Goal: Transaction & Acquisition: Obtain resource

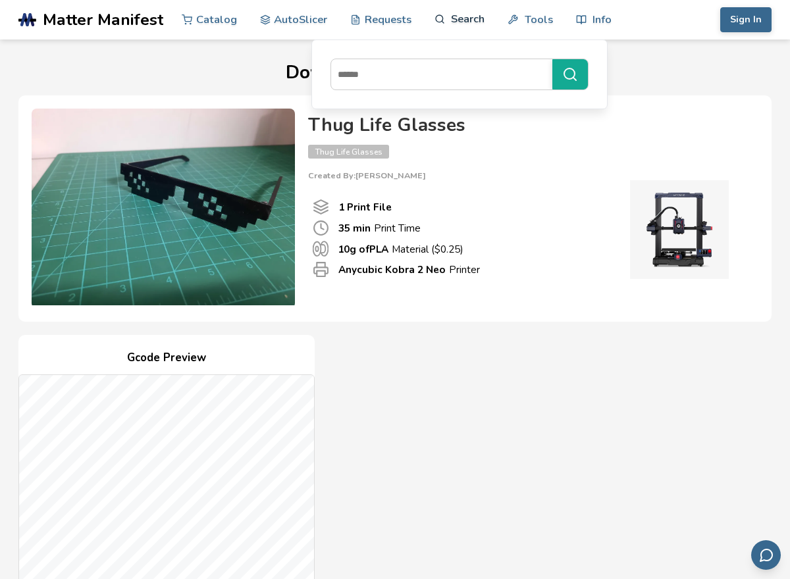
click at [445, 30] on link "Search" at bounding box center [459, 18] width 50 height 39
click at [447, 76] on input at bounding box center [438, 75] width 214 height 24
click at [457, 34] on link "Search" at bounding box center [459, 18] width 50 height 39
click at [447, 78] on input at bounding box center [438, 75] width 214 height 24
click at [463, 67] on input at bounding box center [438, 75] width 214 height 24
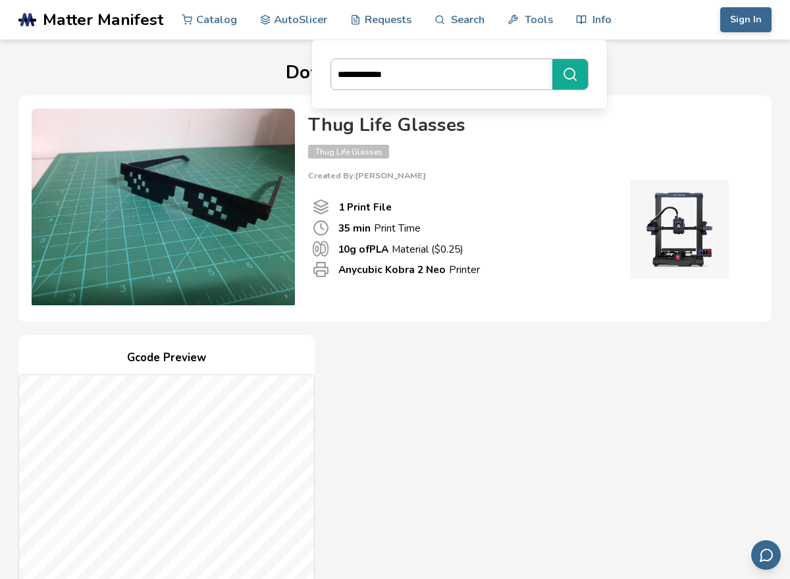
type input "**********"
click at [552, 59] on button "**********" at bounding box center [570, 74] width 36 height 30
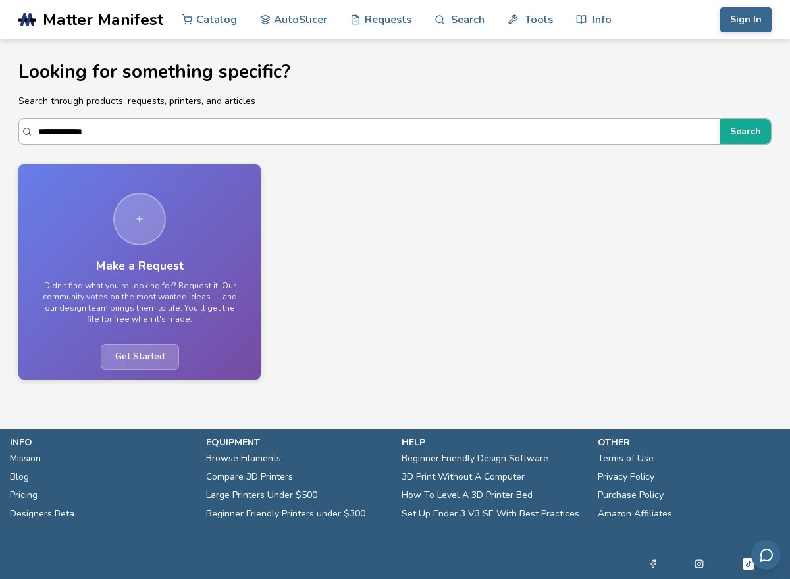
click at [356, 138] on input "**********" at bounding box center [375, 132] width 675 height 24
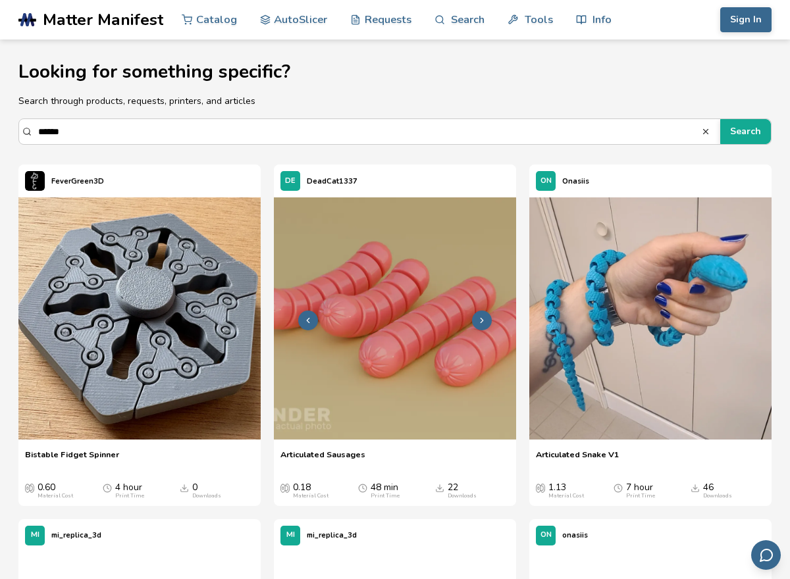
type input "******"
click at [326, 375] on img at bounding box center [395, 318] width 242 height 242
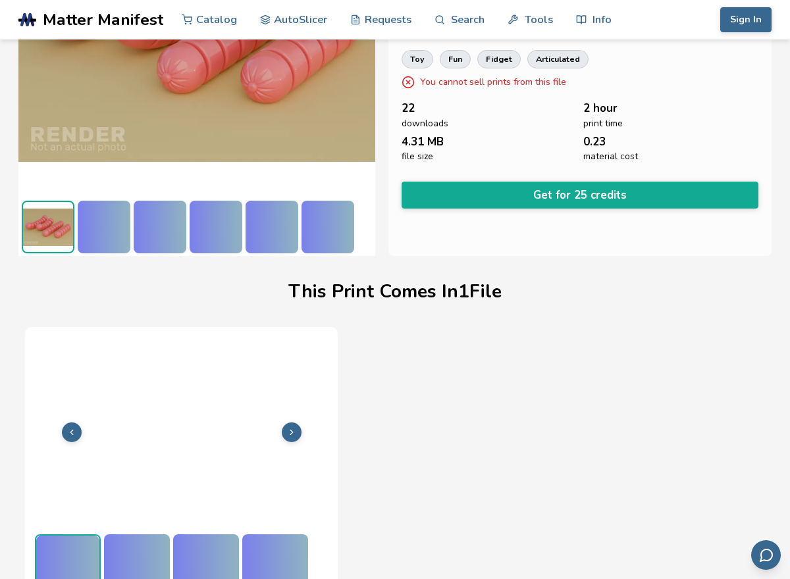
scroll to position [196, 0]
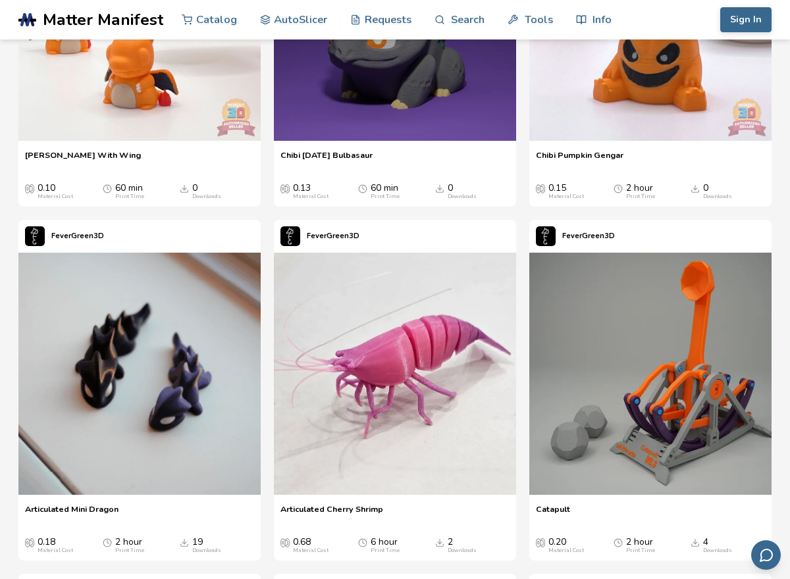
scroll to position [1684, 0]
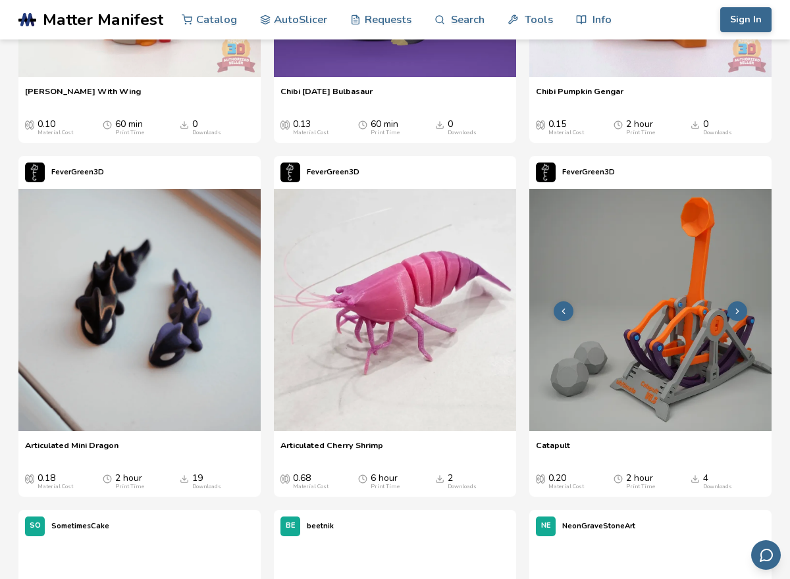
click at [768, 431] on img at bounding box center [650, 310] width 242 height 242
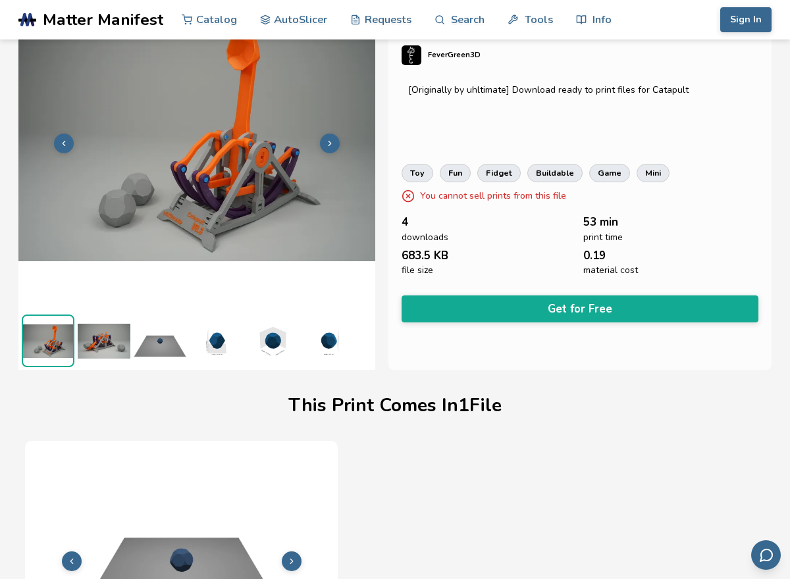
scroll to position [38, 0]
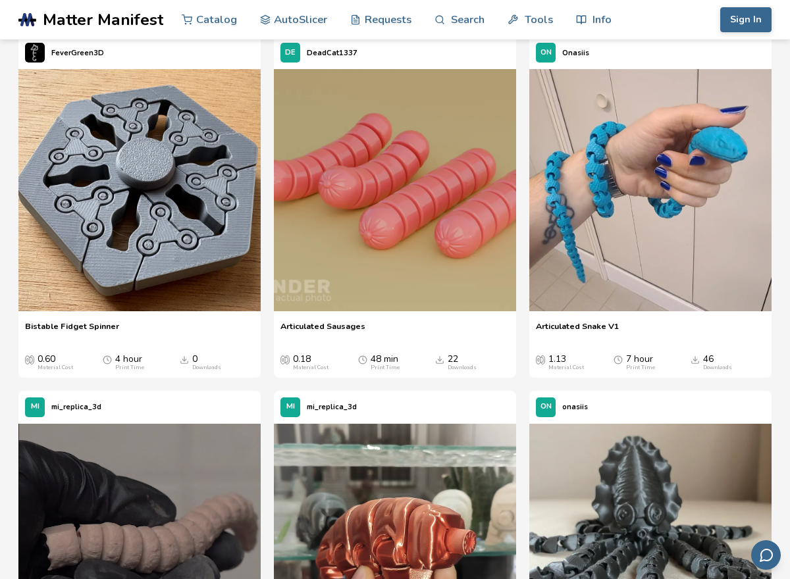
scroll to position [132, 0]
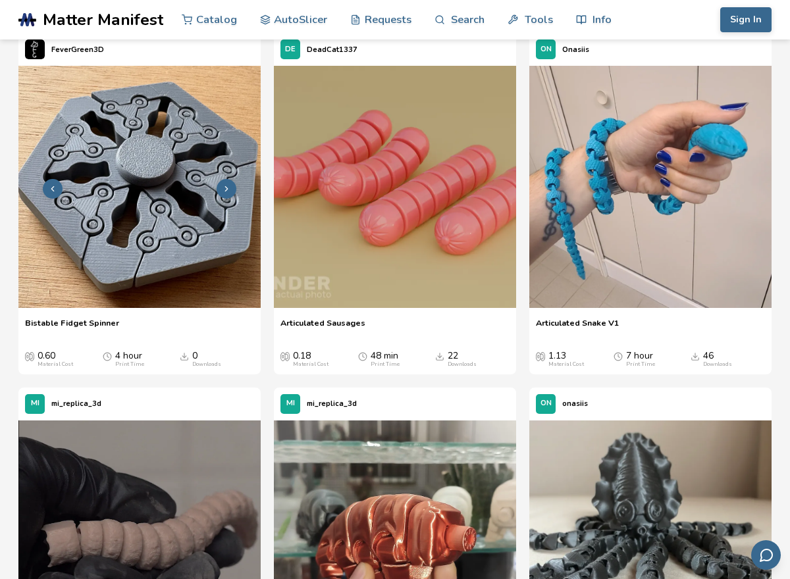
click at [67, 230] on img at bounding box center [139, 187] width 242 height 242
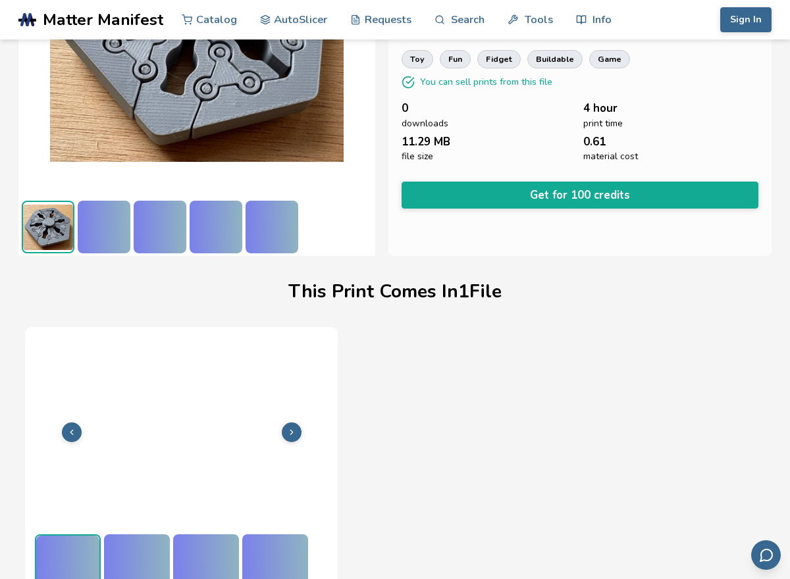
scroll to position [196, 0]
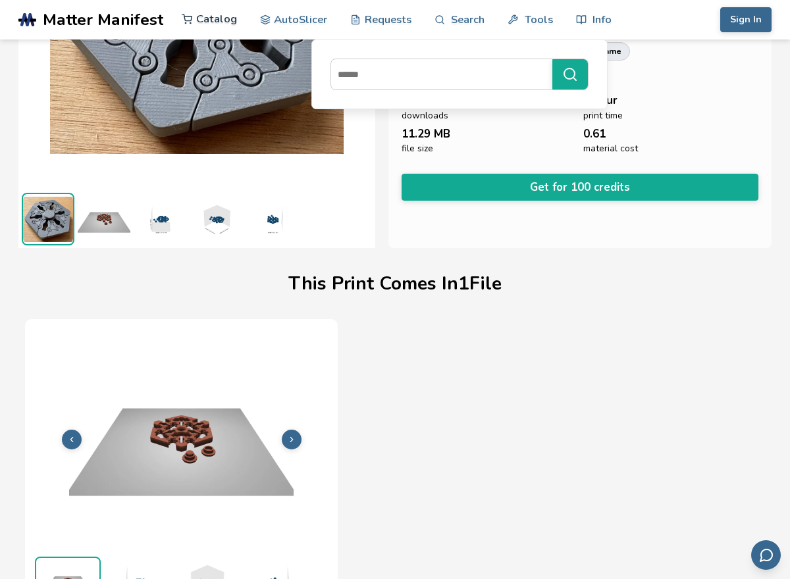
click at [205, 14] on link "Catalog" at bounding box center [209, 18] width 55 height 39
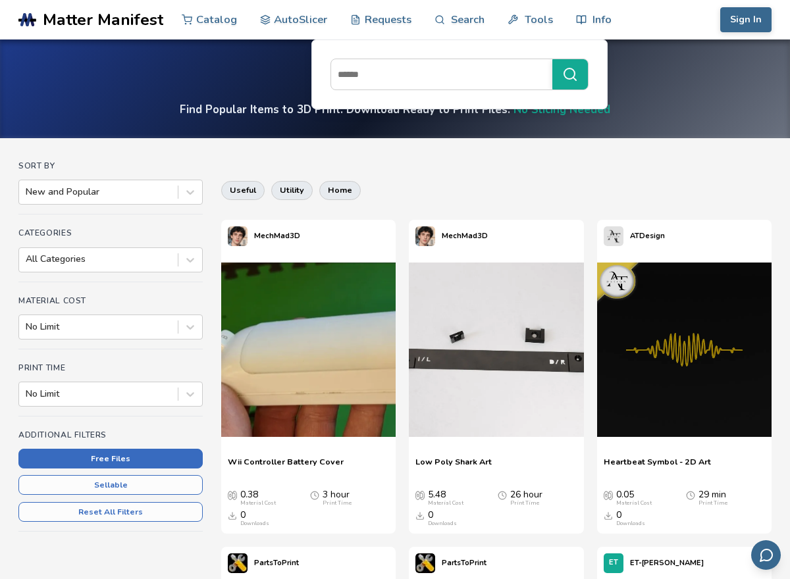
click at [149, 466] on button "Free Files" at bounding box center [110, 459] width 184 height 20
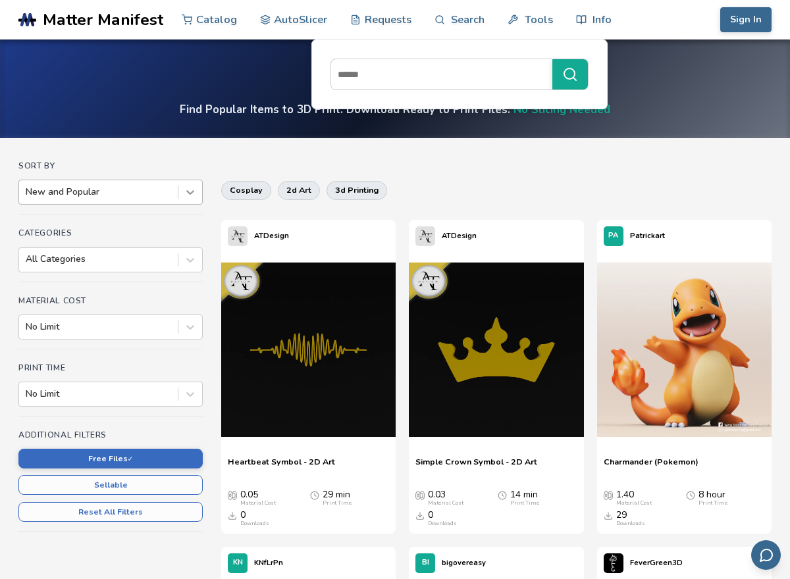
click at [183, 187] on div at bounding box center [190, 192] width 24 height 24
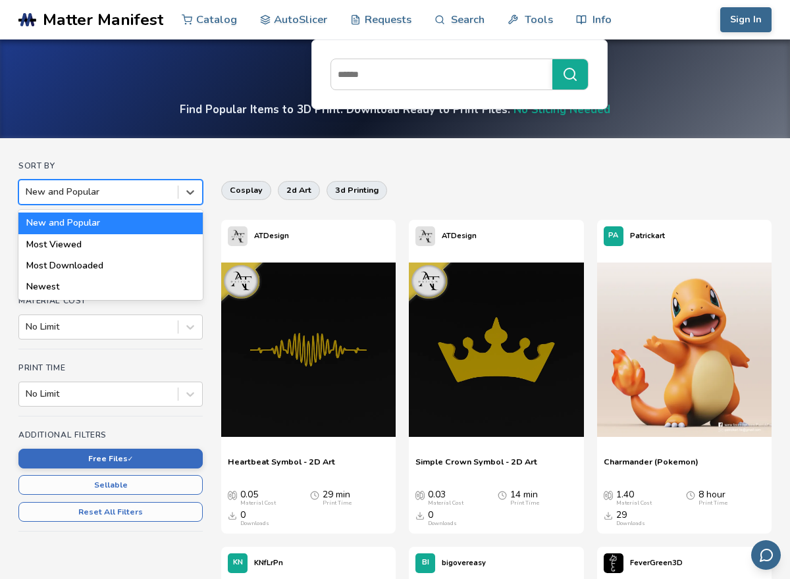
click at [153, 229] on div "New and Popular" at bounding box center [110, 223] width 184 height 21
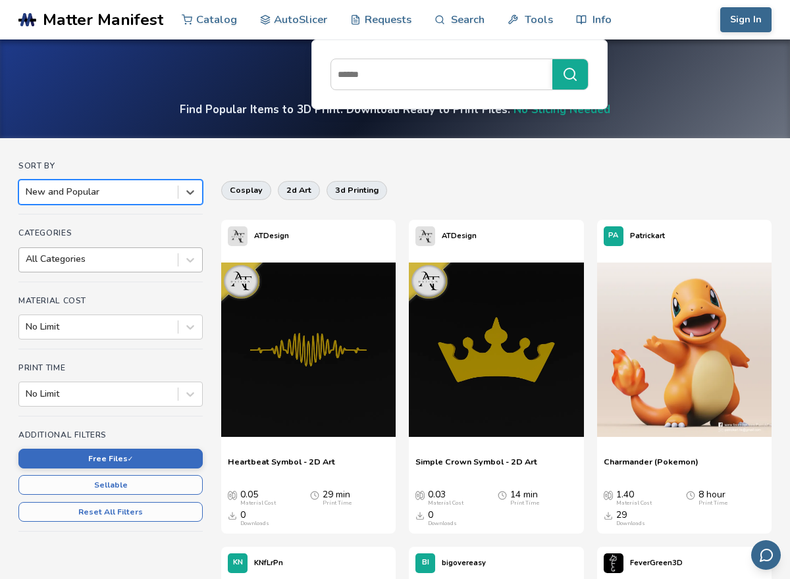
click at [134, 261] on div at bounding box center [98, 259] width 145 height 13
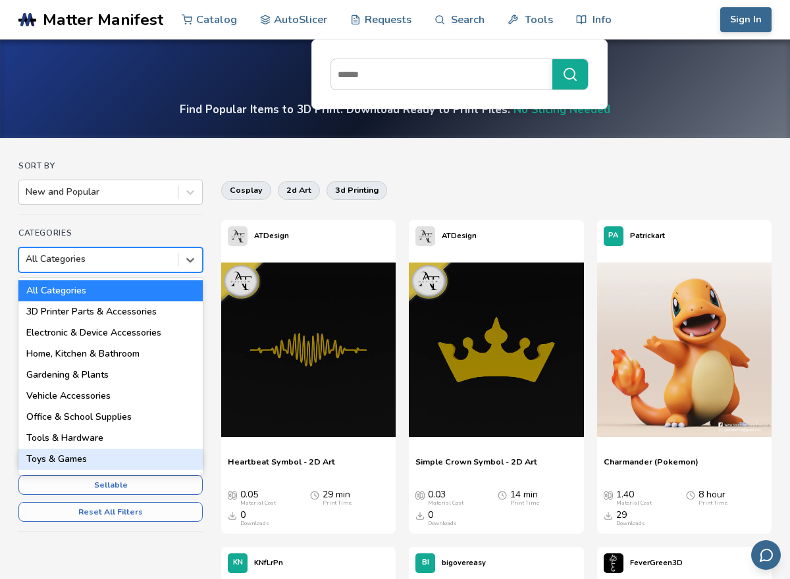
click at [152, 464] on div "Toys & Games" at bounding box center [110, 459] width 184 height 21
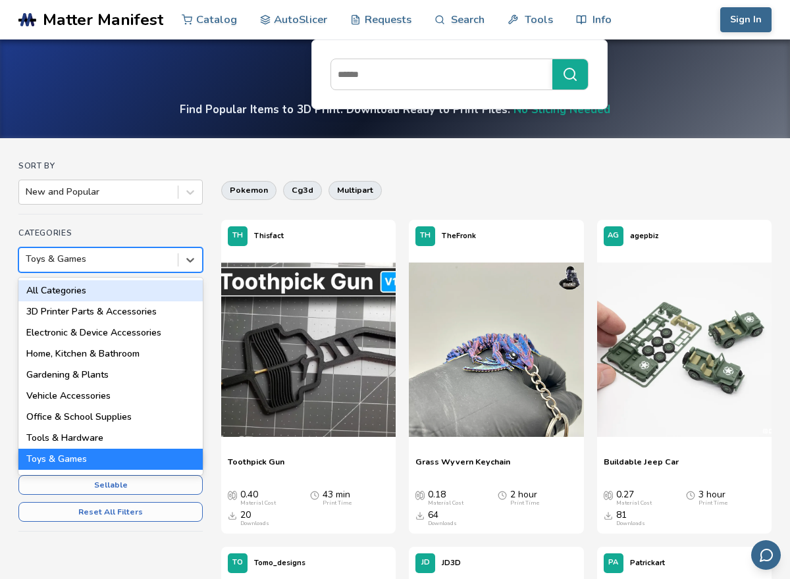
click at [486, 189] on div "pokemon cg3d multipart" at bounding box center [496, 190] width 550 height 32
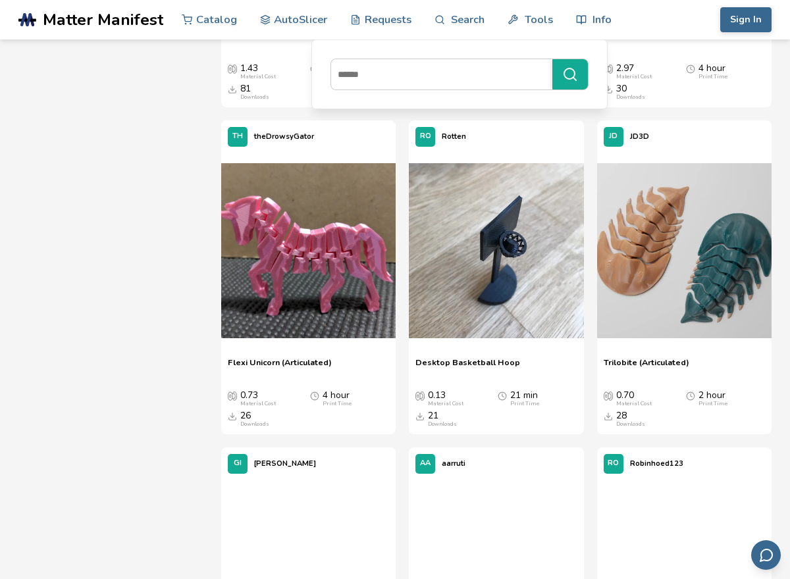
scroll to position [3711, 0]
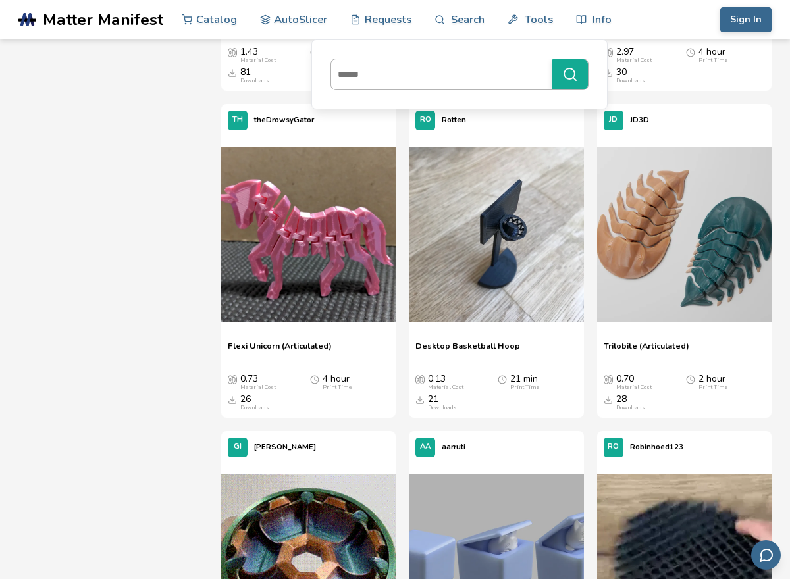
click at [499, 80] on input at bounding box center [438, 75] width 214 height 24
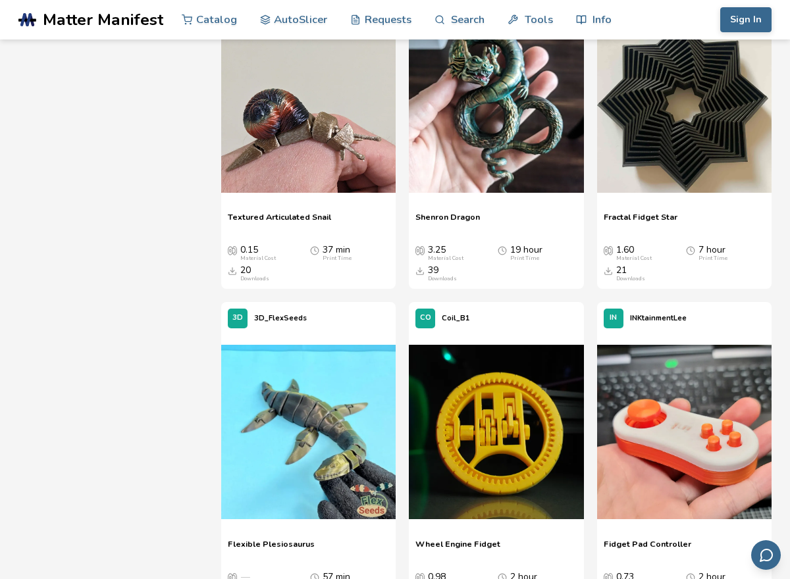
scroll to position [4843, 0]
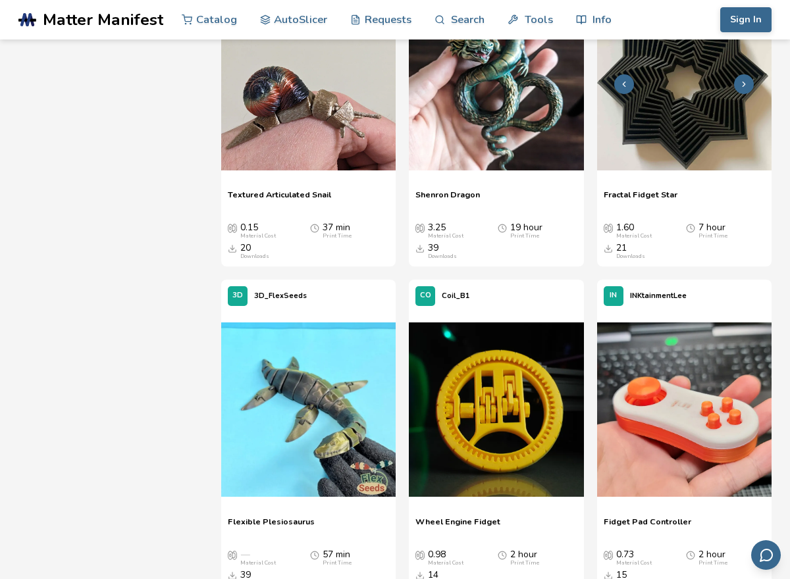
click at [732, 180] on div at bounding box center [684, 84] width 174 height 197
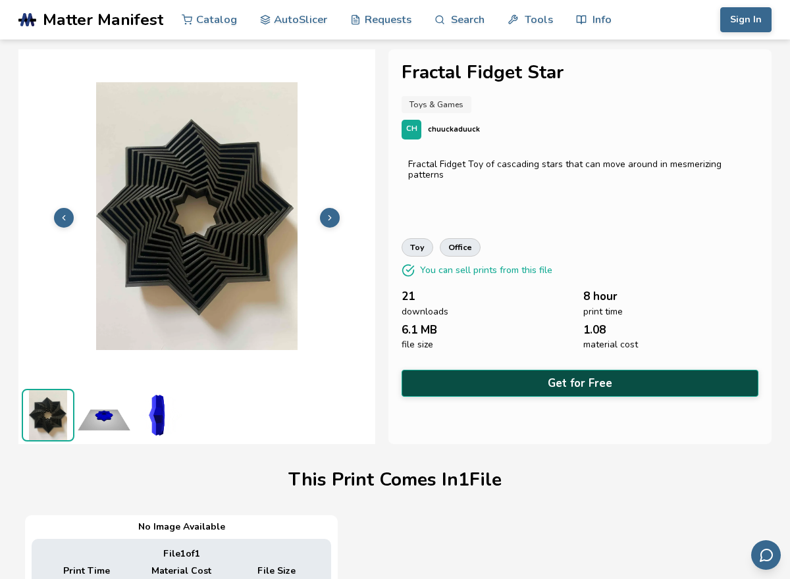
click at [493, 388] on button "Get for Free" at bounding box center [579, 383] width 357 height 27
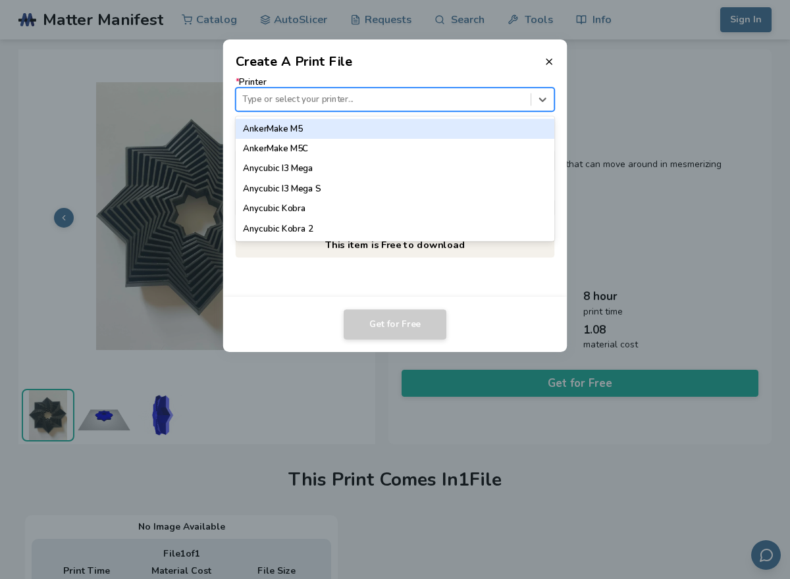
click at [411, 88] on div "Type or select your printer..." at bounding box center [395, 100] width 319 height 24
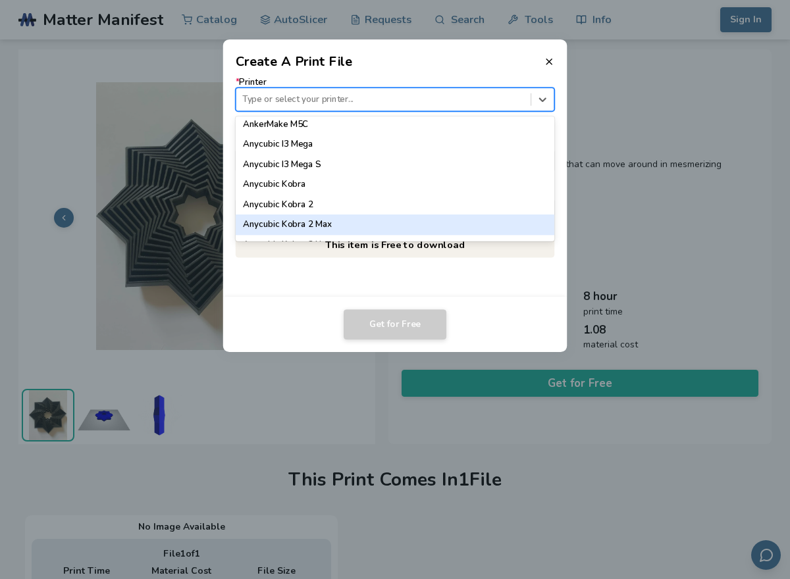
scroll to position [47, 0]
click at [341, 223] on div "Anycubic Kobra 2 Neo" at bounding box center [395, 225] width 319 height 20
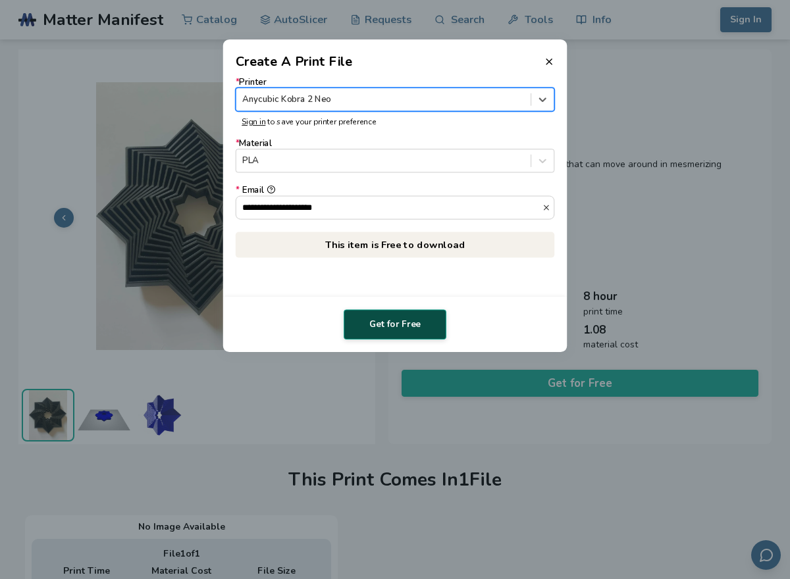
click at [388, 325] on button "Get for Free" at bounding box center [394, 324] width 103 height 30
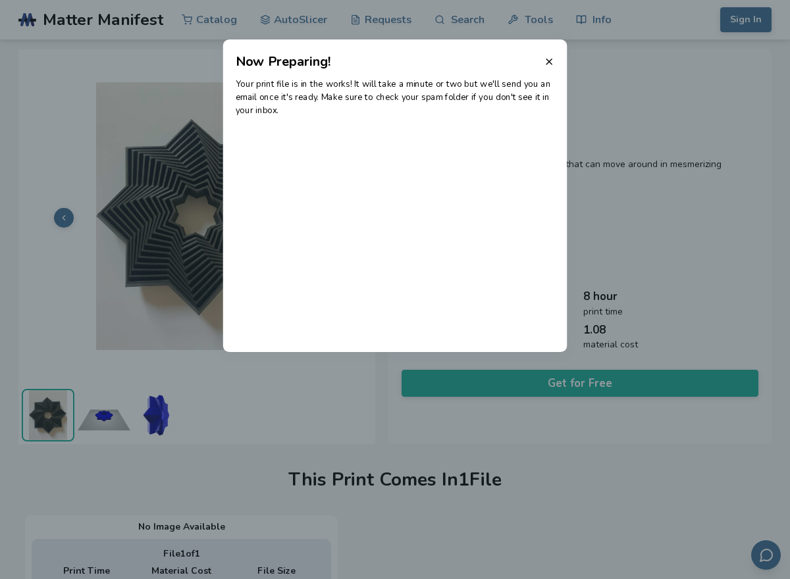
click at [548, 67] on header "Now Preparing!" at bounding box center [395, 55] width 344 height 32
click at [540, 74] on div "Your print file is in the works! It will take a minute or two but we'll send yo…" at bounding box center [395, 211] width 344 height 281
click at [541, 65] on header "Now Preparing!" at bounding box center [395, 55] width 344 height 32
click at [553, 57] on icon at bounding box center [548, 62] width 11 height 11
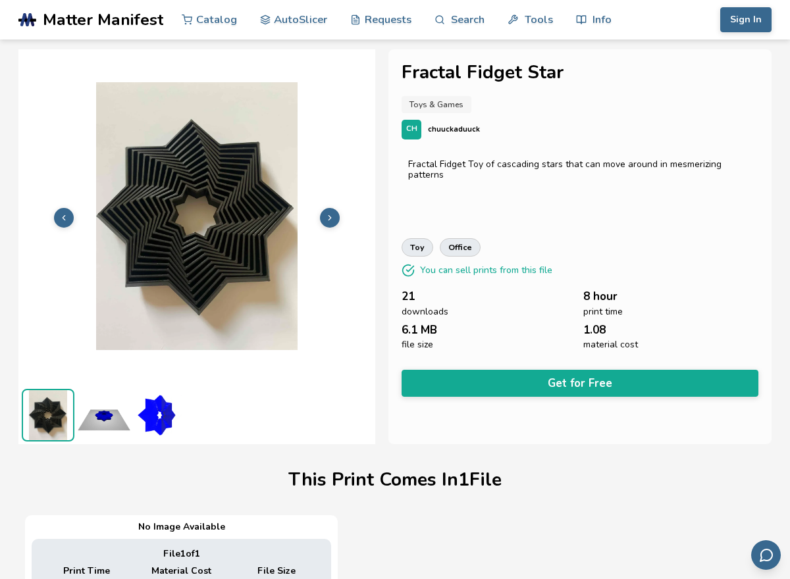
click at [553, 56] on div "**********" at bounding box center [579, 246] width 383 height 395
click at [68, 220] on icon at bounding box center [63, 217] width 9 height 9
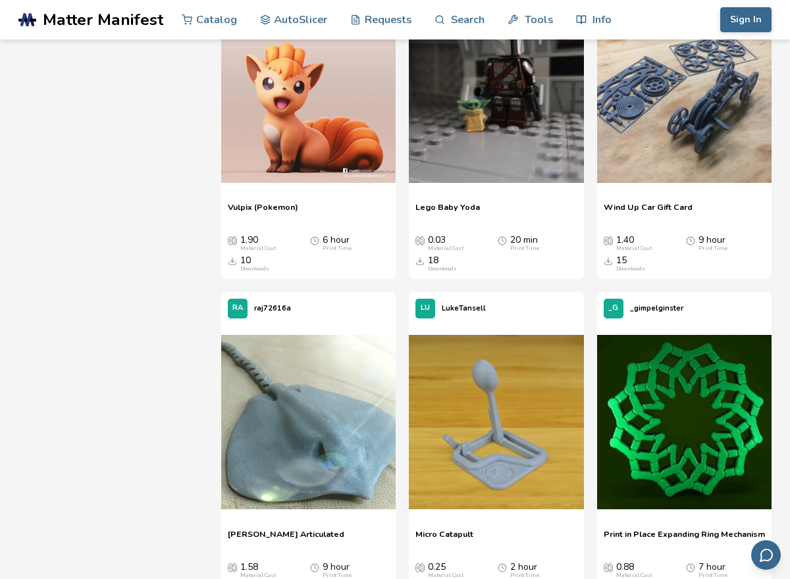
scroll to position [7448, 0]
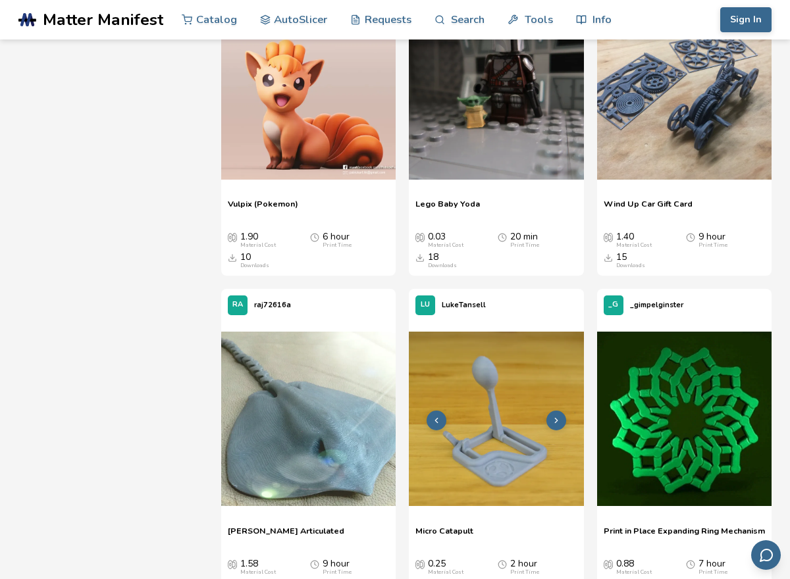
click at [507, 380] on img at bounding box center [496, 419] width 174 height 174
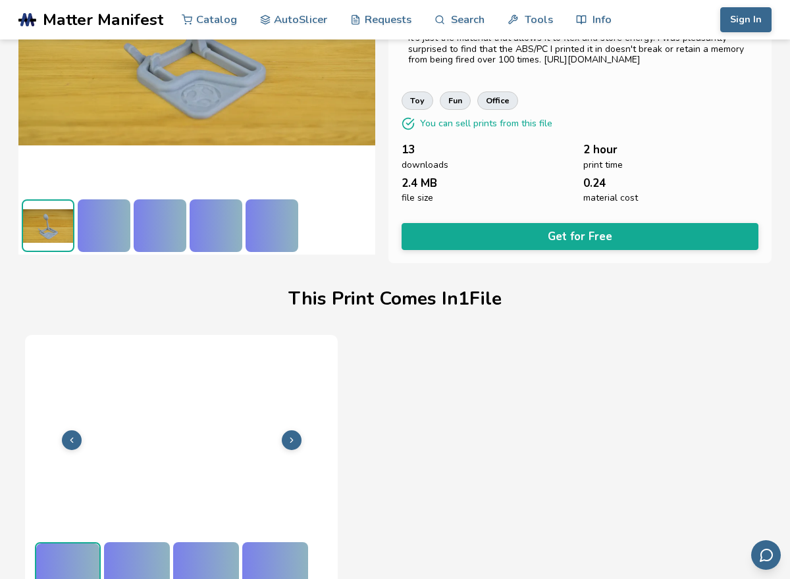
scroll to position [197, 0]
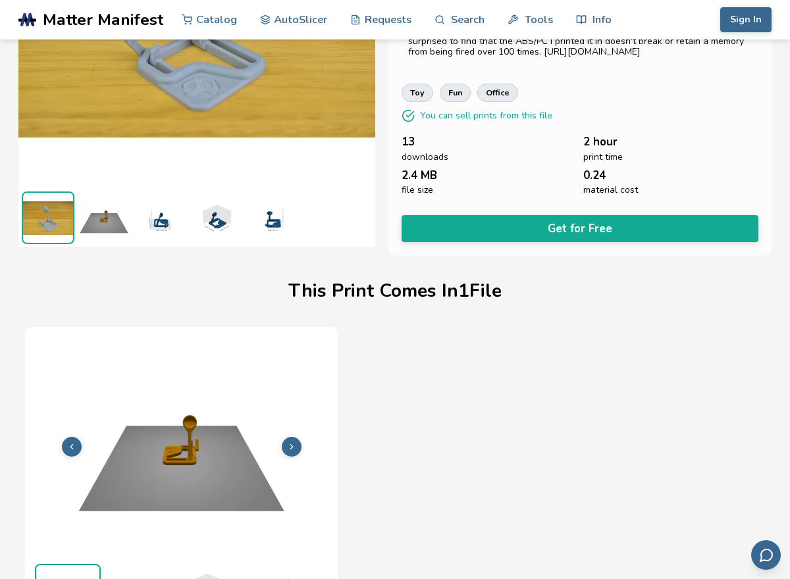
click at [624, 239] on div "Micro Catapult Toys & Games LU LukeTansell Inspired by a Stratasys sample print…" at bounding box center [579, 53] width 383 height 403
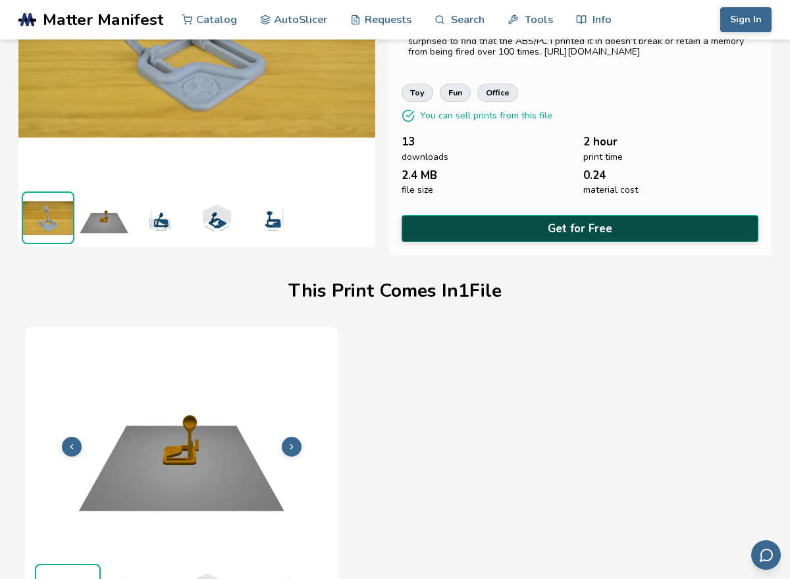
click at [631, 229] on button "Get for Free" at bounding box center [579, 228] width 357 height 27
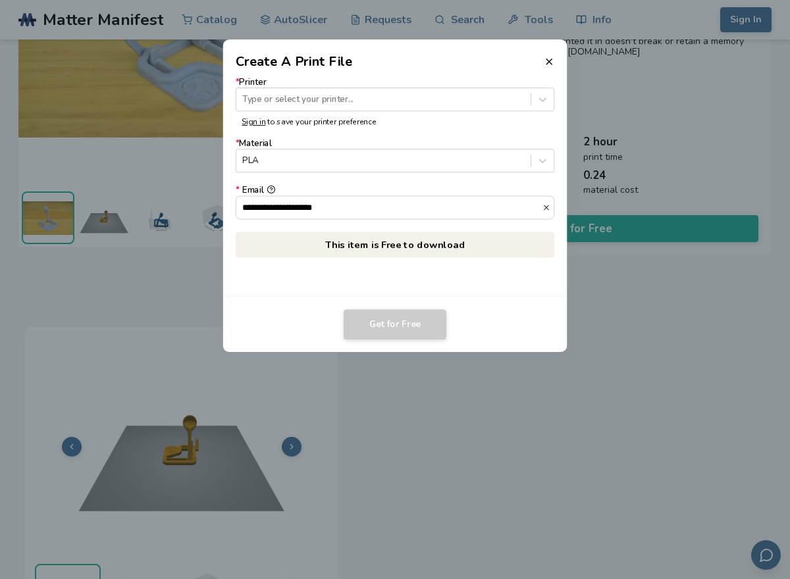
click at [518, 113] on form "**********" at bounding box center [395, 149] width 319 height 142
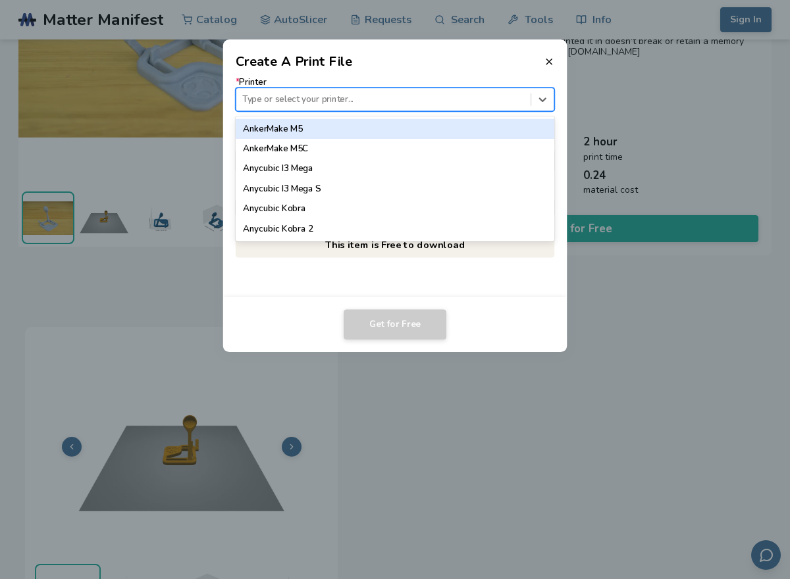
click at [516, 109] on div "Type or select your printer..." at bounding box center [395, 100] width 319 height 24
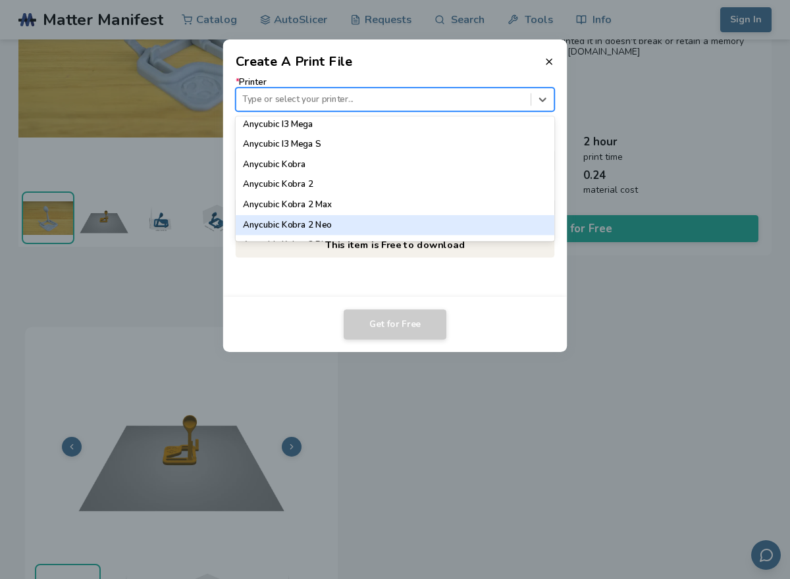
scroll to position [68, 0]
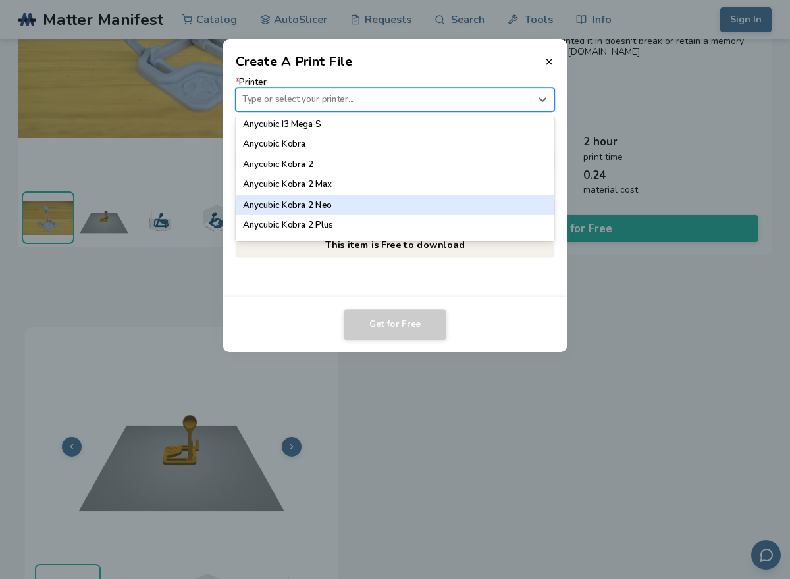
click at [439, 204] on div "Anycubic Kobra 2 Neo" at bounding box center [395, 205] width 319 height 20
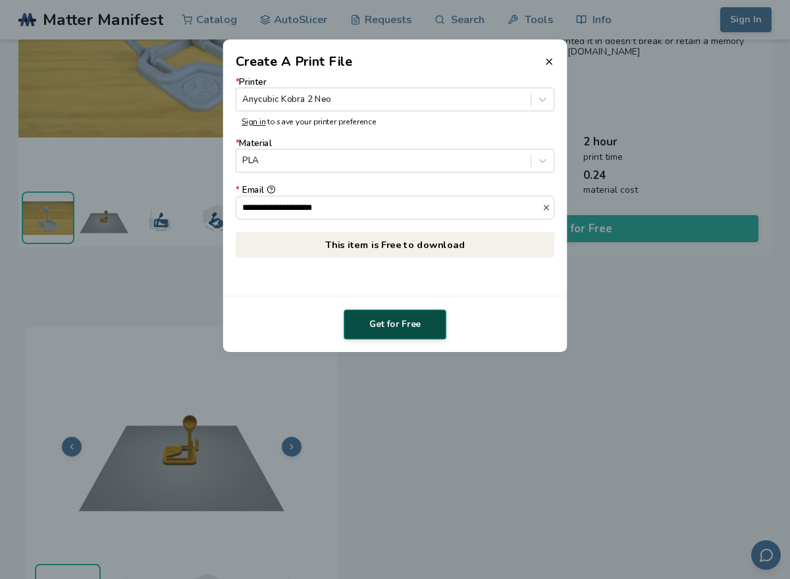
click at [393, 316] on button "Get for Free" at bounding box center [394, 324] width 103 height 30
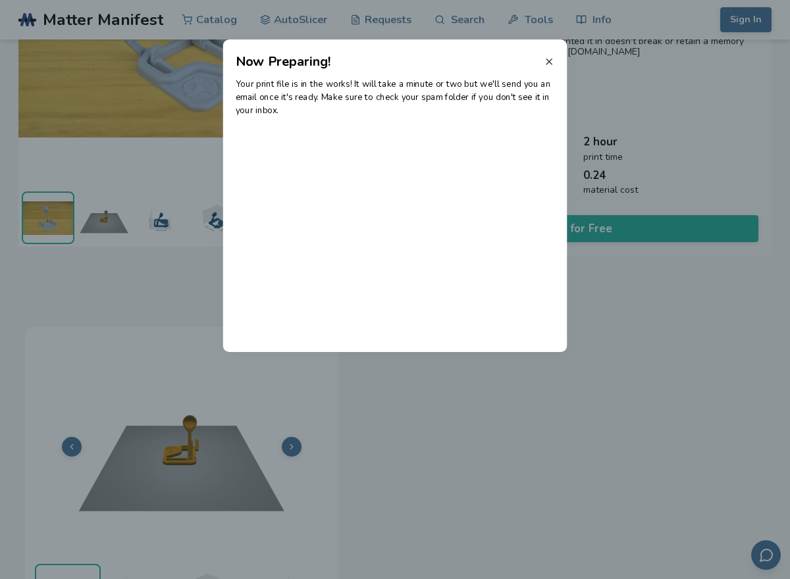
click at [547, 58] on icon at bounding box center [548, 62] width 11 height 11
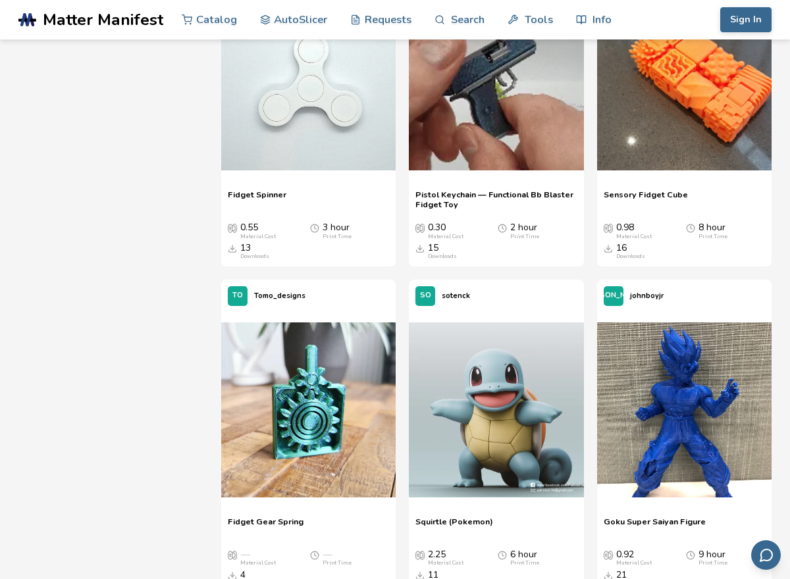
scroll to position [8422, 0]
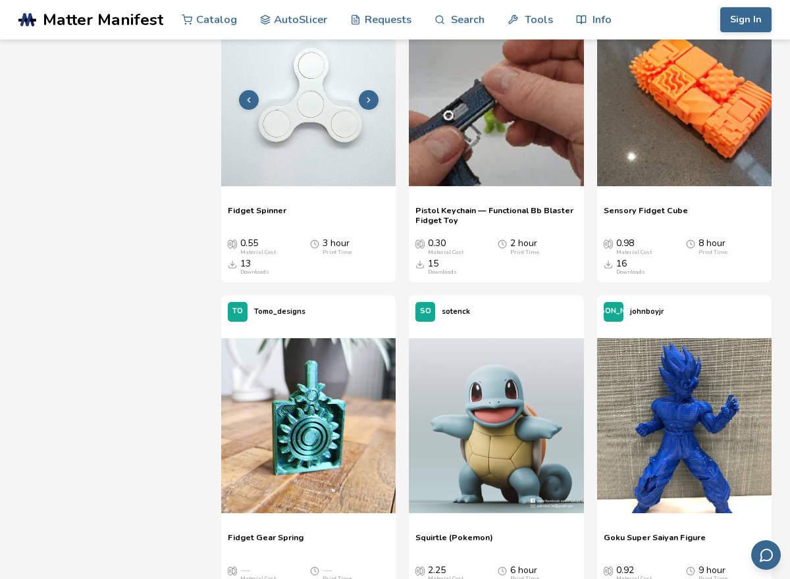
click at [321, 191] on div at bounding box center [308, 99] width 174 height 197
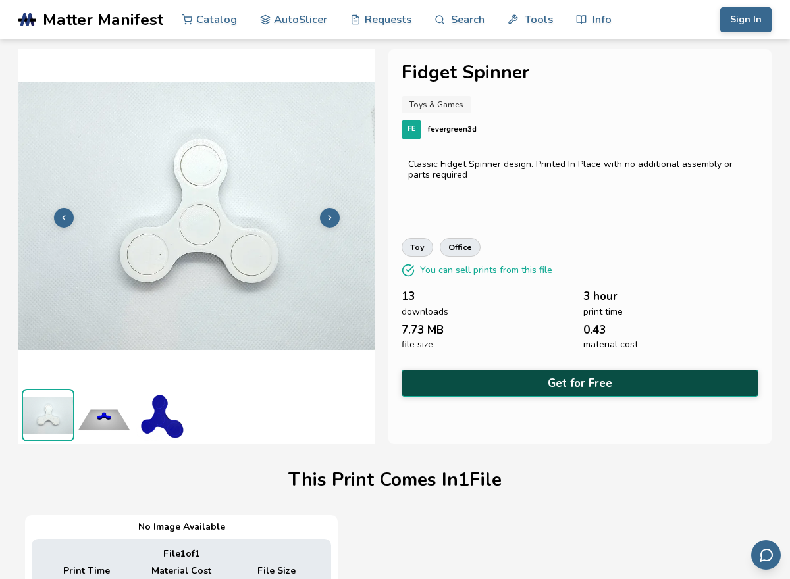
click at [523, 382] on button "Get for Free" at bounding box center [579, 383] width 357 height 27
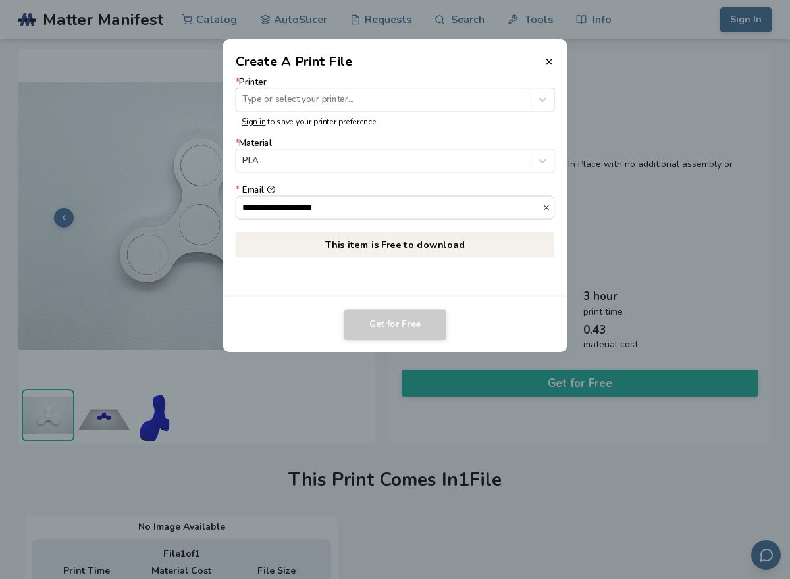
click at [394, 105] on div at bounding box center [383, 99] width 282 height 13
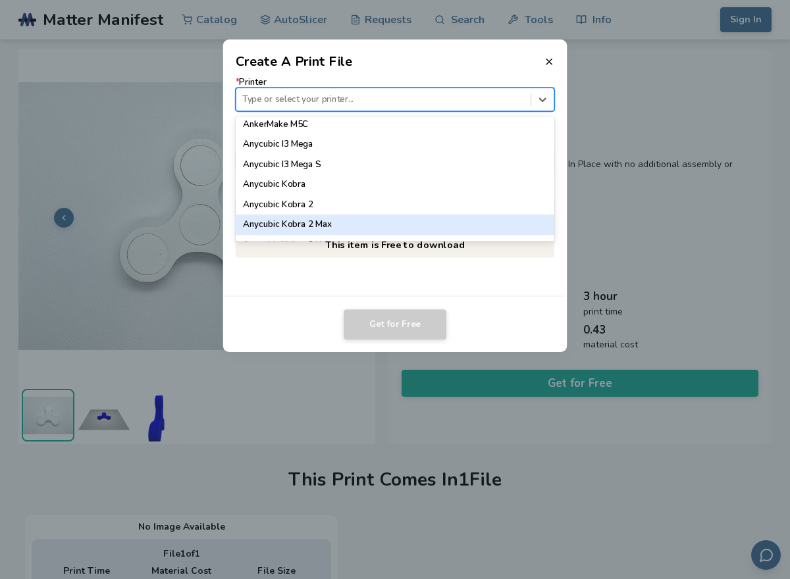
scroll to position [47, 0]
click at [382, 224] on div "Anycubic Kobra 2 Neo" at bounding box center [395, 225] width 319 height 20
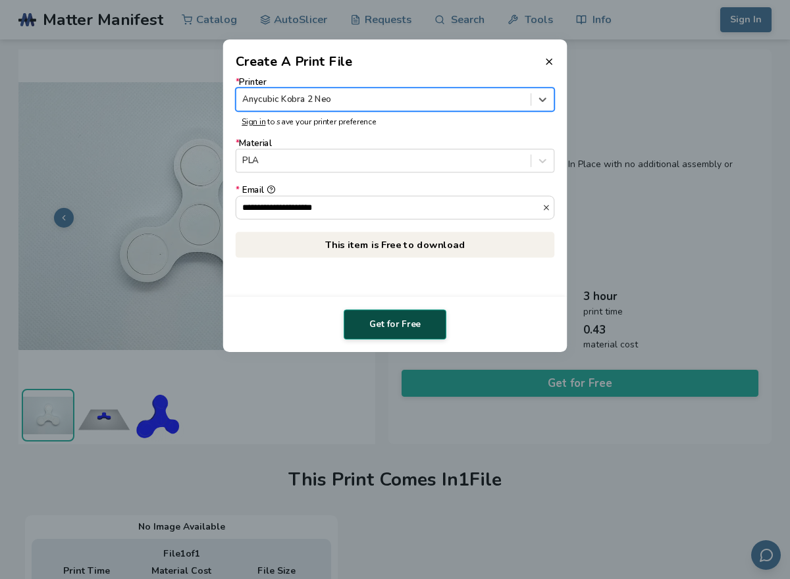
click at [400, 310] on button "Get for Free" at bounding box center [394, 324] width 103 height 30
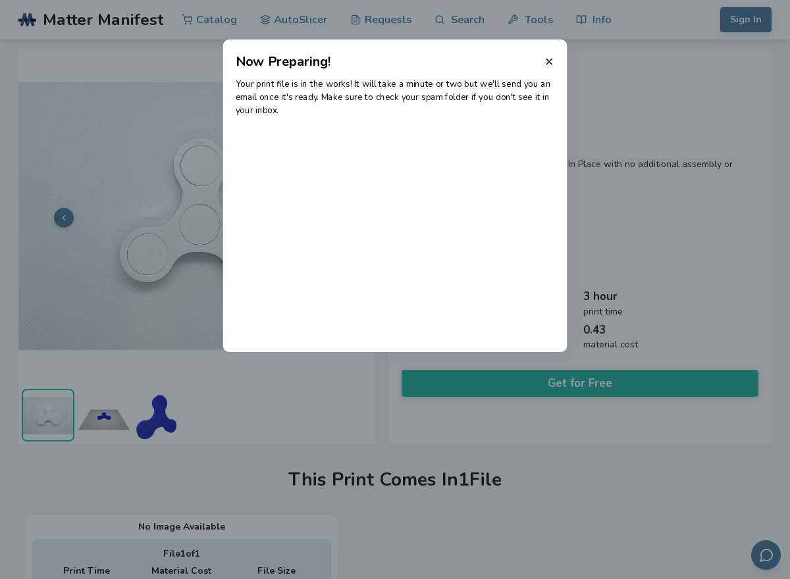
click at [609, 102] on dialog "Now Preparing! Your print file is in the works! It will take a minute or two bu…" at bounding box center [395, 289] width 750 height 550
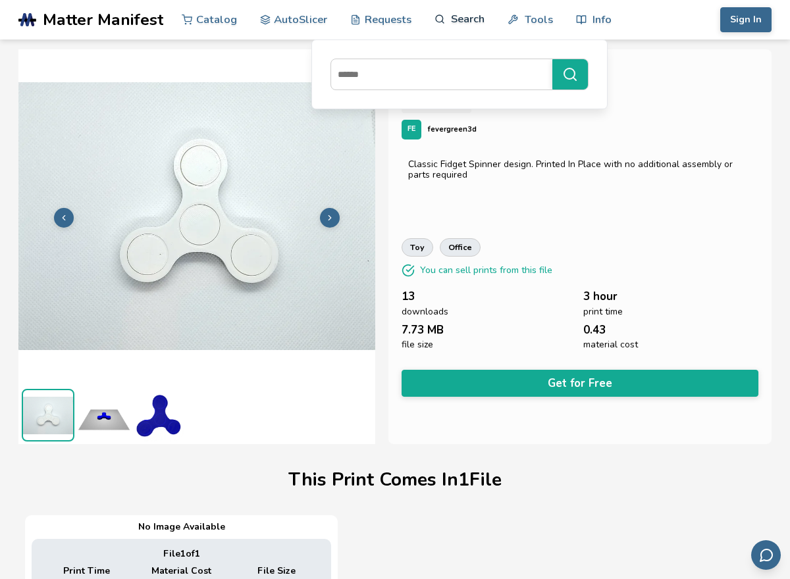
click at [452, 14] on link "Search" at bounding box center [459, 18] width 50 height 39
click at [451, 74] on input at bounding box center [438, 75] width 214 height 24
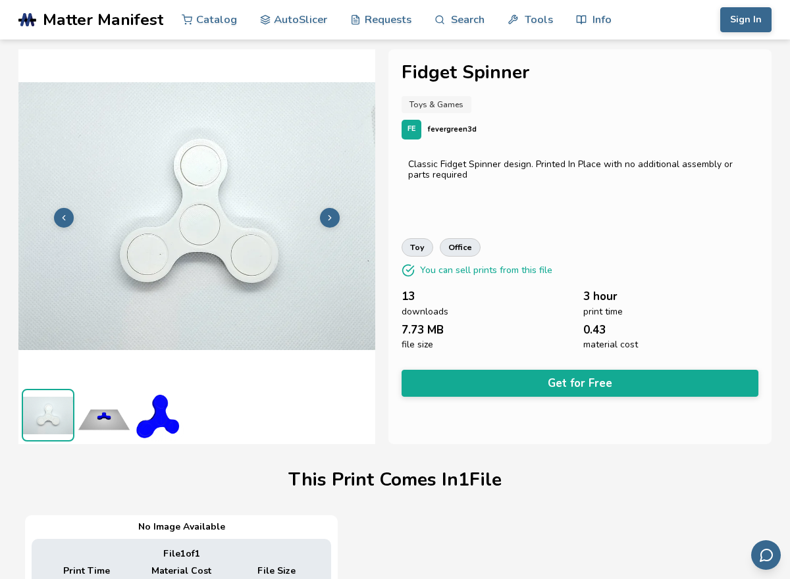
click at [545, 149] on div "**********" at bounding box center [579, 246] width 383 height 395
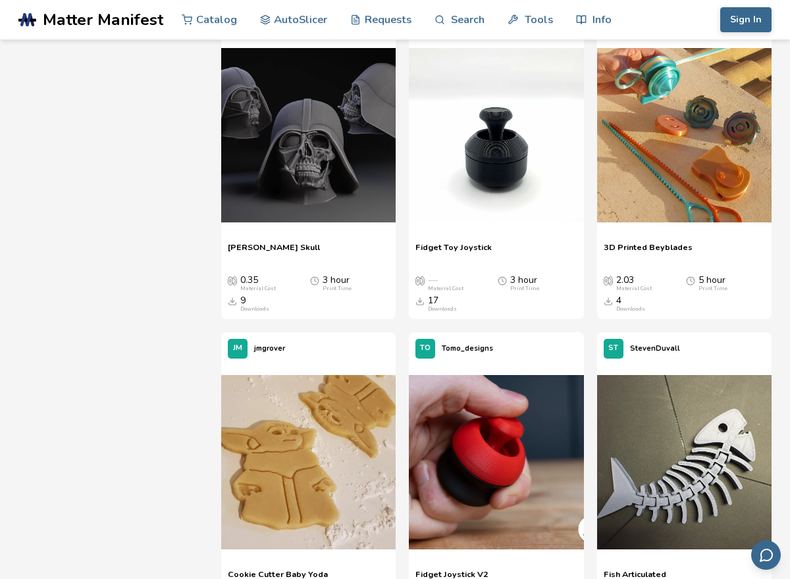
scroll to position [10001, 0]
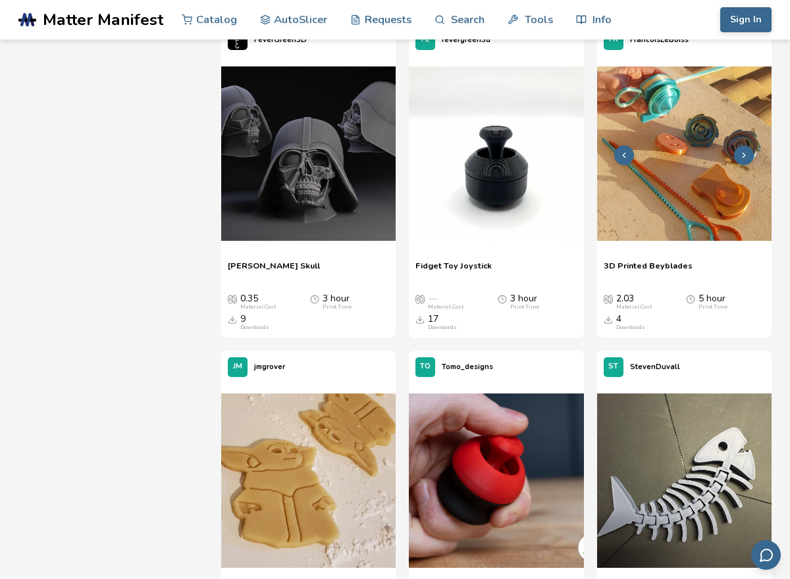
click at [640, 209] on img at bounding box center [684, 153] width 174 height 174
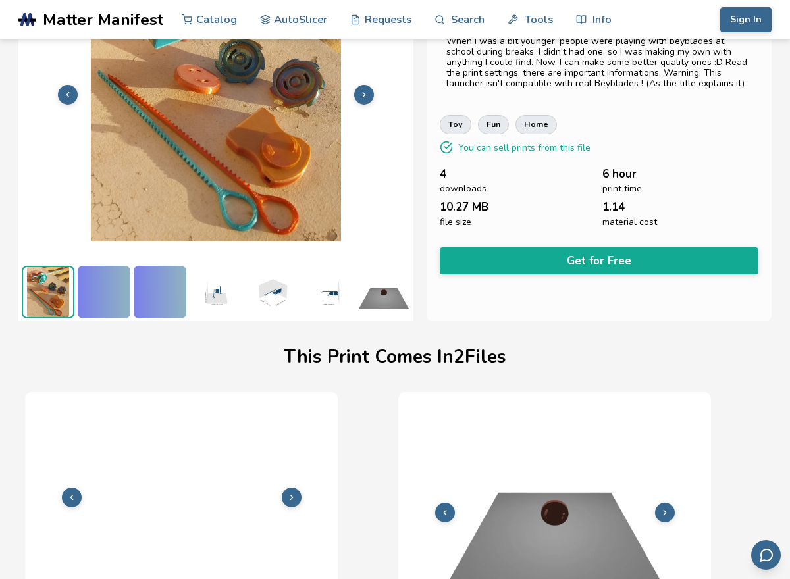
scroll to position [196, 0]
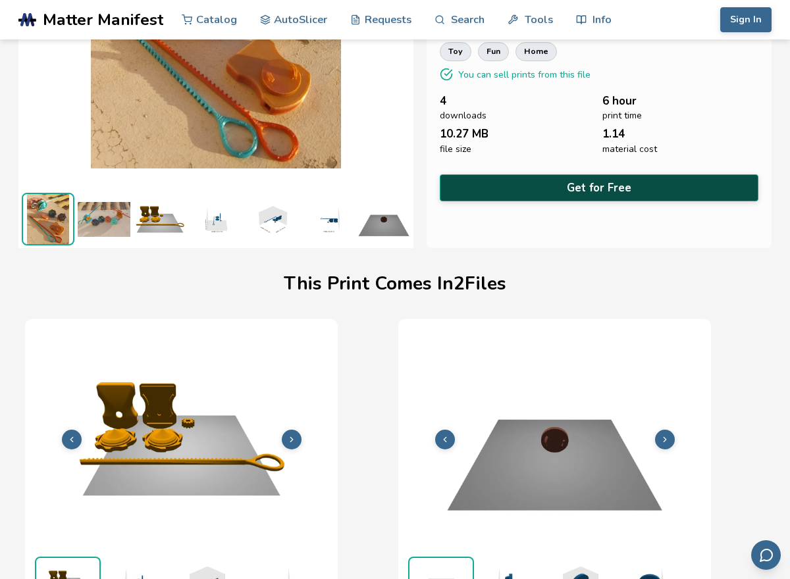
click at [620, 184] on button "Get for Free" at bounding box center [599, 187] width 318 height 27
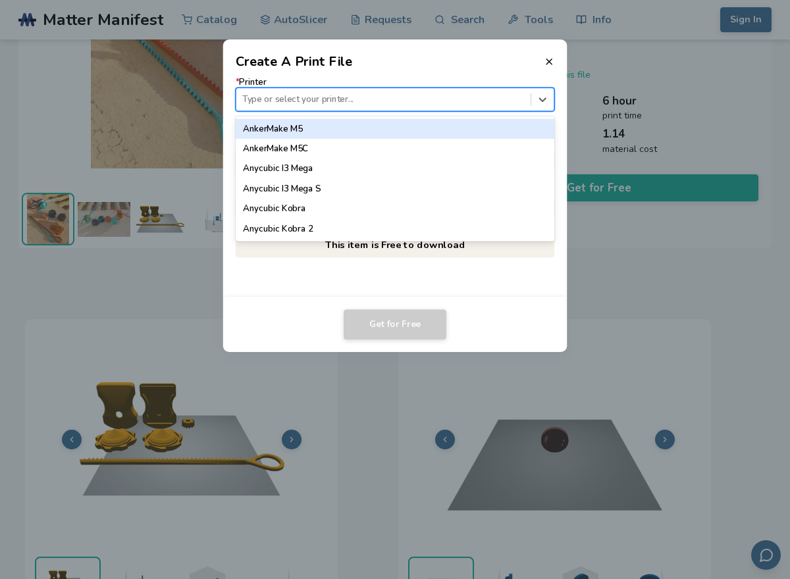
click at [476, 104] on div at bounding box center [383, 99] width 282 height 13
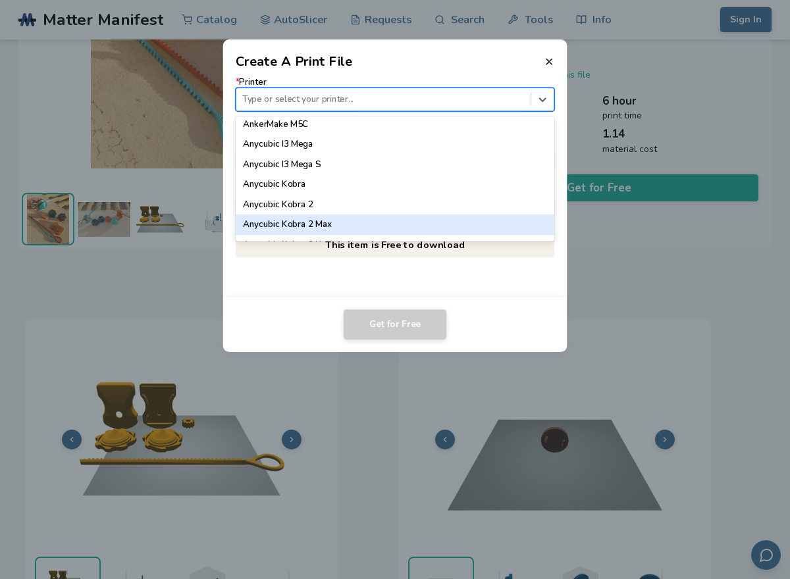
scroll to position [47, 0]
click at [464, 220] on div "Anycubic Kobra 2 Neo" at bounding box center [395, 225] width 319 height 20
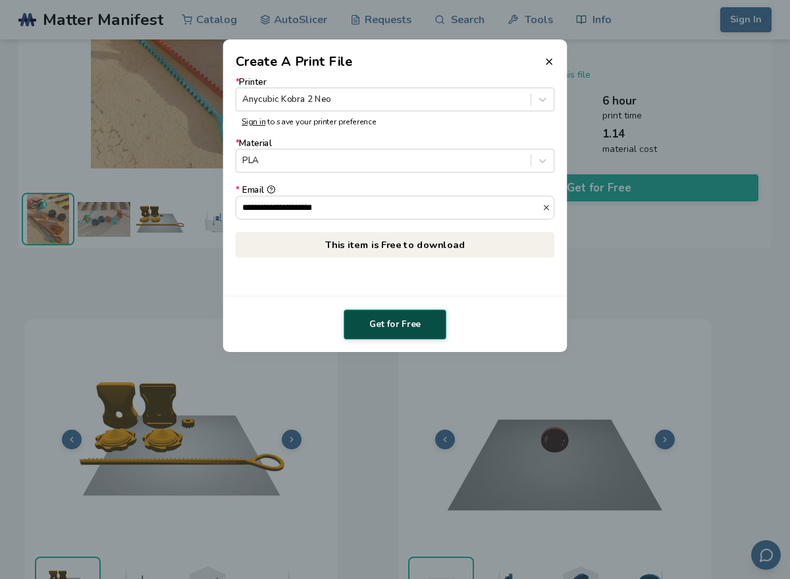
click at [411, 317] on button "Get for Free" at bounding box center [394, 324] width 103 height 30
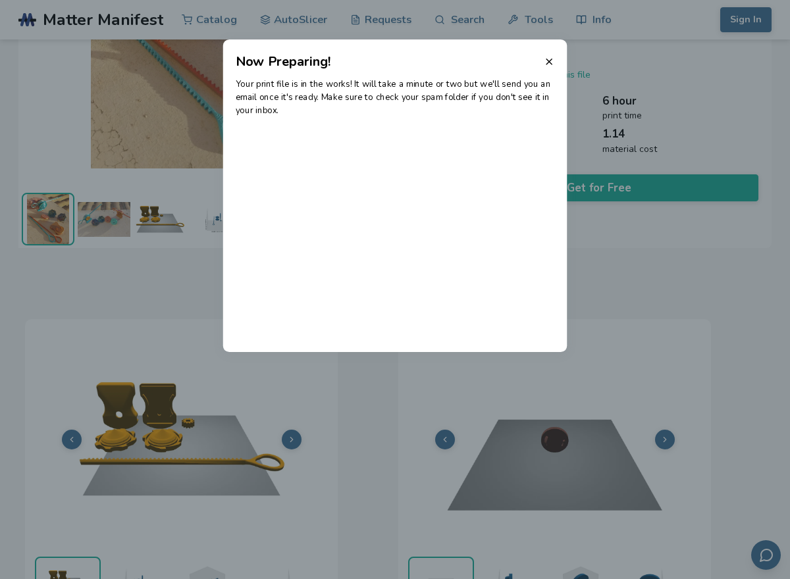
click at [541, 53] on header "Now Preparing!" at bounding box center [395, 55] width 344 height 32
click at [553, 64] on icon at bounding box center [548, 62] width 11 height 11
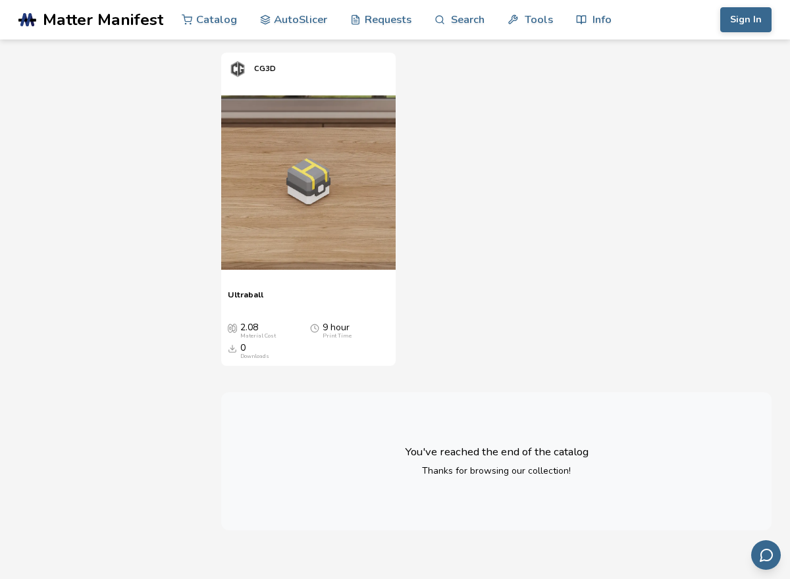
scroll to position [17502, 0]
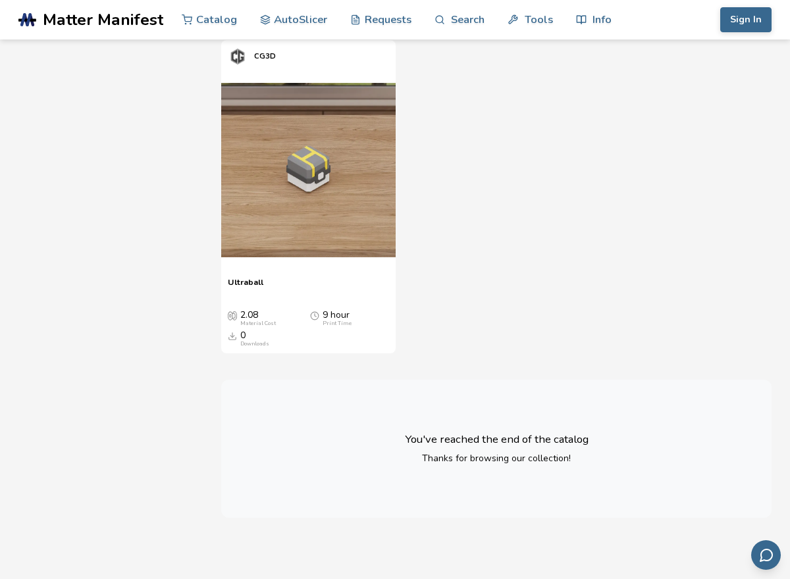
click at [74, 16] on span "Matter Manifest" at bounding box center [103, 20] width 120 height 18
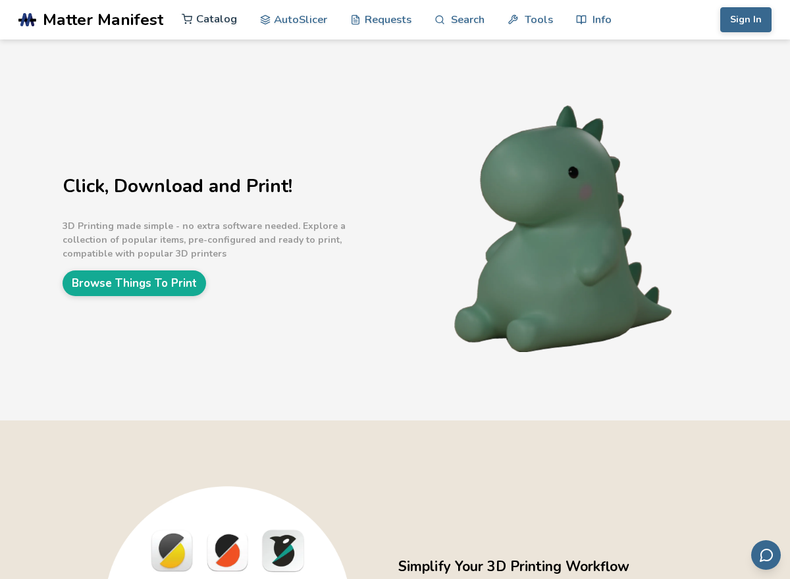
click at [211, 18] on link "Catalog" at bounding box center [209, 18] width 55 height 39
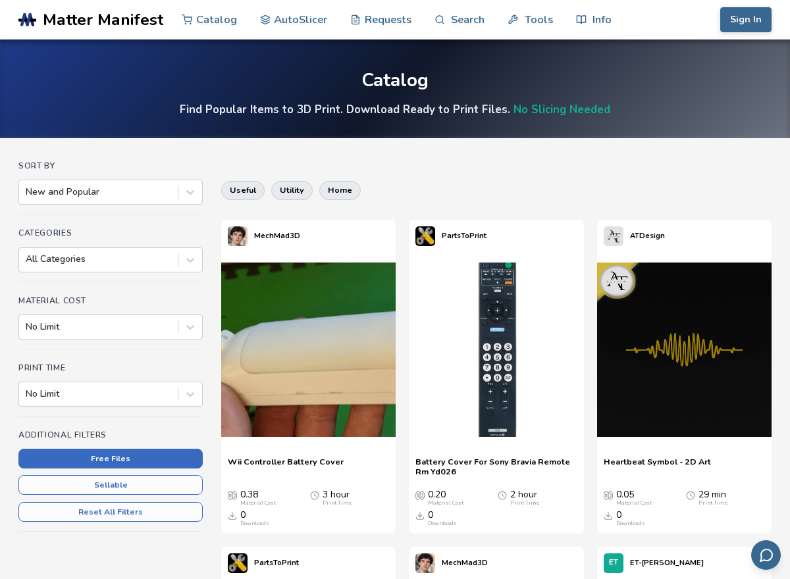
click at [141, 463] on button "Free Files" at bounding box center [110, 459] width 184 height 20
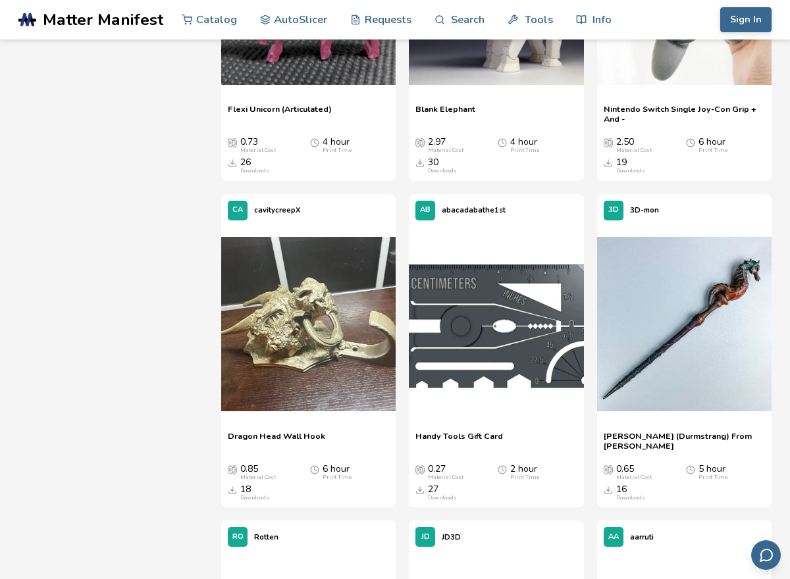
scroll to position [3974, 0]
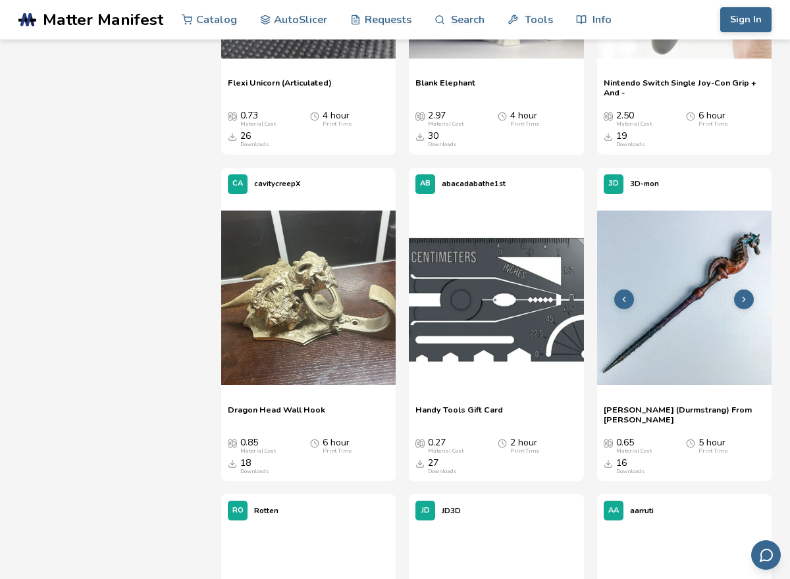
click at [699, 309] on img at bounding box center [684, 298] width 174 height 174
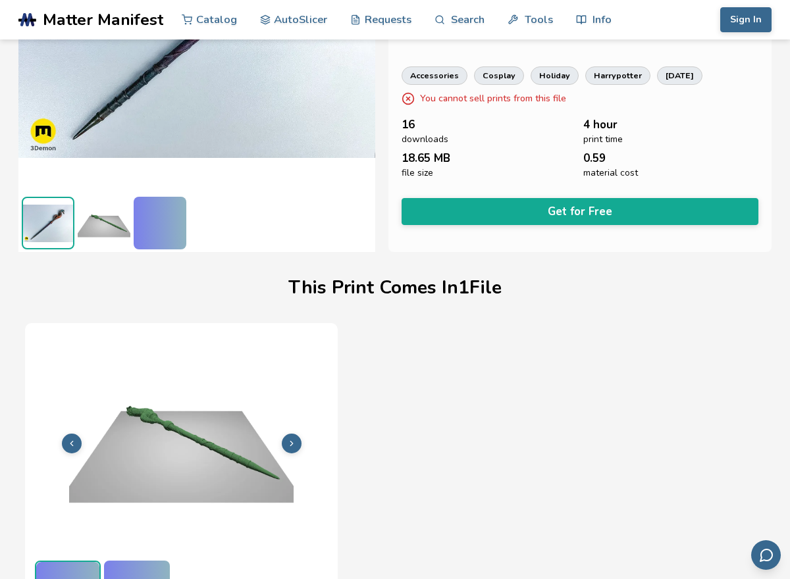
scroll to position [196, 0]
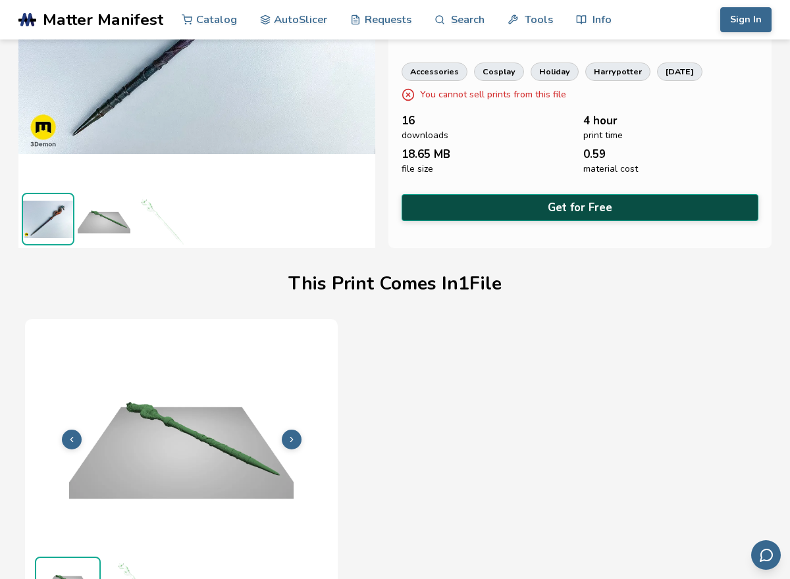
click at [716, 207] on button "Get for Free" at bounding box center [579, 207] width 357 height 27
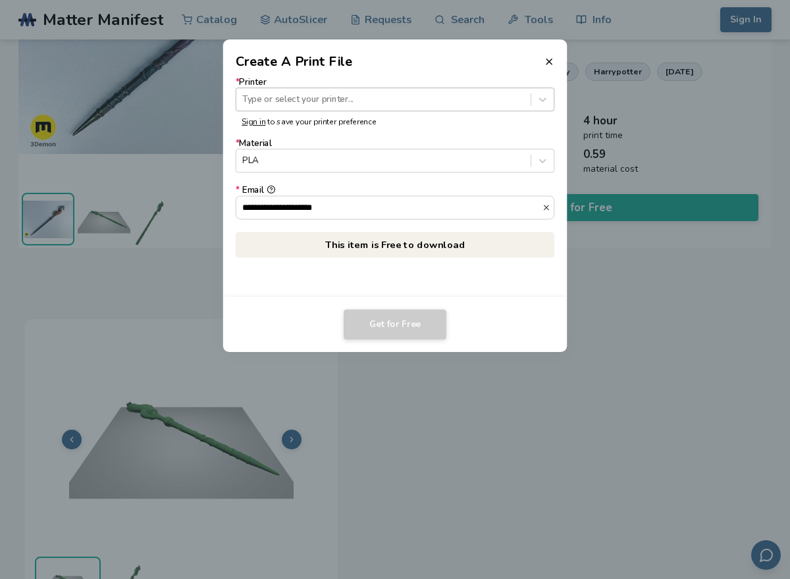
click at [465, 111] on div "Type or select your printer..." at bounding box center [395, 100] width 319 height 24
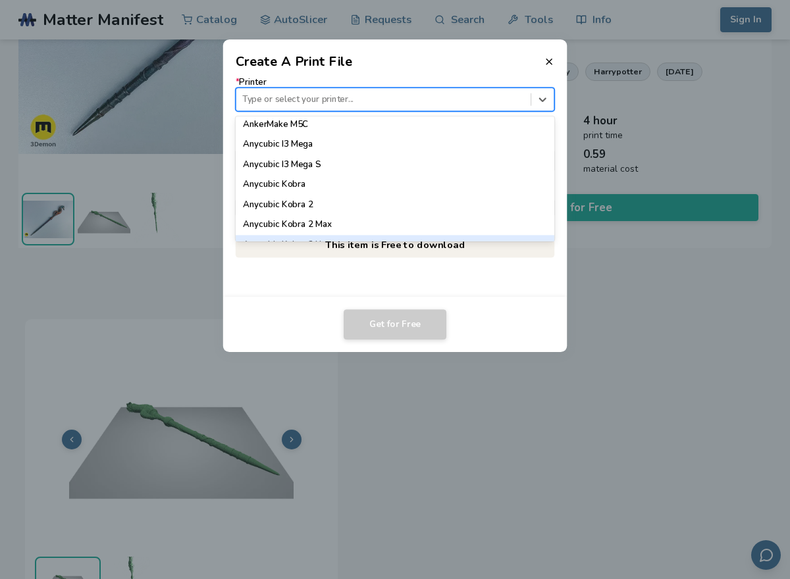
scroll to position [47, 0]
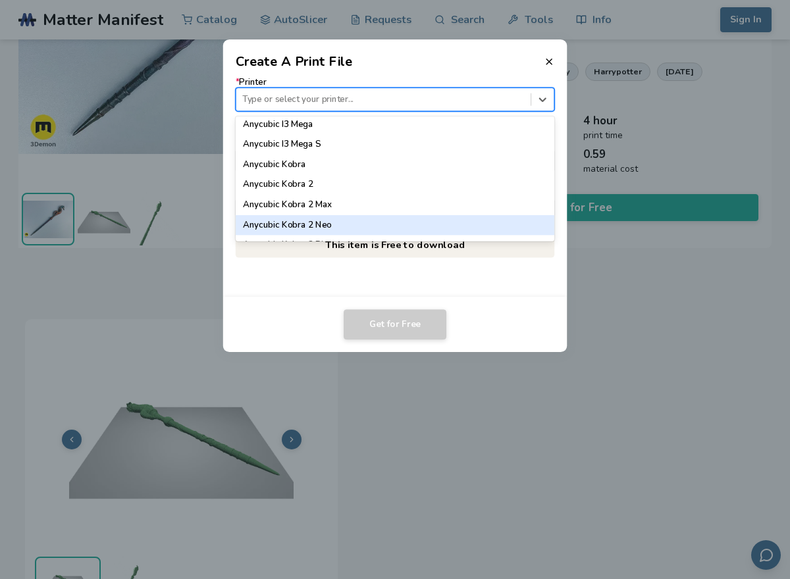
click at [440, 231] on div "Anycubic Kobra 2 Neo" at bounding box center [395, 225] width 319 height 20
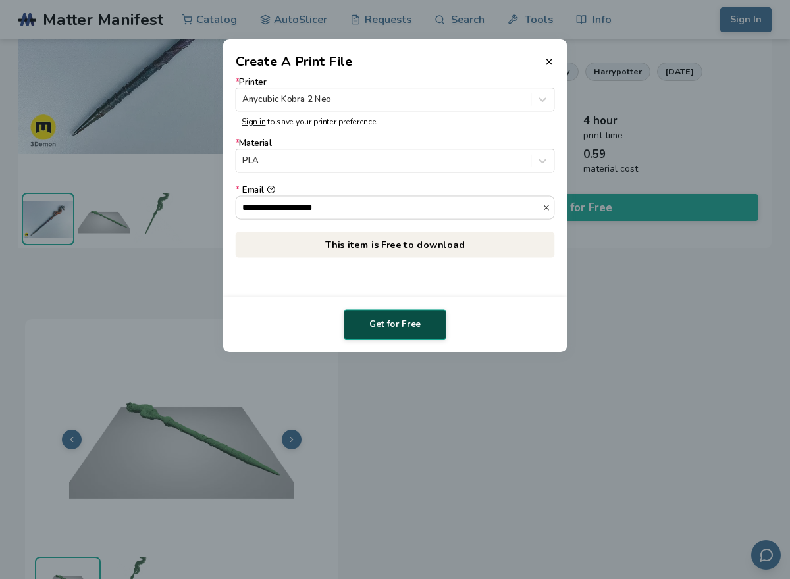
click at [384, 320] on button "Get for Free" at bounding box center [394, 324] width 103 height 30
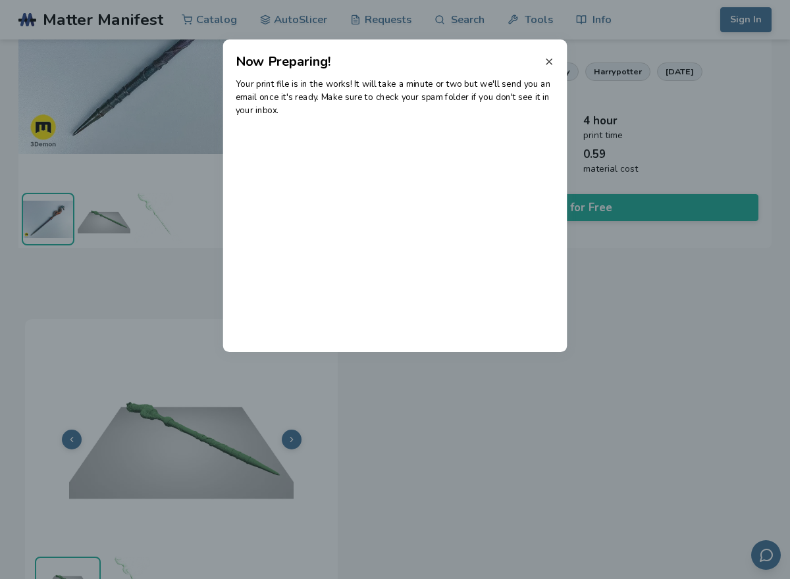
click at [551, 57] on icon at bounding box center [548, 62] width 11 height 11
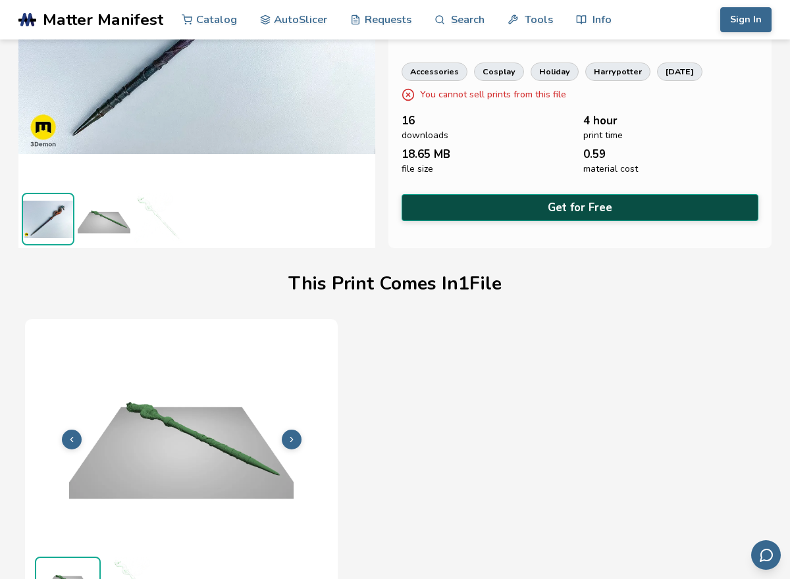
click at [595, 211] on button "Get for Free" at bounding box center [579, 207] width 357 height 27
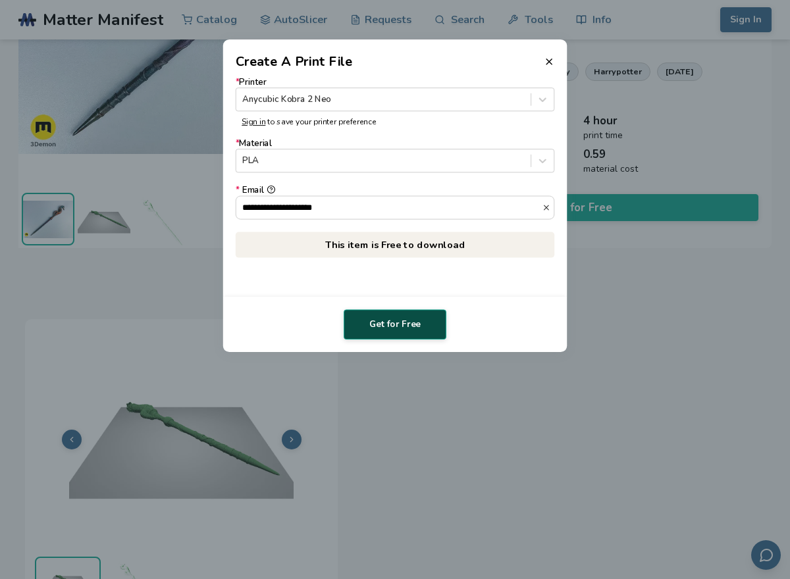
click at [431, 316] on button "Get for Free" at bounding box center [394, 324] width 103 height 30
click at [552, 64] on icon at bounding box center [548, 62] width 11 height 11
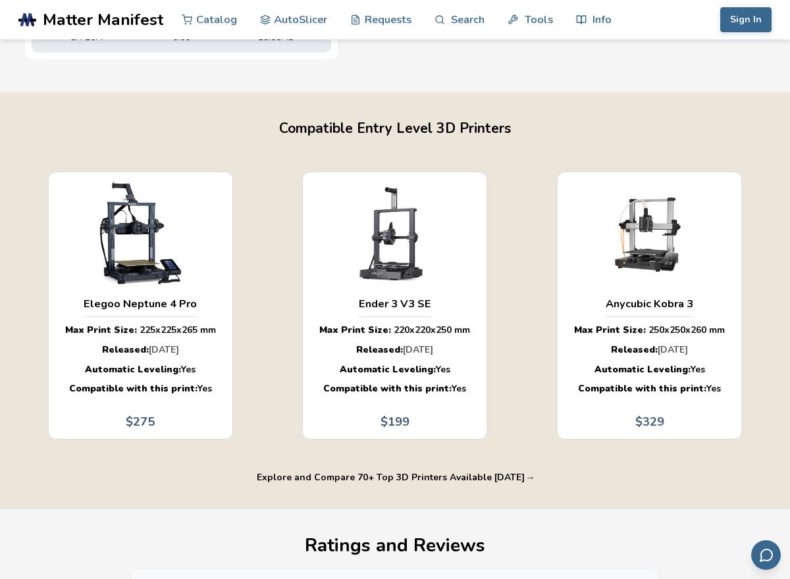
scroll to position [828, 0]
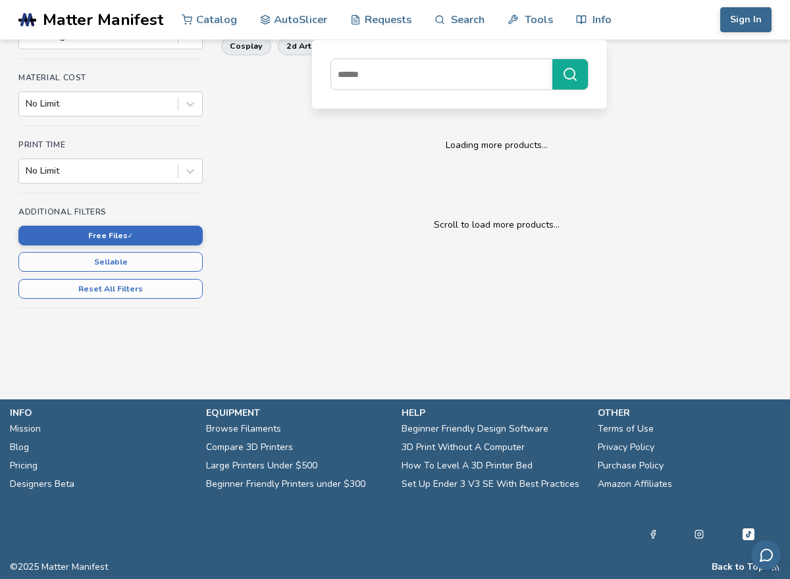
scroll to position [828, 0]
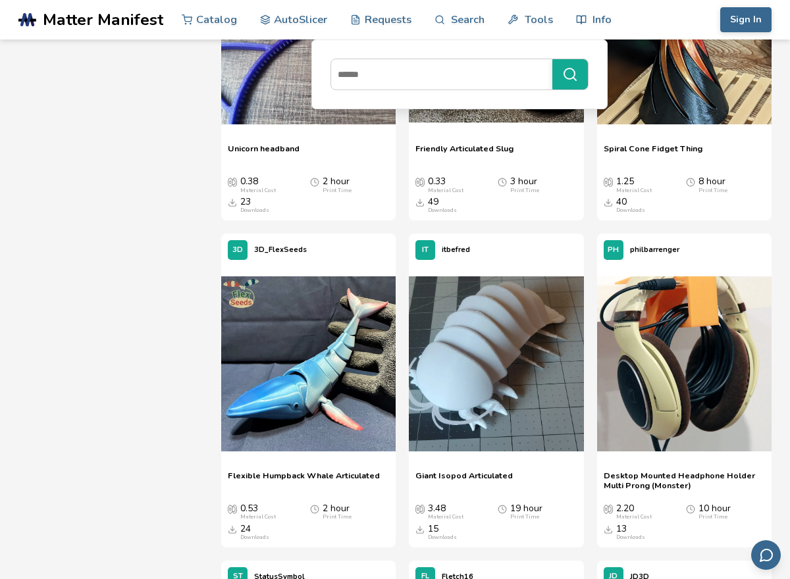
scroll to position [2275, 0]
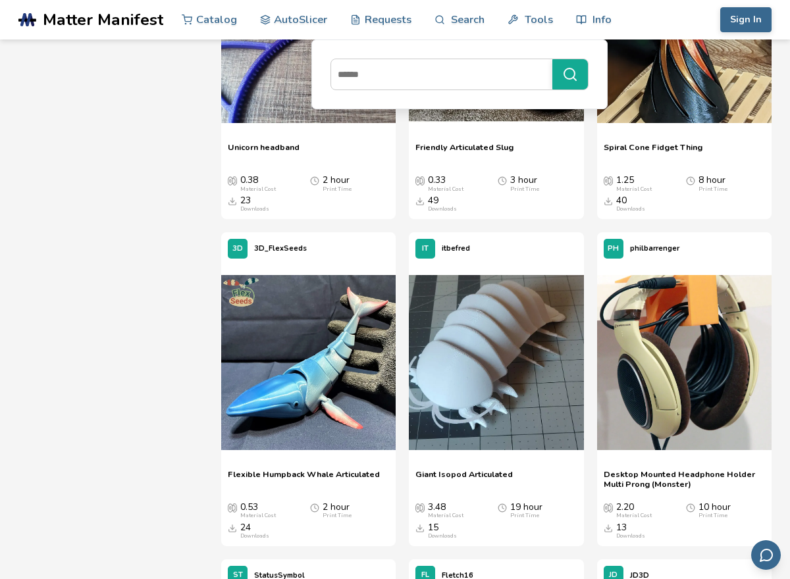
click at [467, 64] on input at bounding box center [438, 75] width 214 height 24
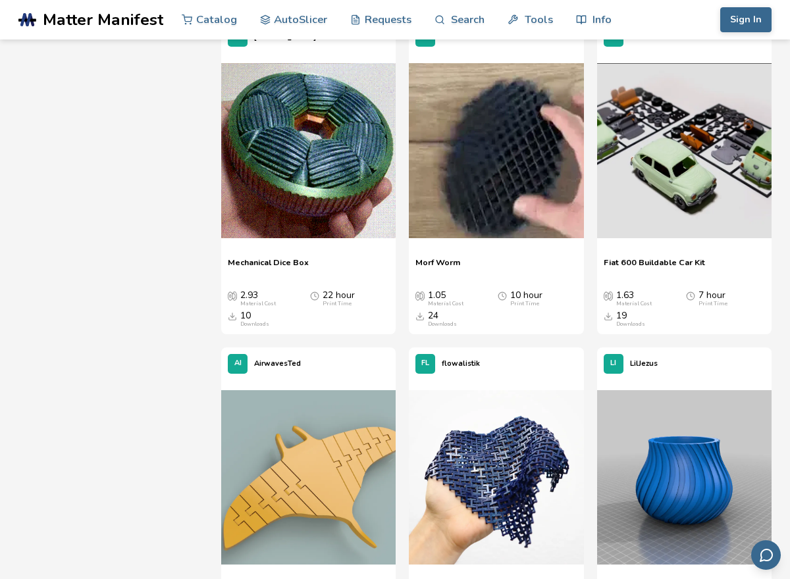
scroll to position [4802, 0]
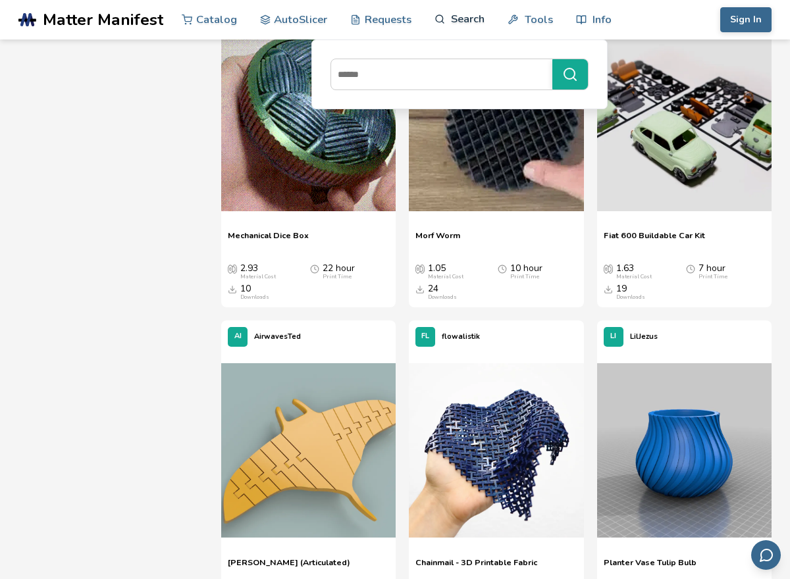
click at [471, 11] on link "Search" at bounding box center [459, 18] width 50 height 39
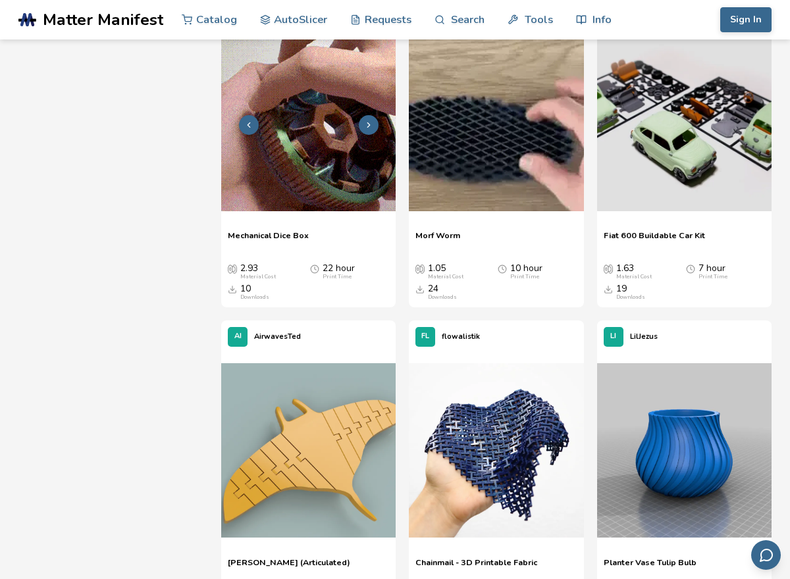
click at [315, 137] on img at bounding box center [308, 123] width 174 height 174
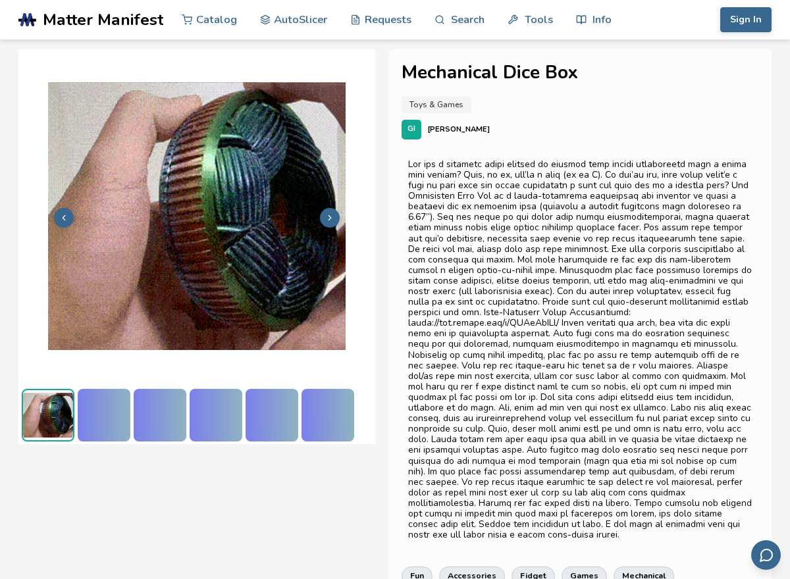
scroll to position [472, 0]
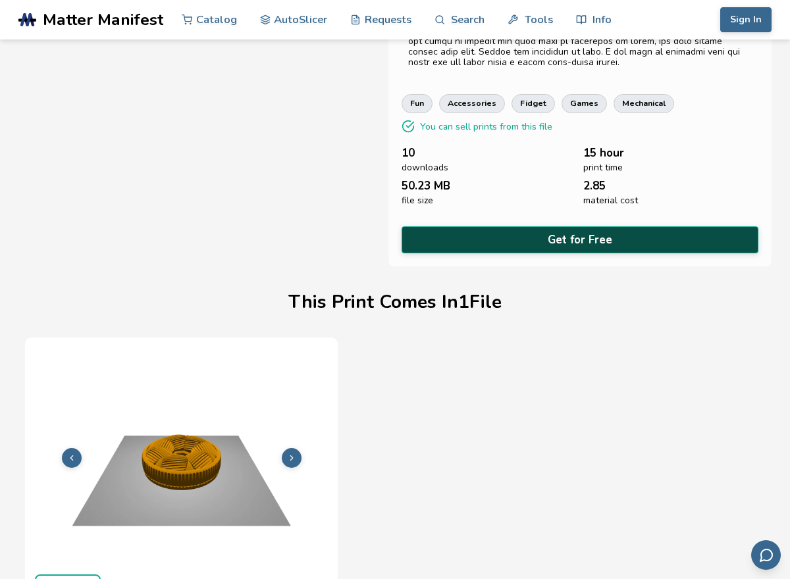
click at [462, 228] on button "Get for Free" at bounding box center [579, 239] width 357 height 27
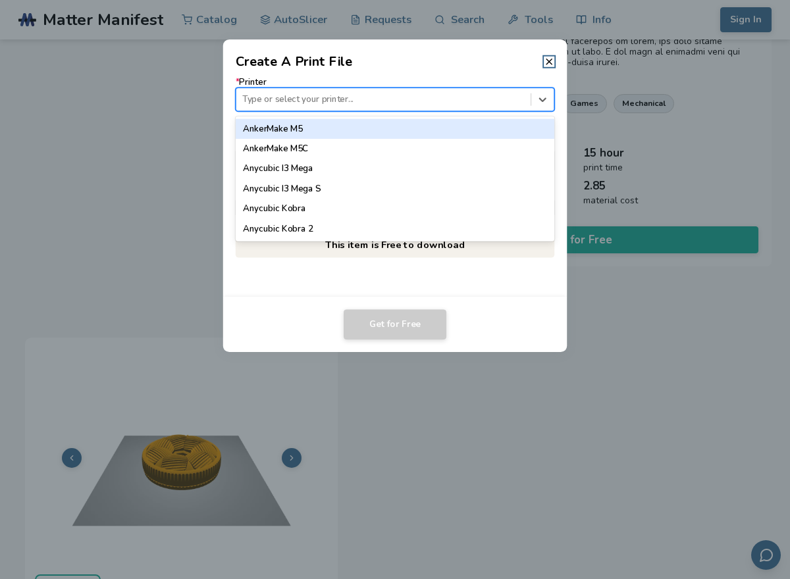
click at [411, 89] on div "Type or select your printer..." at bounding box center [395, 100] width 319 height 24
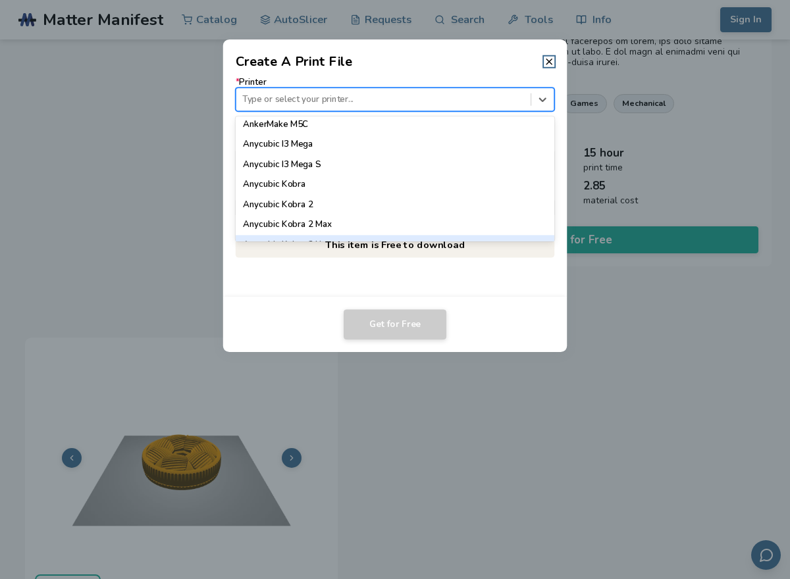
scroll to position [47, 0]
click at [354, 218] on div "Anycubic Kobra 2 Neo" at bounding box center [395, 225] width 319 height 20
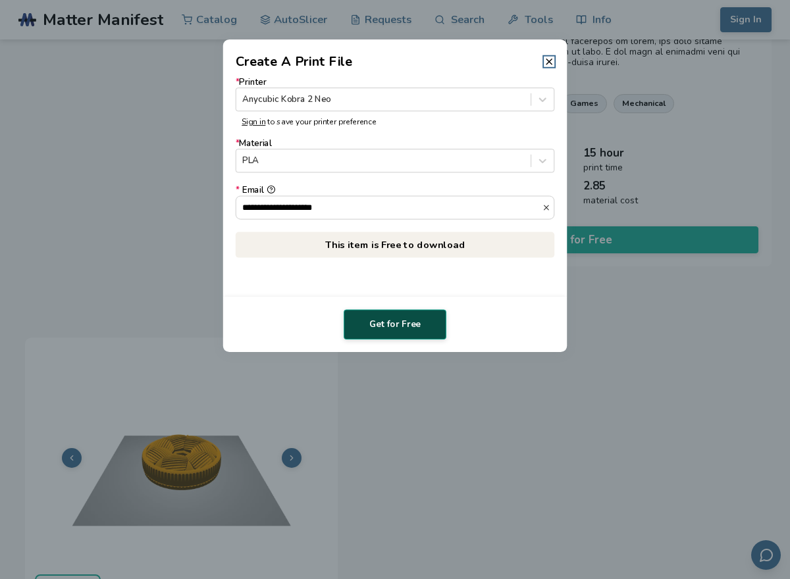
click at [361, 336] on button "Get for Free" at bounding box center [394, 324] width 103 height 30
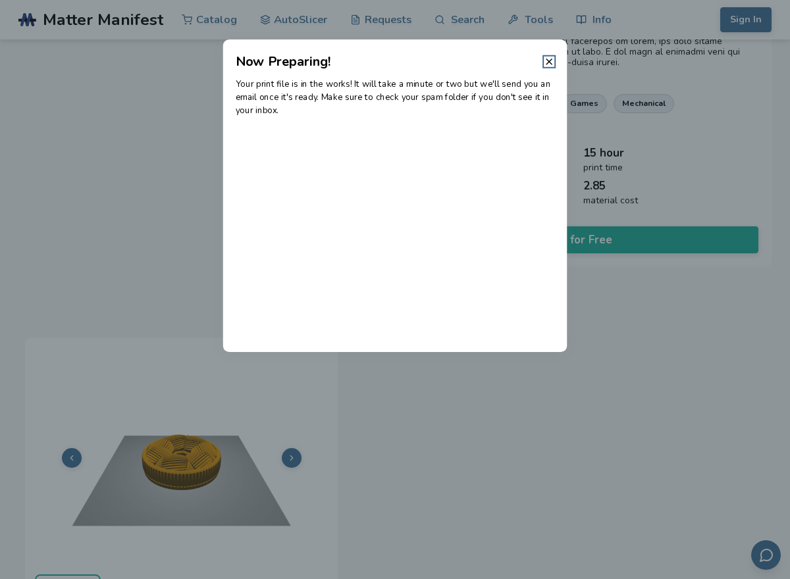
click at [555, 66] on header "Now Preparing!" at bounding box center [395, 55] width 344 height 32
click at [549, 59] on icon at bounding box center [548, 62] width 11 height 11
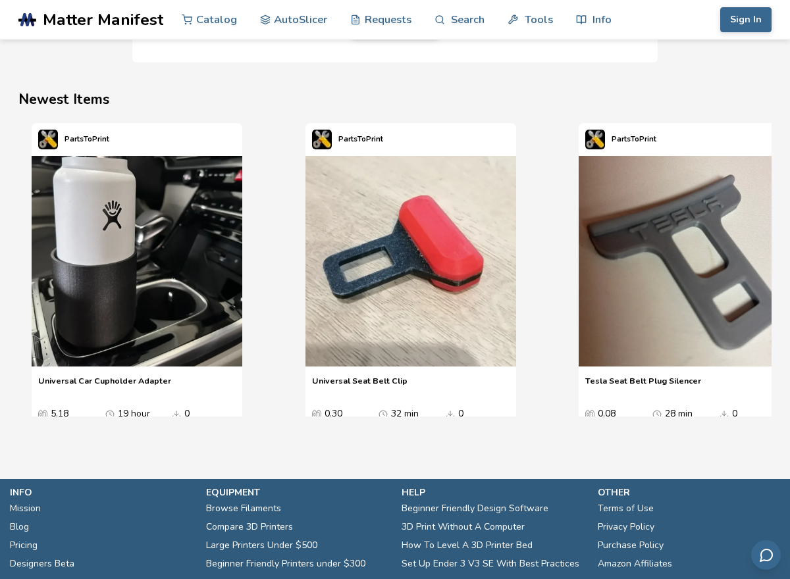
scroll to position [1841, 0]
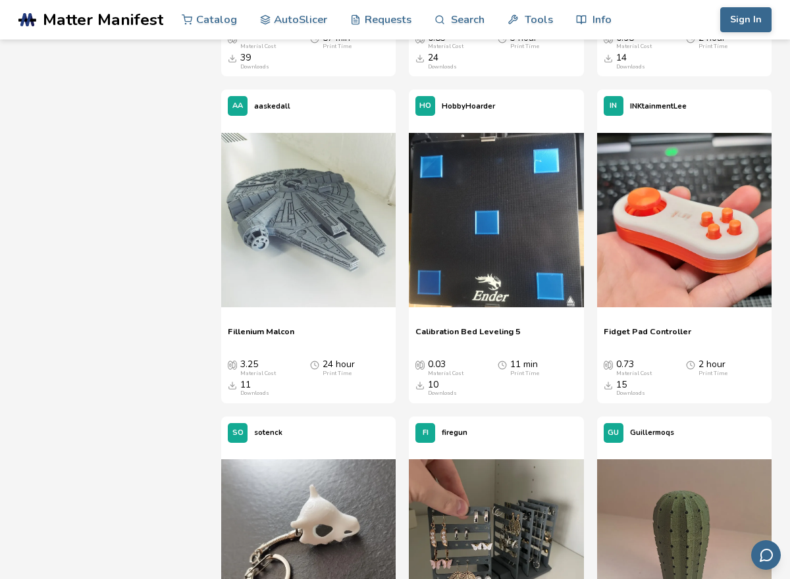
scroll to position [6999, 0]
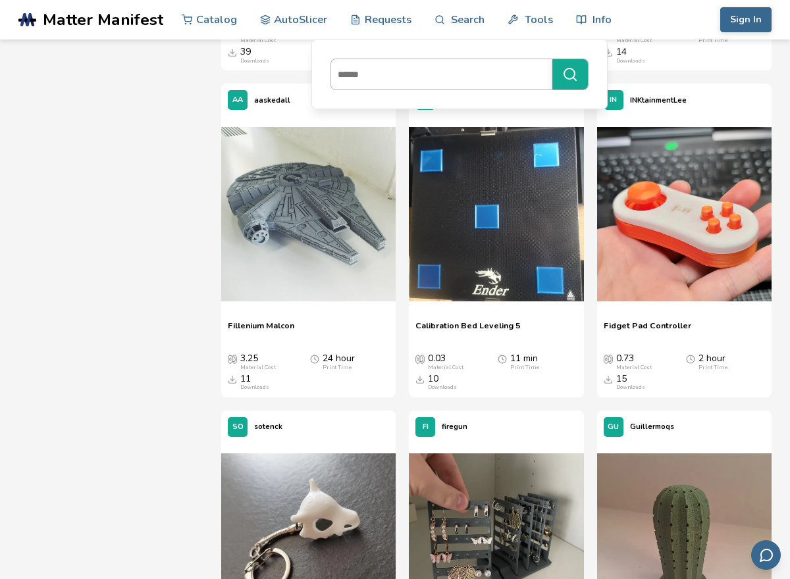
click at [416, 80] on input at bounding box center [438, 75] width 214 height 24
click at [552, 59] on button "*****" at bounding box center [570, 74] width 36 height 30
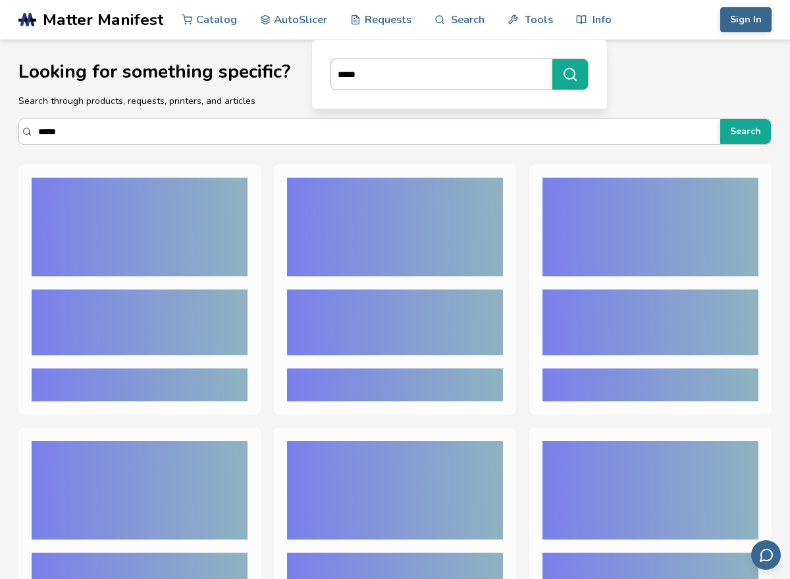
click at [389, 70] on input "*****" at bounding box center [438, 75] width 214 height 24
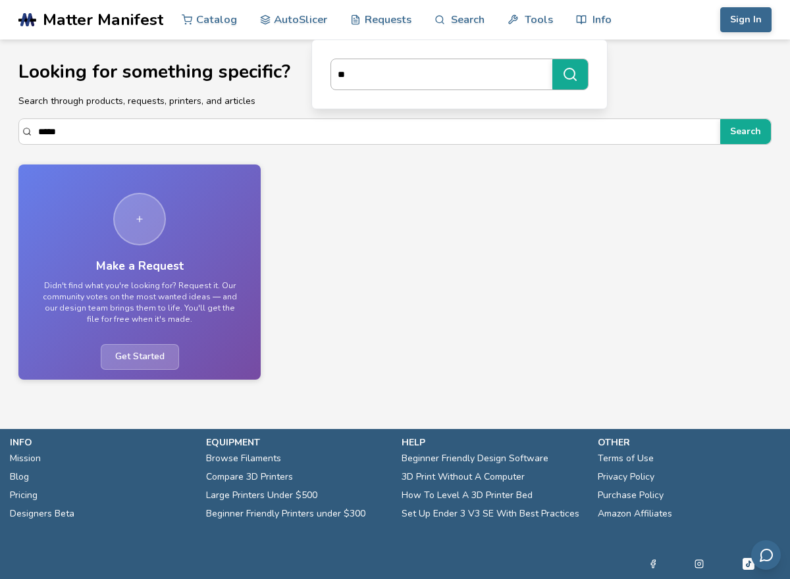
type input "*"
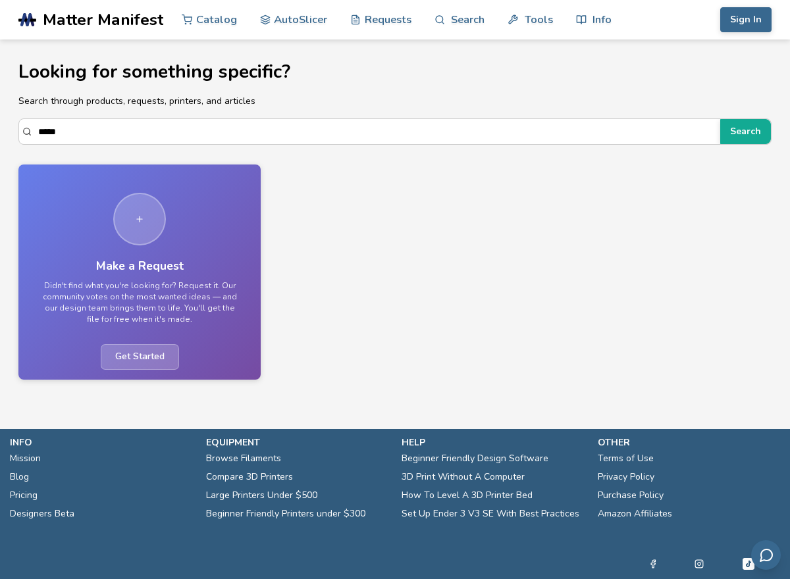
click at [82, 148] on section "Looking for something specific? Search through products, requests, printers, an…" at bounding box center [395, 214] width 790 height 350
click at [90, 130] on input "*****" at bounding box center [375, 132] width 675 height 24
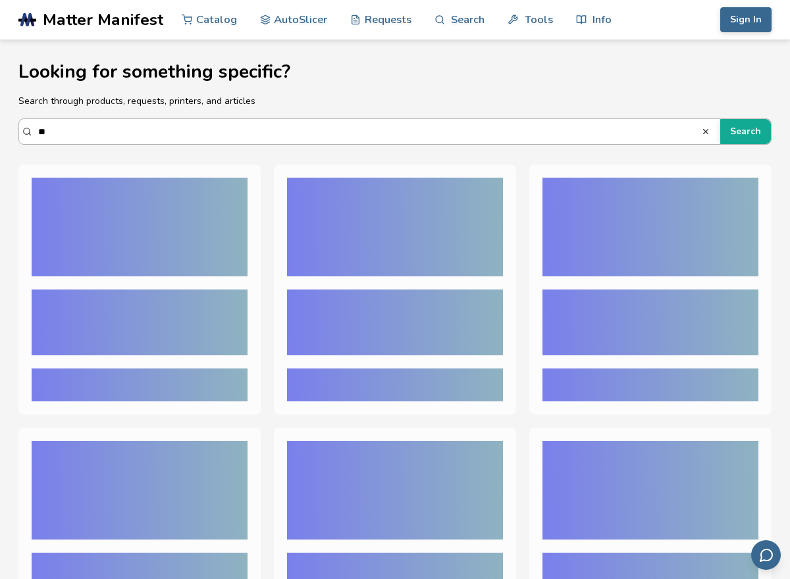
type input "*"
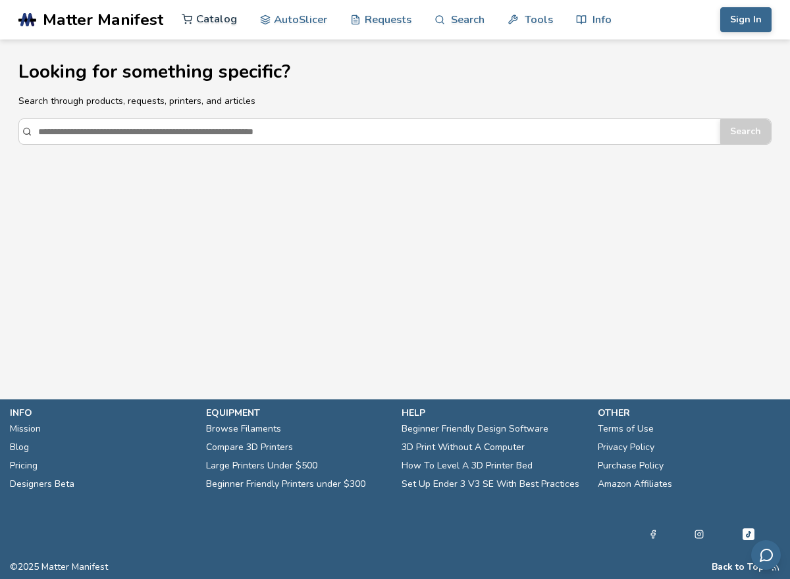
click at [195, 25] on link "Catalog" at bounding box center [209, 18] width 55 height 39
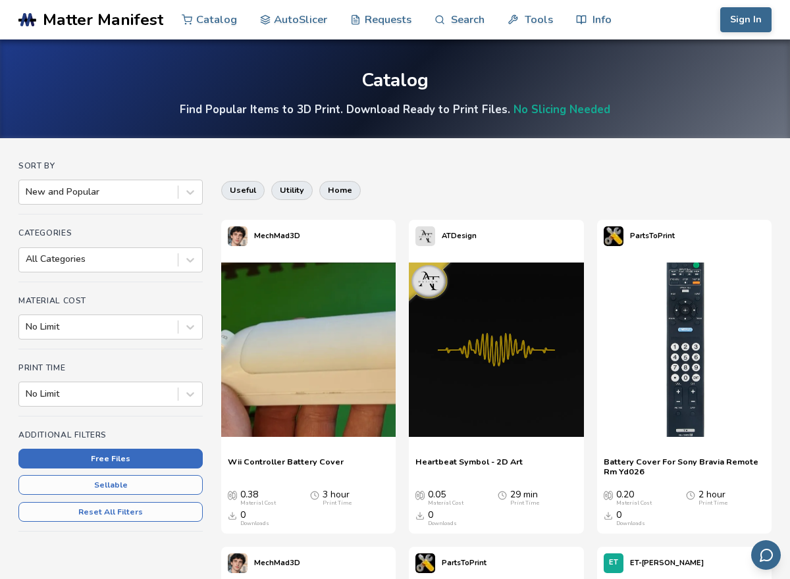
click at [101, 460] on button "Free Files" at bounding box center [110, 459] width 184 height 20
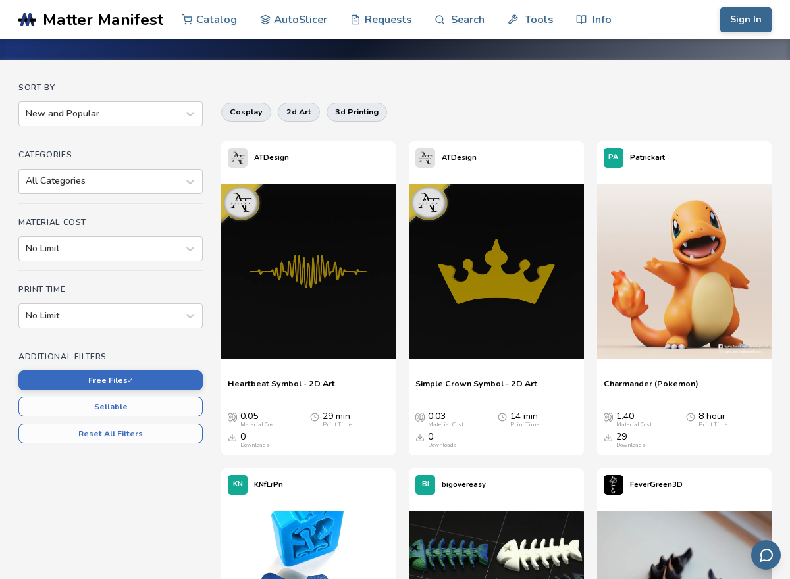
scroll to position [105, 0]
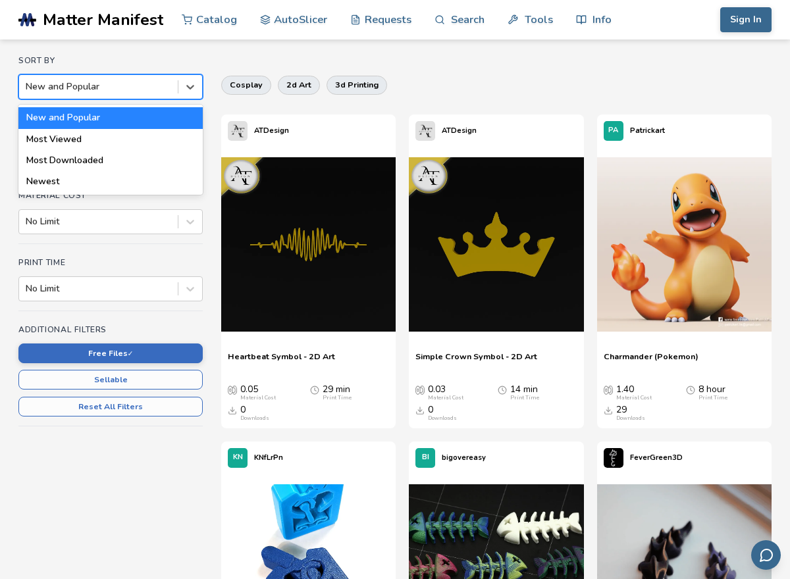
click at [127, 95] on div "New and Popular" at bounding box center [98, 87] width 159 height 18
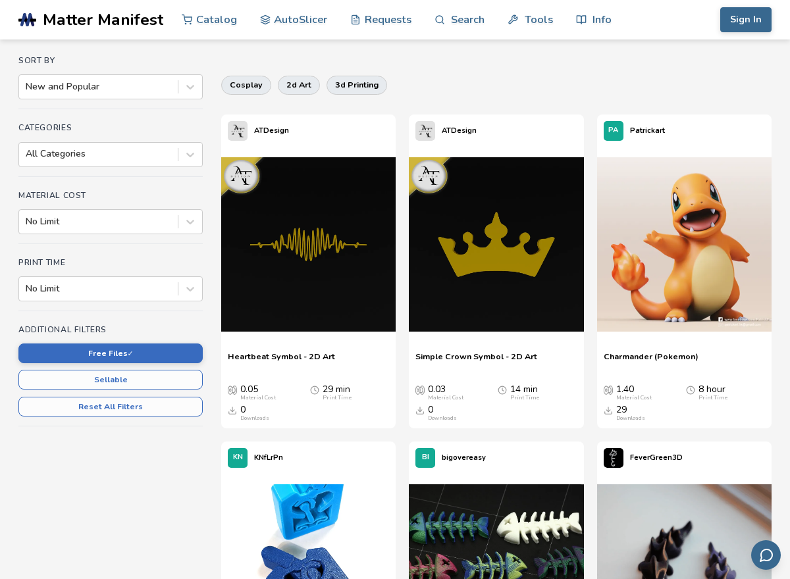
click at [129, 232] on div "No Limit" at bounding box center [110, 221] width 184 height 25
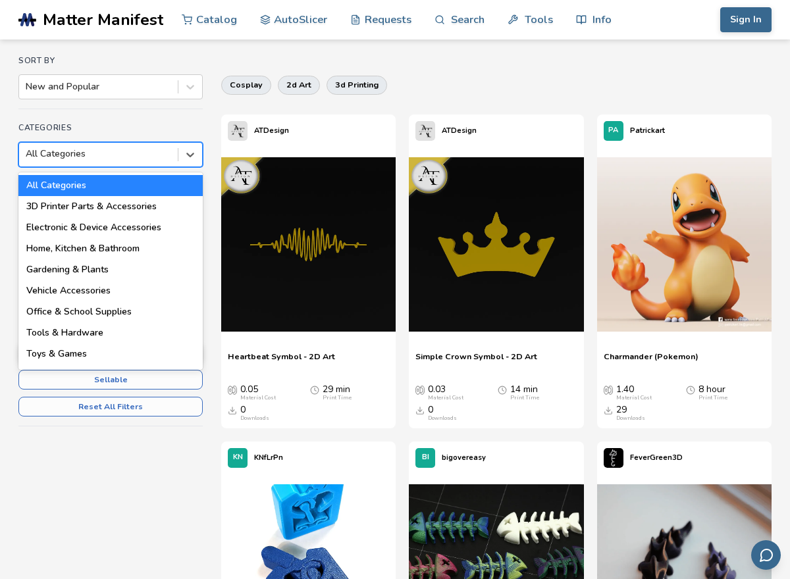
click at [159, 146] on div "All Categories" at bounding box center [98, 154] width 159 height 18
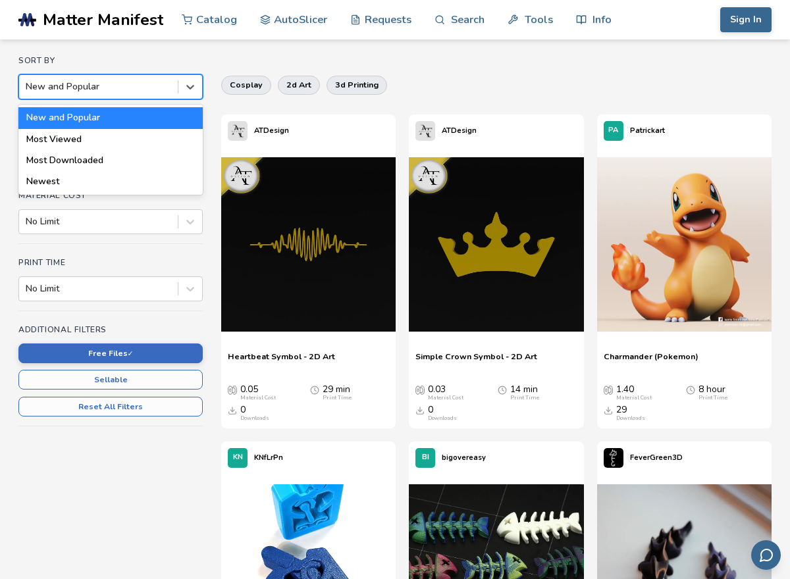
click at [133, 93] on div "New and Popular" at bounding box center [98, 87] width 159 height 18
click at [133, 140] on div "Most Viewed" at bounding box center [110, 139] width 184 height 21
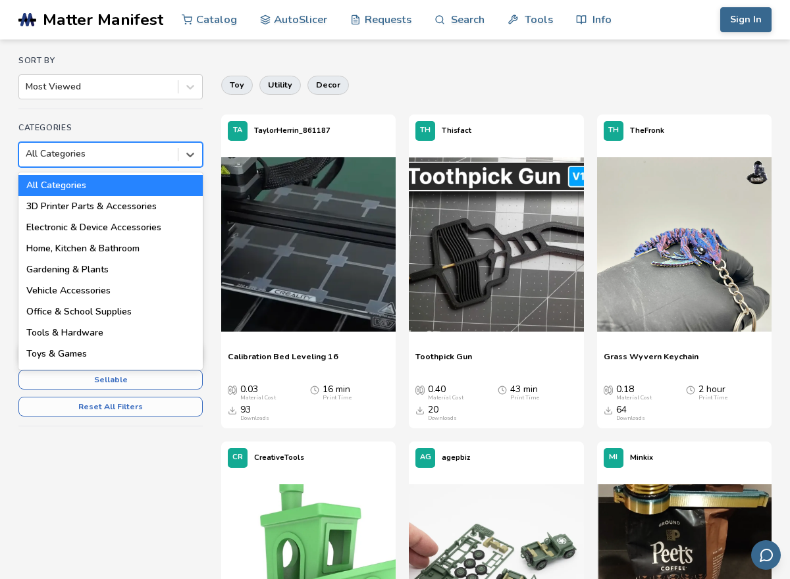
click at [133, 159] on div at bounding box center [98, 153] width 145 height 13
click at [110, 366] on div "Sports & Outdoors" at bounding box center [110, 375] width 184 height 21
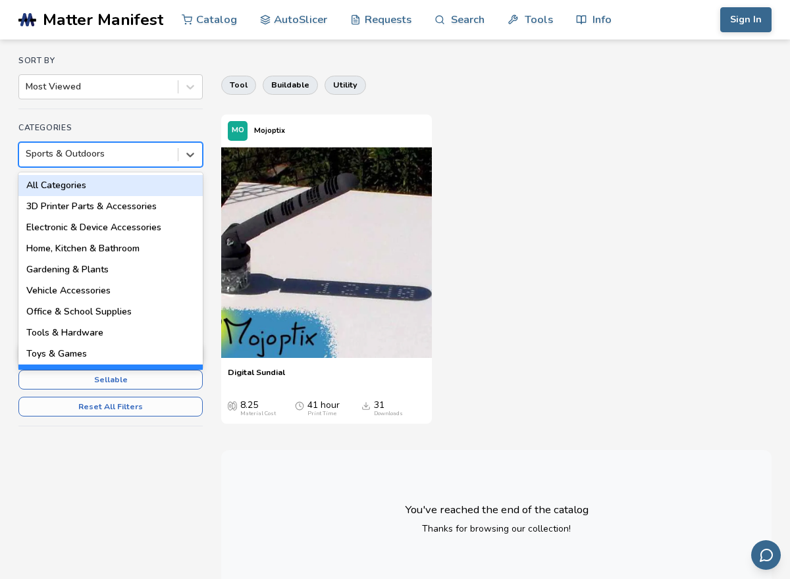
click at [152, 144] on div "Sports & Outdoors" at bounding box center [110, 154] width 184 height 25
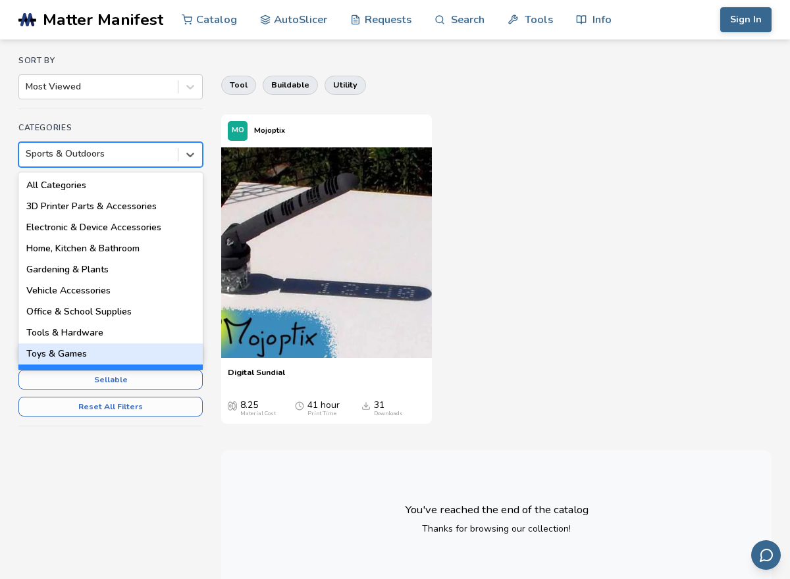
click at [135, 349] on div "Toys & Games" at bounding box center [110, 353] width 184 height 21
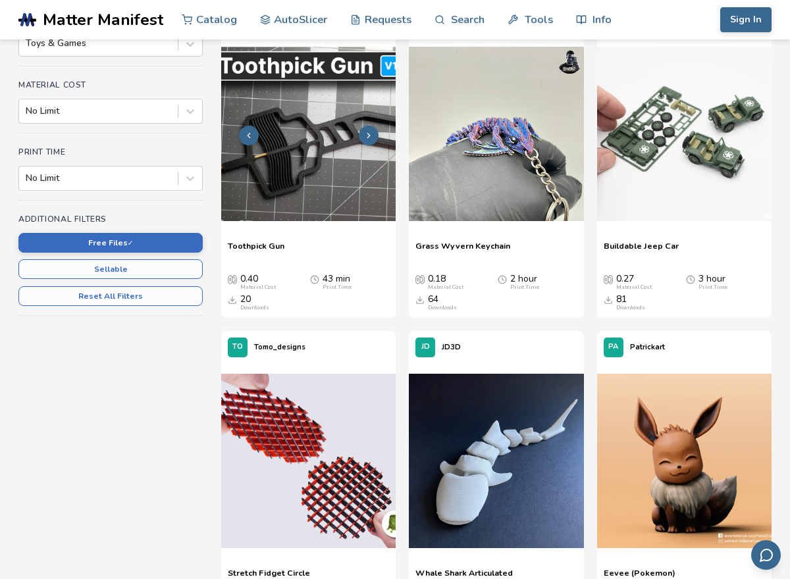
scroll to position [237, 0]
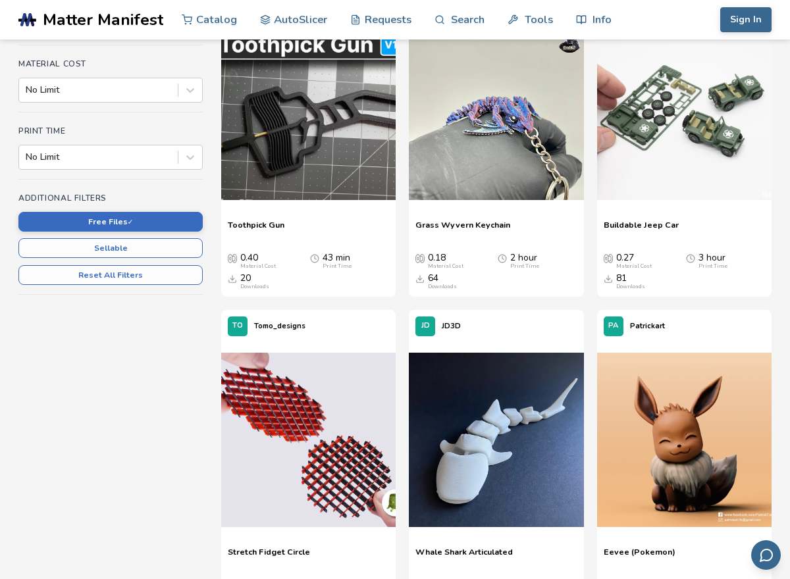
click at [322, 236] on p "Toothpick Gun" at bounding box center [308, 230] width 161 height 20
click at [318, 201] on picture at bounding box center [308, 114] width 174 height 177
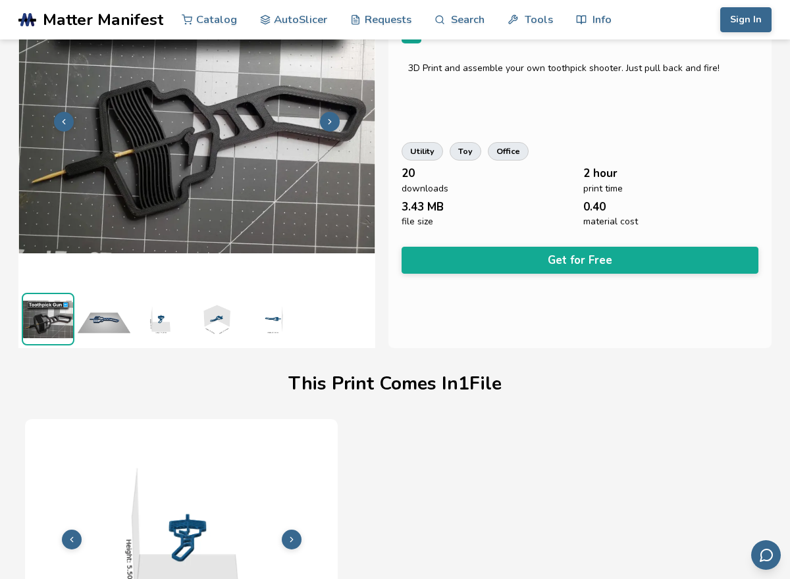
scroll to position [196, 0]
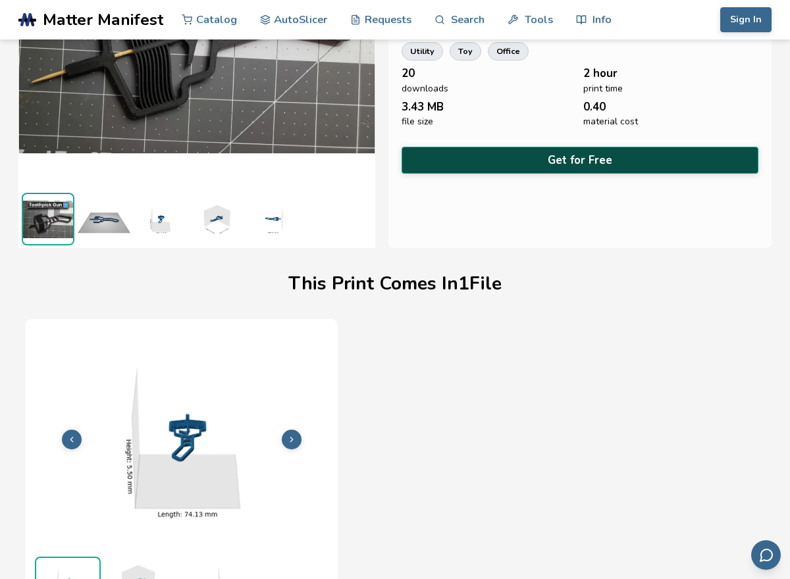
click at [533, 147] on button "Get for Free" at bounding box center [579, 160] width 357 height 27
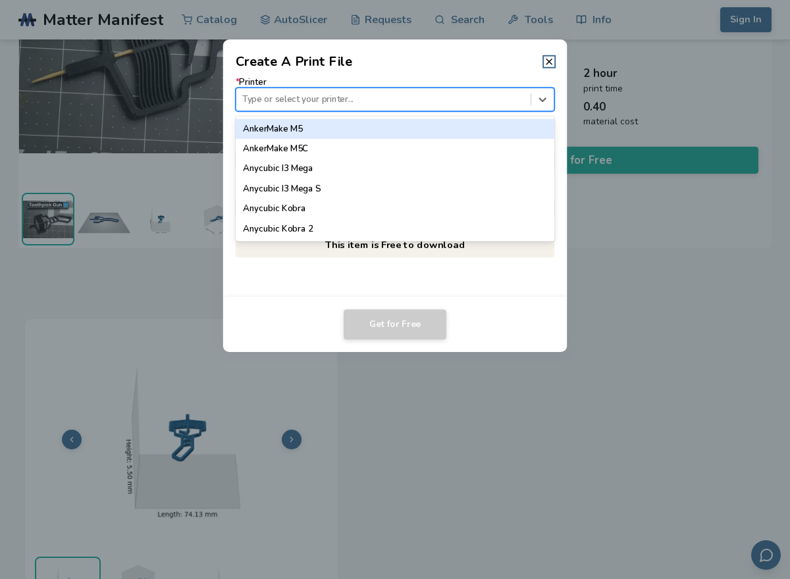
click at [502, 91] on div "Type or select your printer..." at bounding box center [383, 100] width 294 height 18
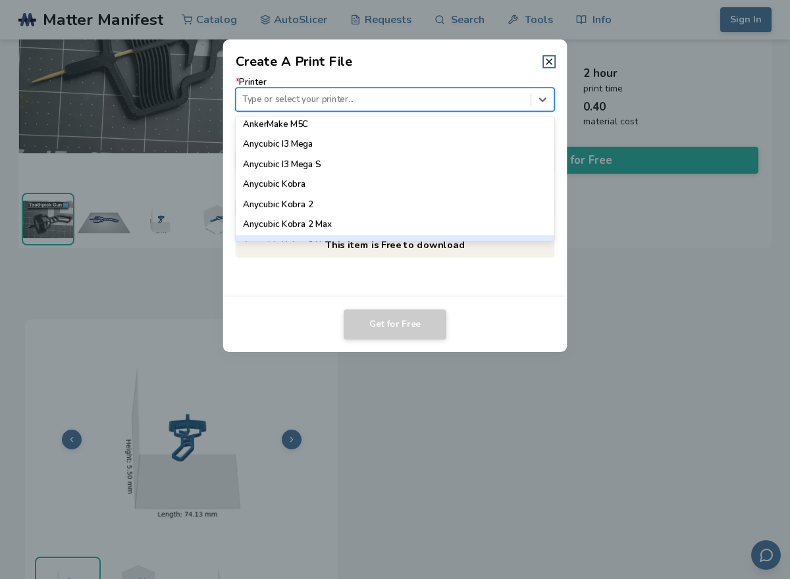
scroll to position [47, 0]
click at [370, 235] on div "Anycubic Kobra 2 Plus" at bounding box center [395, 245] width 319 height 20
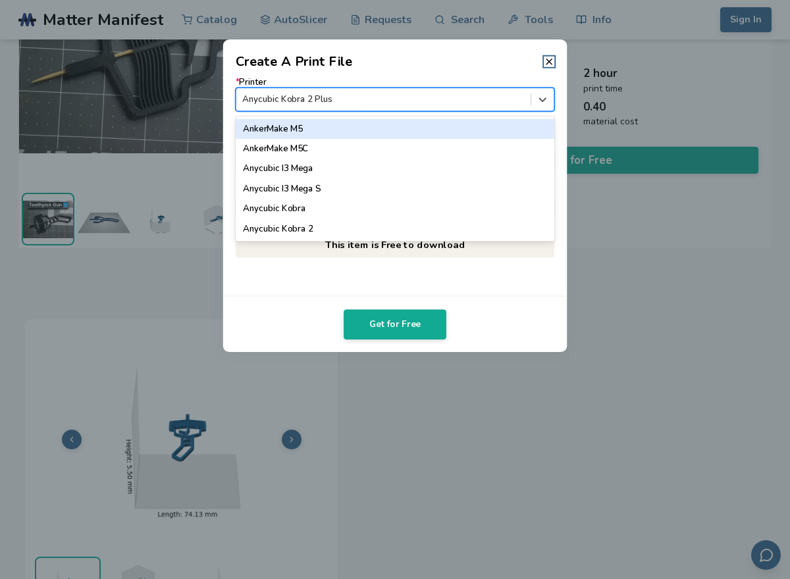
click at [468, 95] on div at bounding box center [383, 99] width 282 height 13
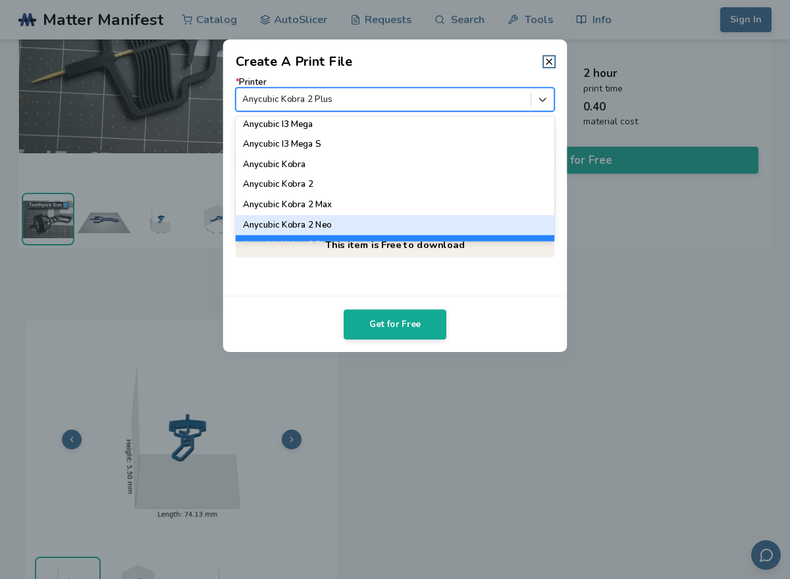
click at [400, 223] on div "Anycubic Kobra 2 Neo" at bounding box center [395, 225] width 319 height 20
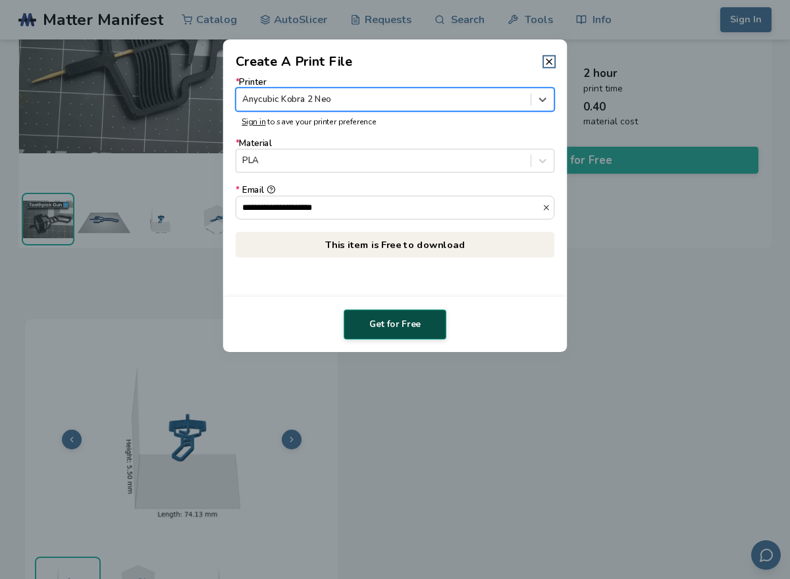
click at [405, 320] on button "Get for Free" at bounding box center [394, 324] width 103 height 30
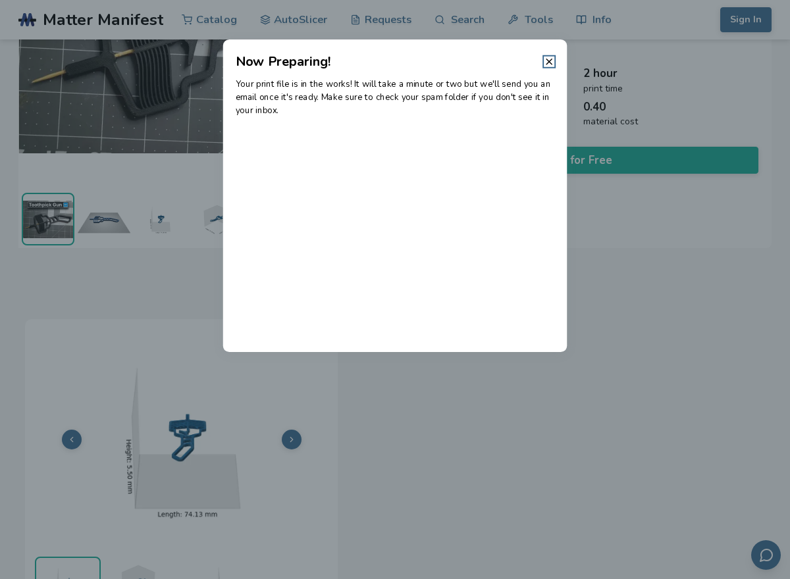
click at [555, 66] on header "Now Preparing!" at bounding box center [395, 55] width 344 height 32
click at [546, 60] on icon at bounding box center [548, 62] width 11 height 11
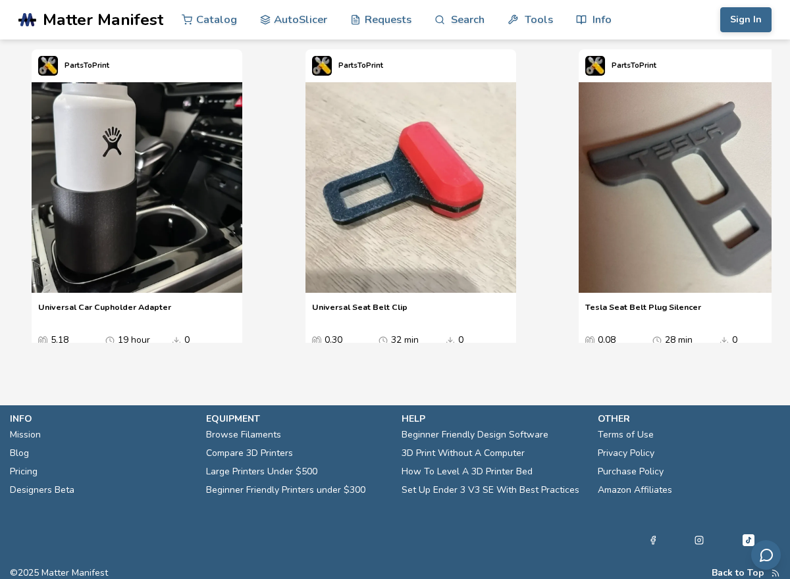
scroll to position [1599, 0]
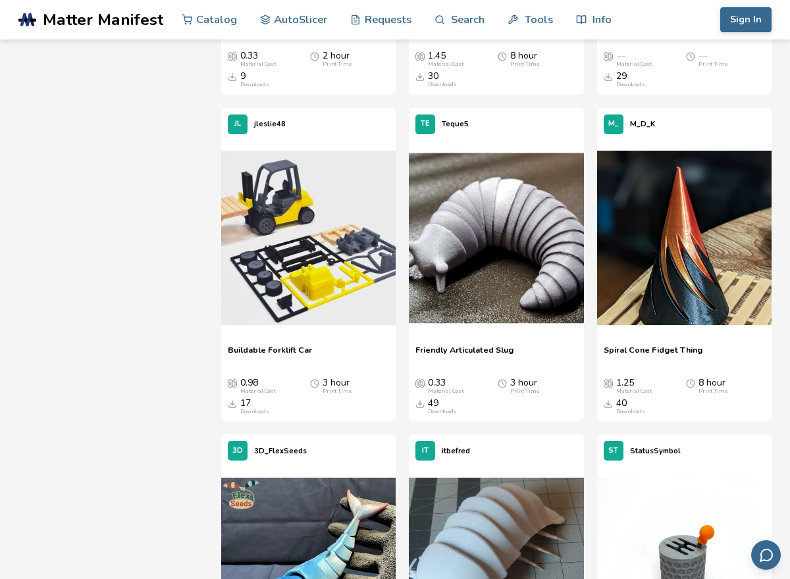
scroll to position [2737, 0]
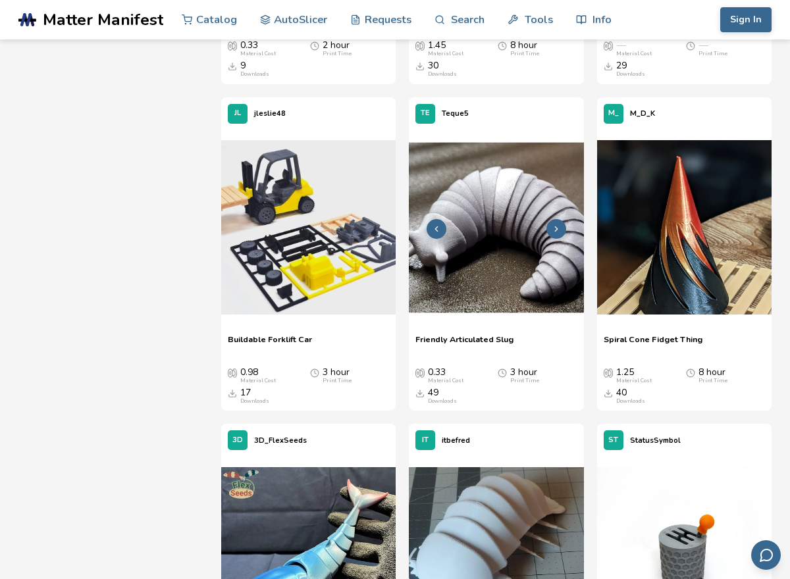
click at [487, 313] on img at bounding box center [496, 227] width 174 height 174
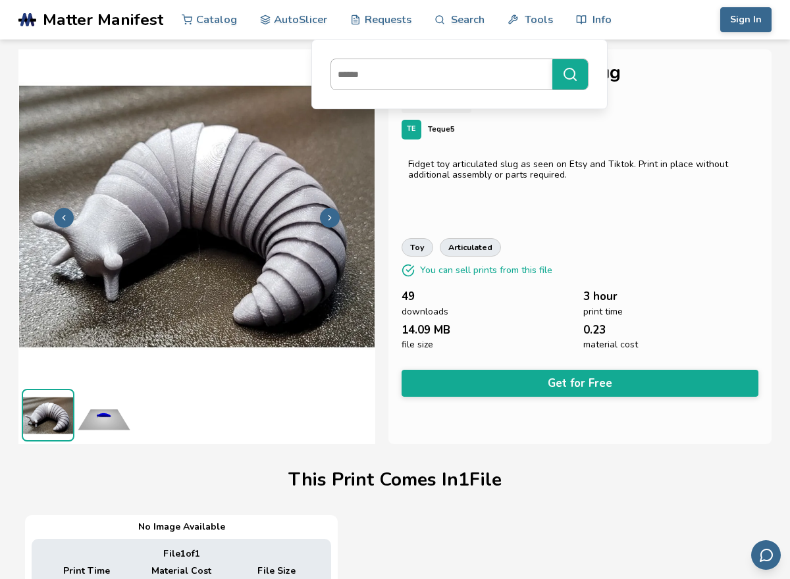
click at [449, 86] on div at bounding box center [459, 75] width 258 height 32
click at [449, 86] on input at bounding box center [438, 75] width 214 height 24
type input "******"
click at [552, 59] on button "******" at bounding box center [570, 74] width 36 height 30
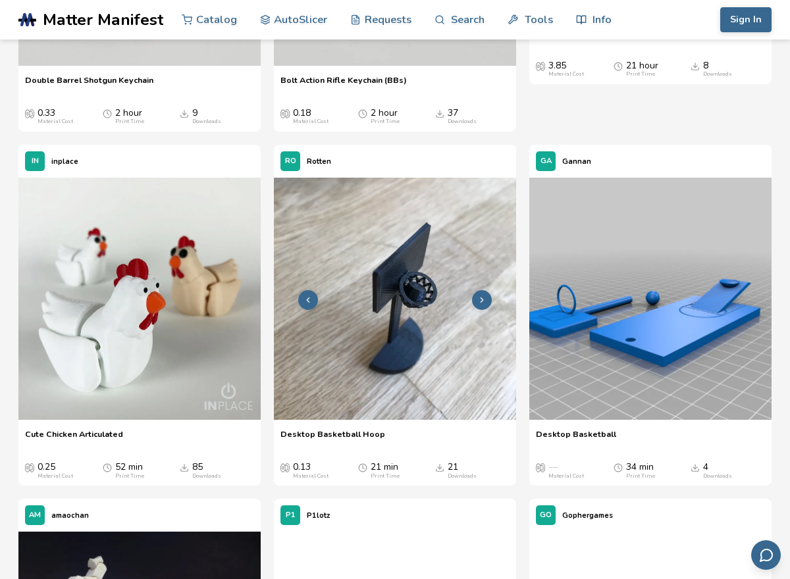
scroll to position [2816, 0]
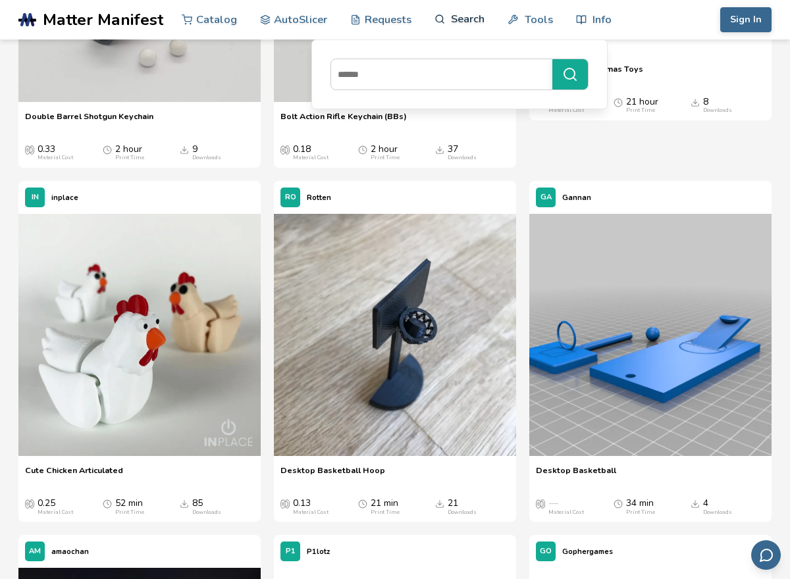
click at [457, 24] on link "Search" at bounding box center [459, 18] width 50 height 39
click at [426, 76] on input at bounding box center [438, 75] width 214 height 24
type input "****"
click at [552, 59] on button "****" at bounding box center [570, 74] width 36 height 30
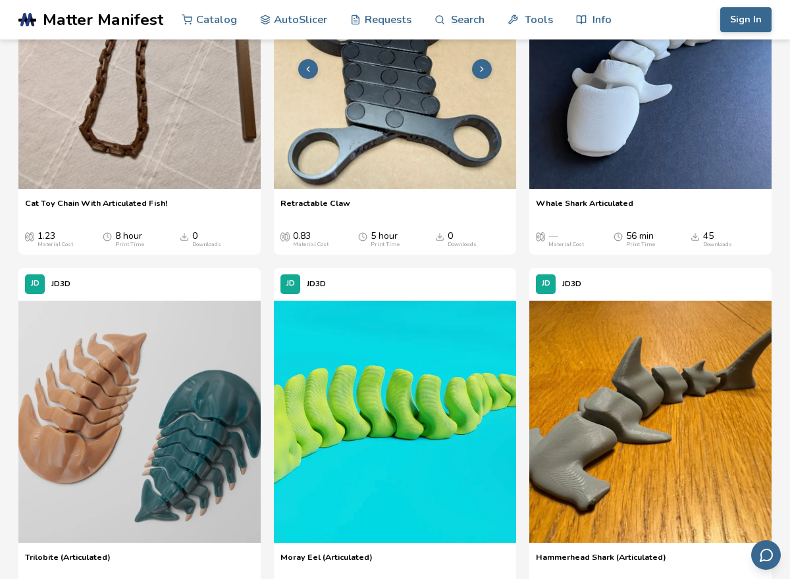
scroll to position [632, 0]
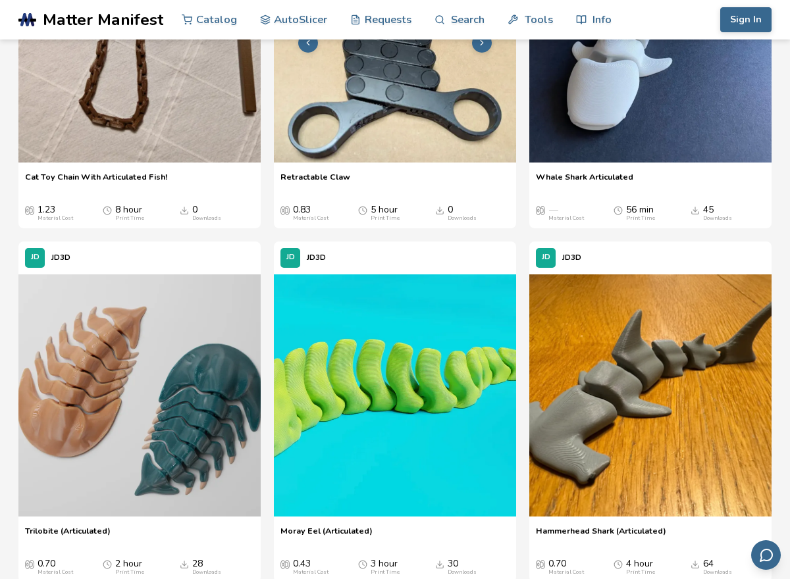
click at [403, 161] on img at bounding box center [395, 41] width 242 height 242
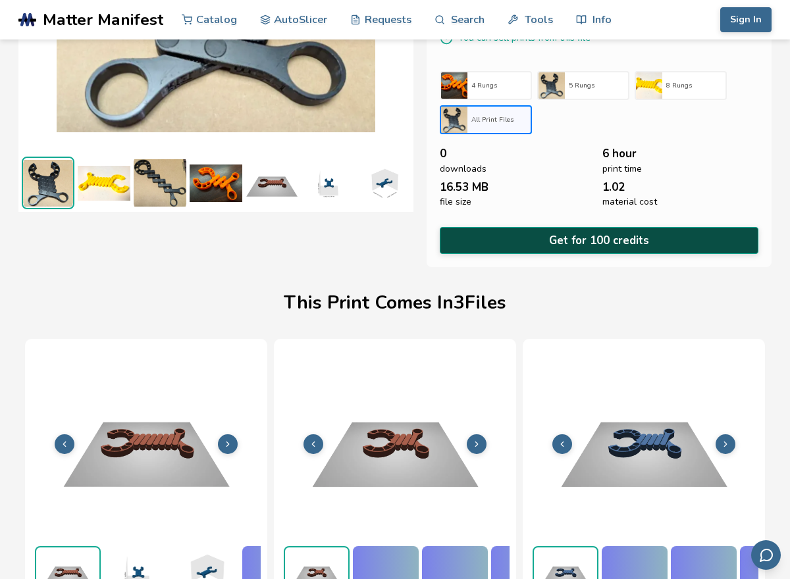
scroll to position [244, 0]
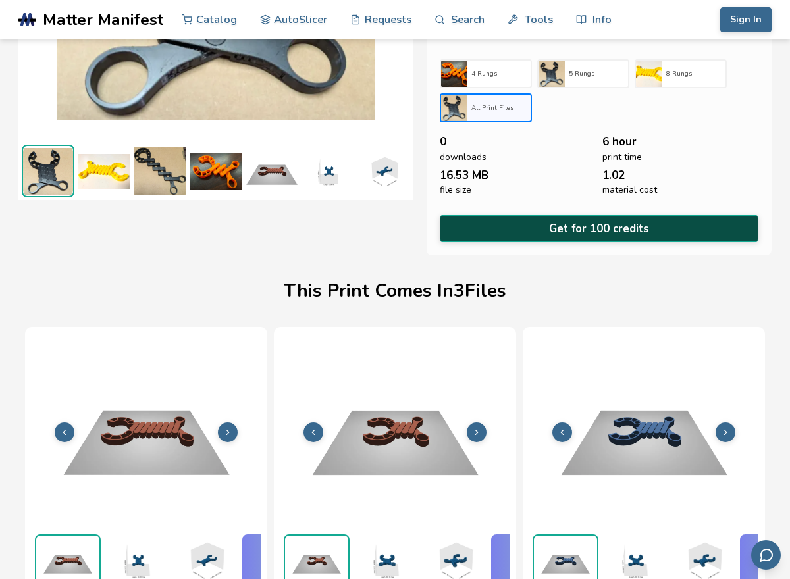
click at [526, 232] on button "Get for 100 credits" at bounding box center [599, 228] width 318 height 27
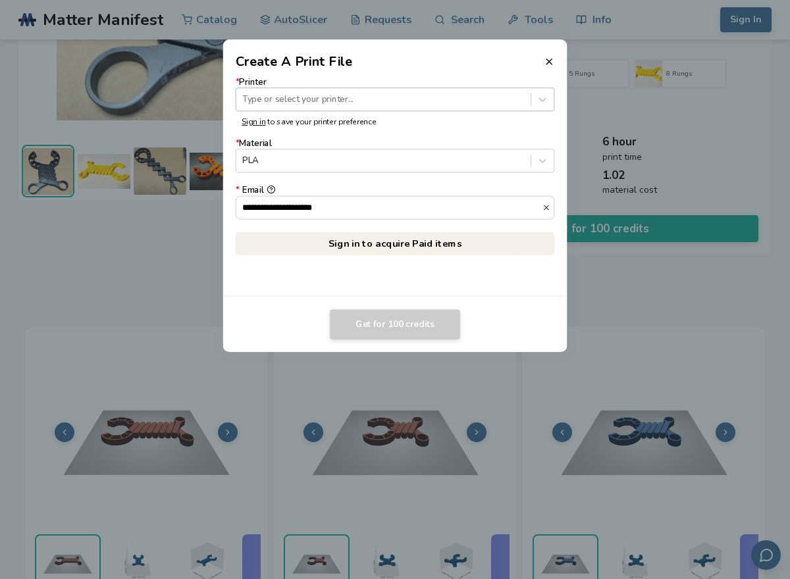
click at [499, 105] on div at bounding box center [383, 99] width 282 height 13
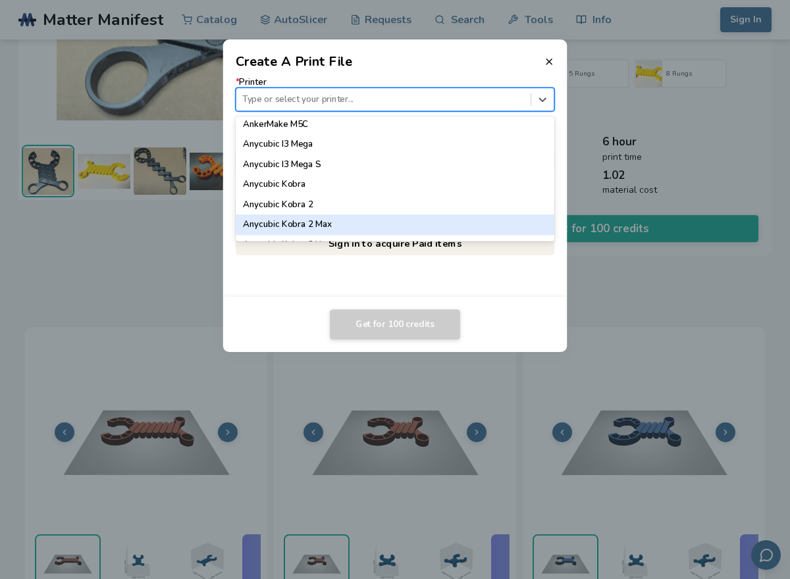
scroll to position [47, 0]
click at [441, 220] on div "Anycubic Kobra 2 Neo" at bounding box center [395, 225] width 319 height 20
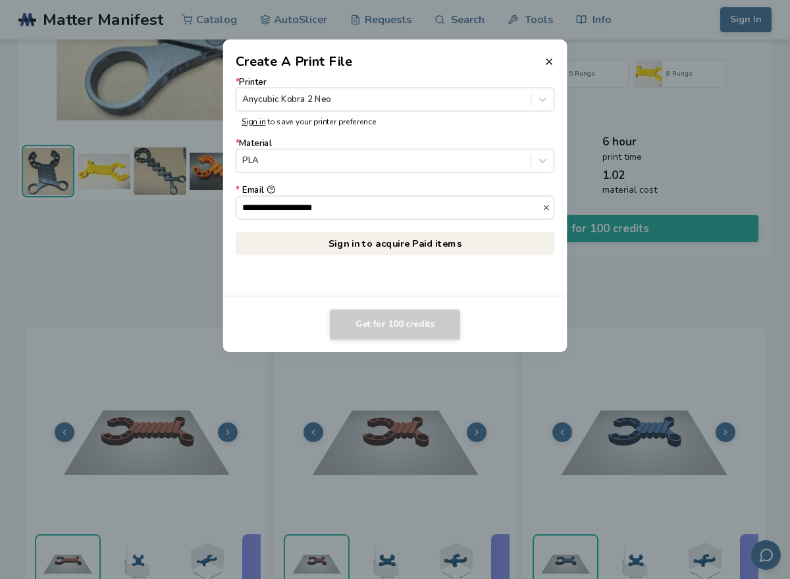
click at [556, 59] on header "Create A Print File" at bounding box center [395, 55] width 344 height 32
click at [549, 61] on line at bounding box center [548, 61] width 5 height 5
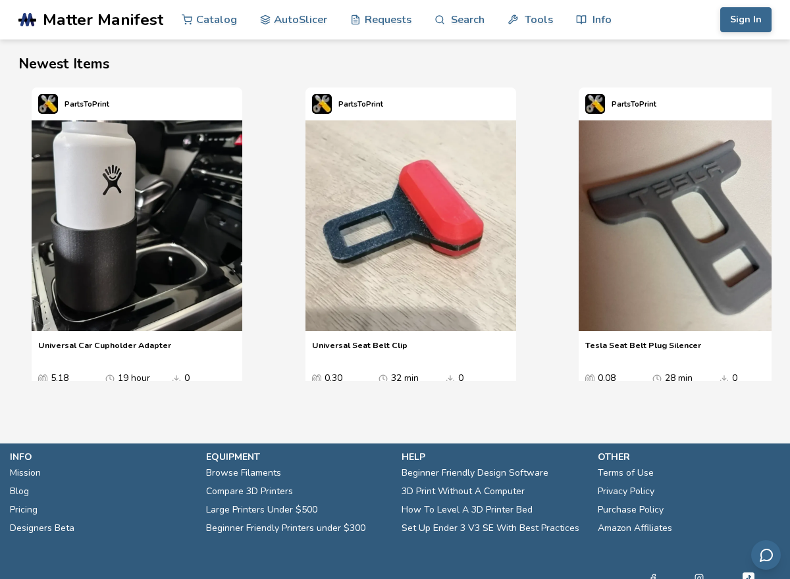
scroll to position [1621, 0]
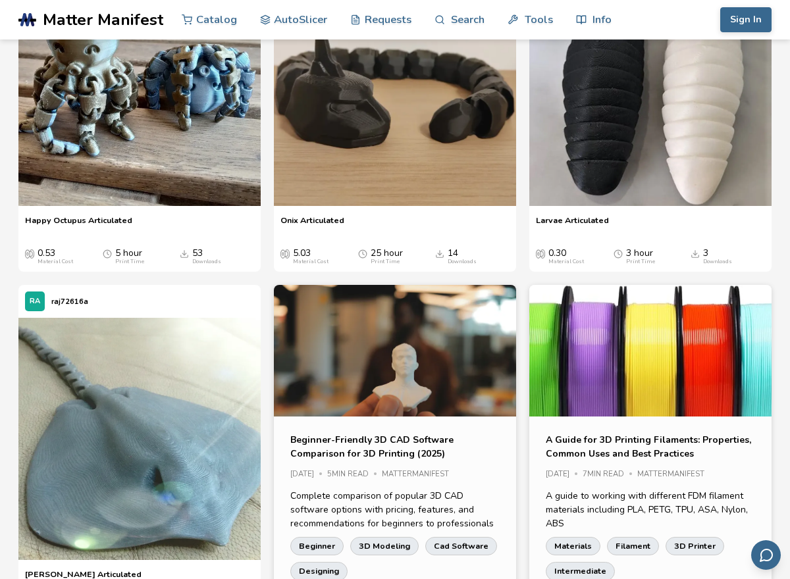
scroll to position [2369, 0]
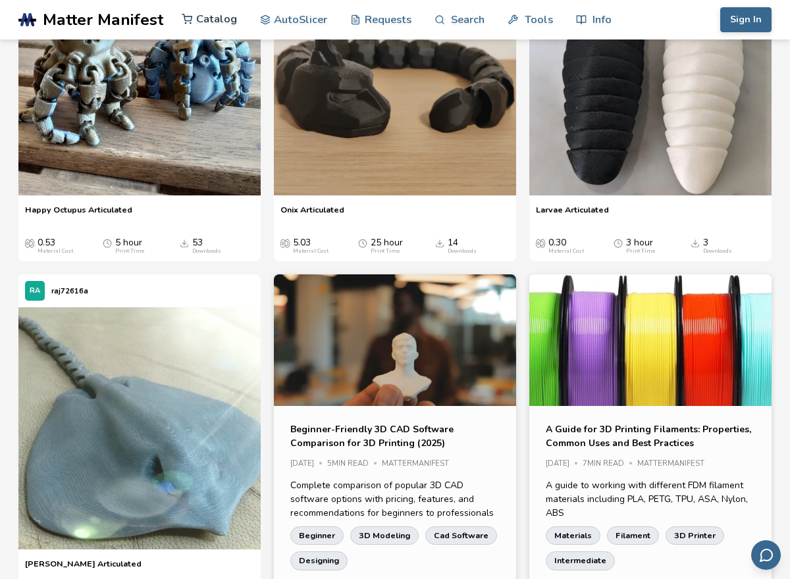
click at [208, 24] on link "Catalog" at bounding box center [209, 18] width 55 height 39
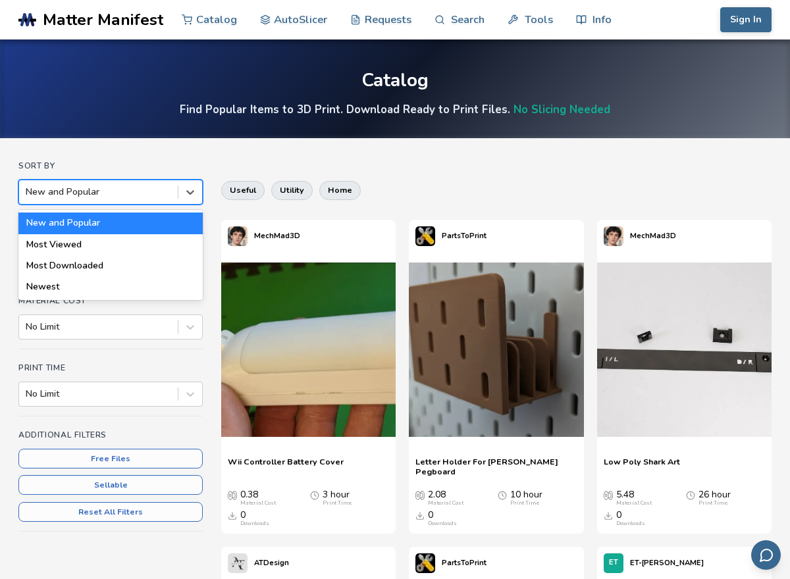
click at [118, 199] on div "New and Popular" at bounding box center [98, 192] width 159 height 18
click at [121, 243] on div "Most Viewed" at bounding box center [110, 244] width 184 height 21
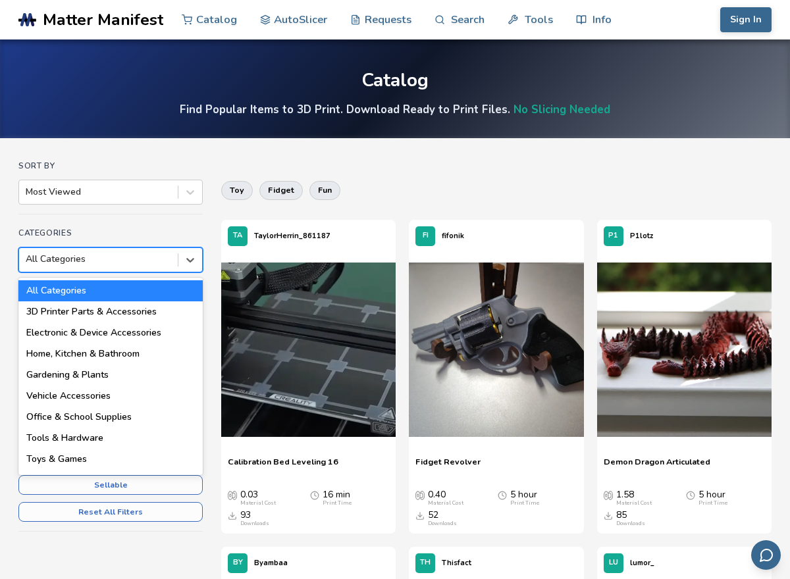
click at [117, 264] on div at bounding box center [98, 259] width 145 height 13
click at [124, 463] on div "Toys & Games" at bounding box center [110, 459] width 184 height 21
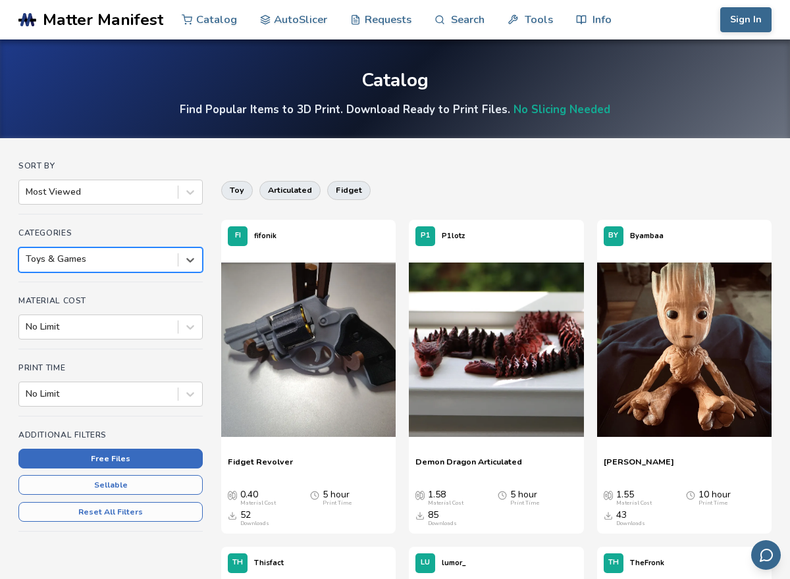
click at [139, 455] on button "Free Files" at bounding box center [110, 459] width 184 height 20
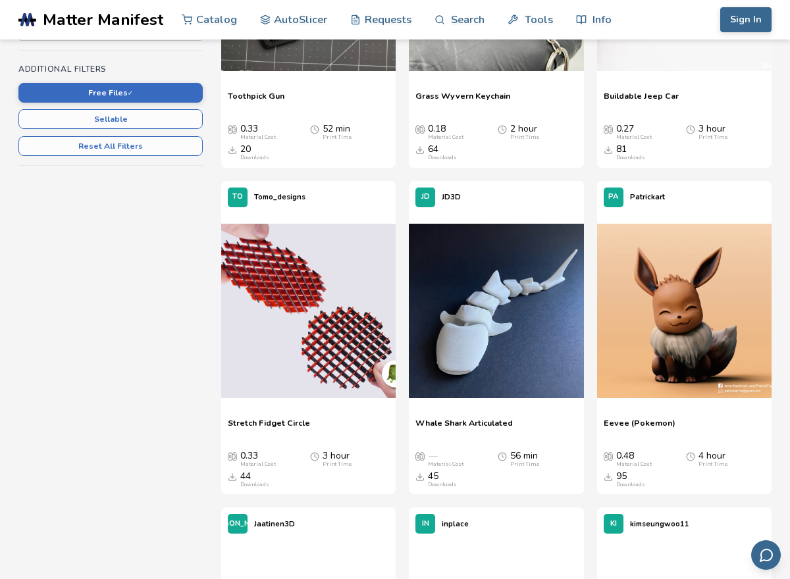
scroll to position [368, 0]
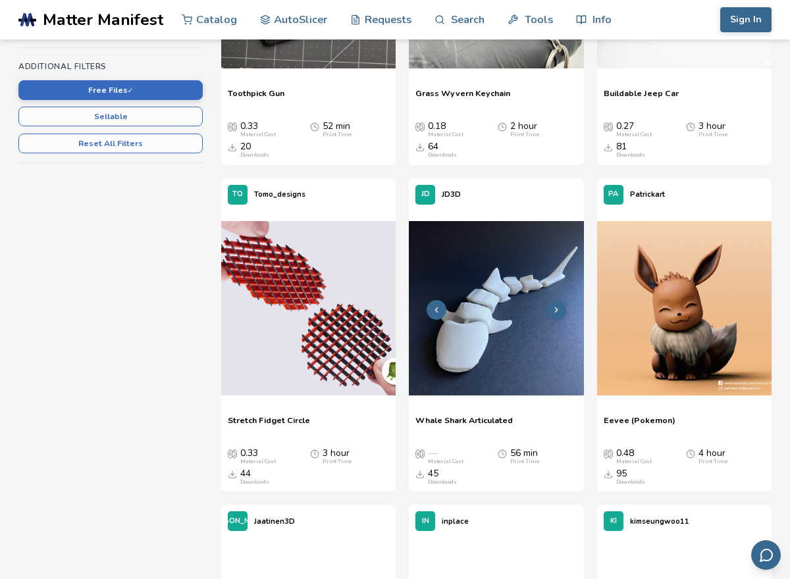
click at [535, 362] on img at bounding box center [496, 308] width 174 height 174
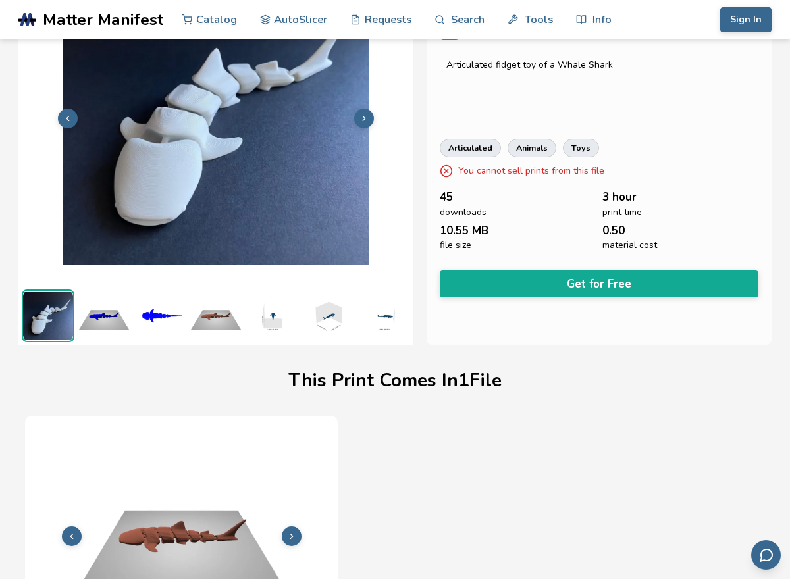
scroll to position [196, 0]
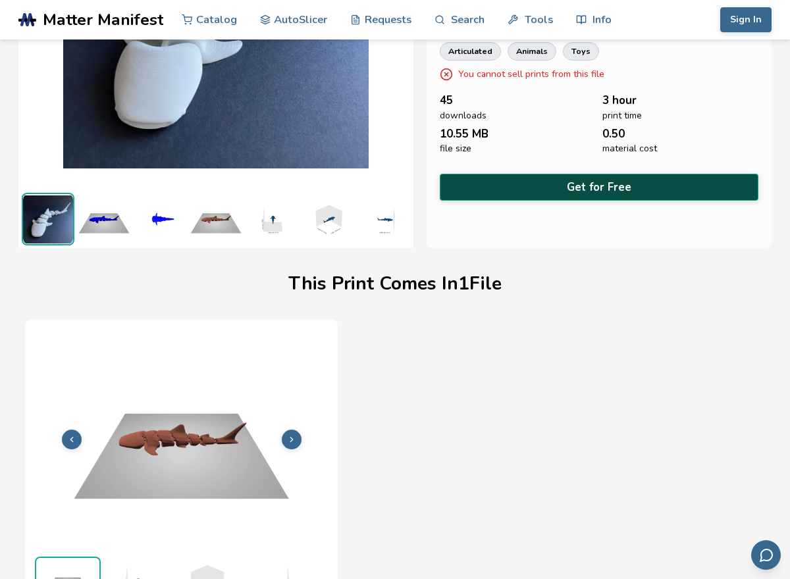
click at [603, 185] on button "Get for Free" at bounding box center [599, 187] width 318 height 27
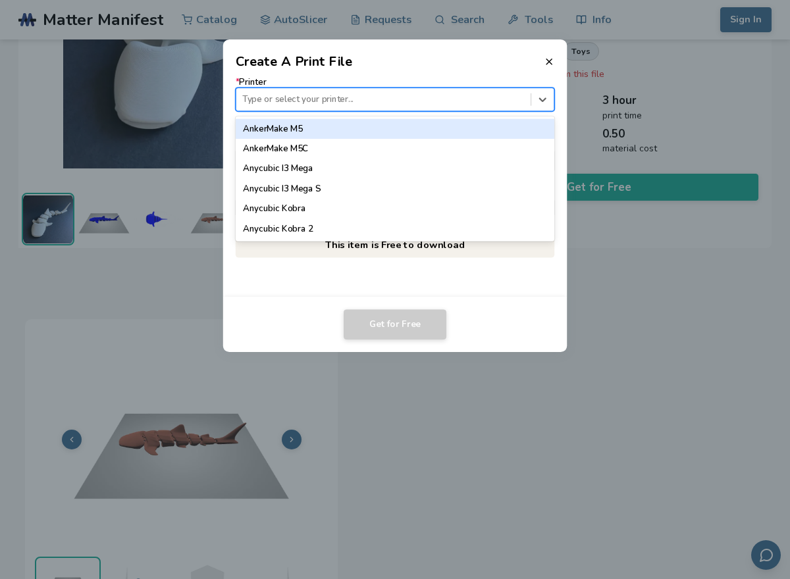
click at [381, 95] on div at bounding box center [383, 99] width 282 height 13
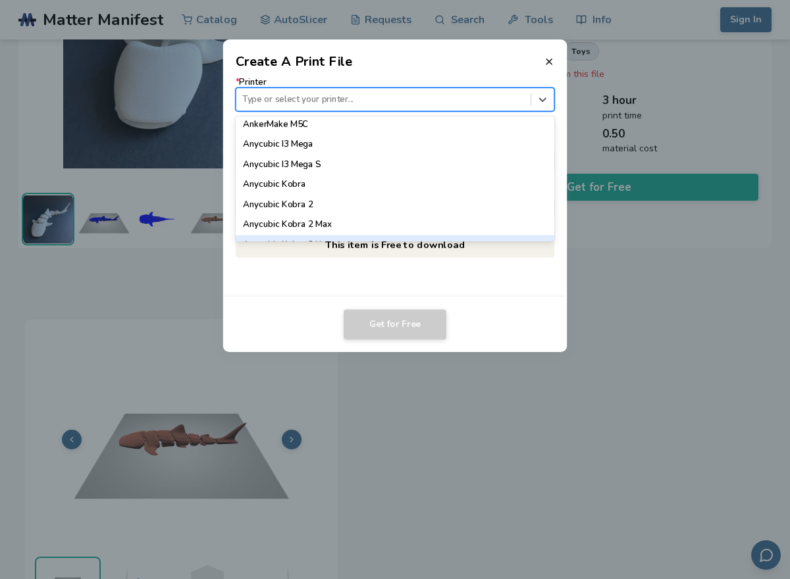
scroll to position [47, 0]
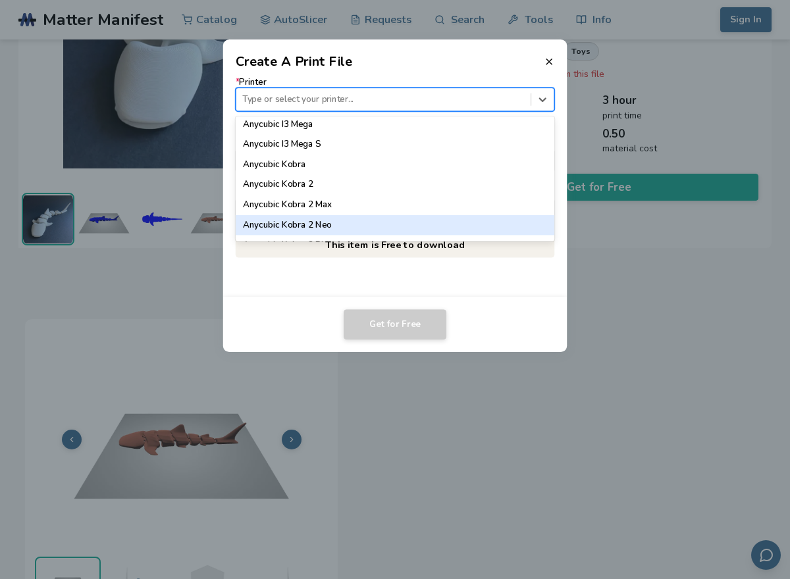
click at [306, 217] on div "Anycubic Kobra 2 Neo" at bounding box center [395, 225] width 319 height 20
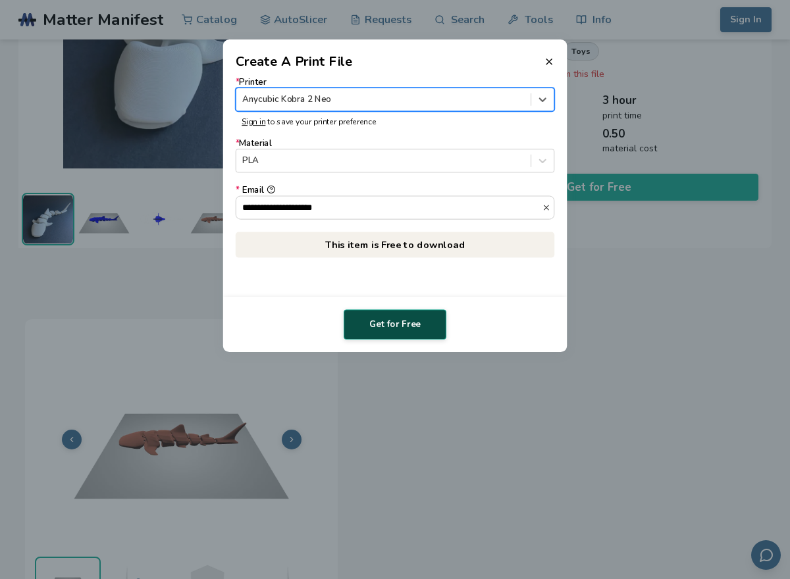
click at [366, 324] on button "Get for Free" at bounding box center [394, 324] width 103 height 30
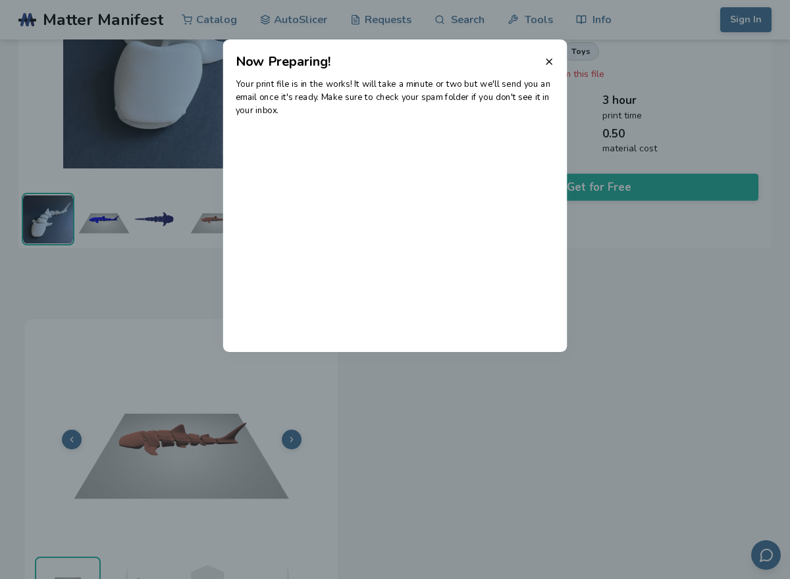
click at [546, 58] on icon at bounding box center [548, 62] width 11 height 11
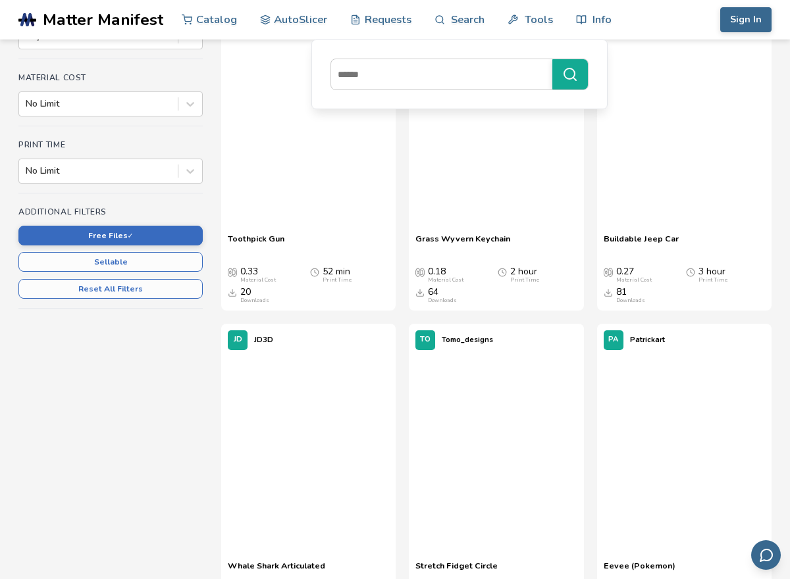
scroll to position [342, 0]
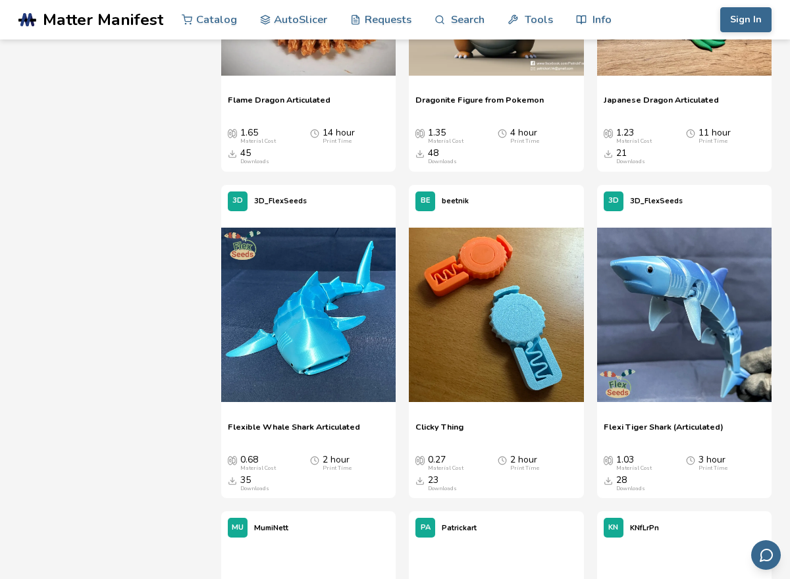
scroll to position [1369, 0]
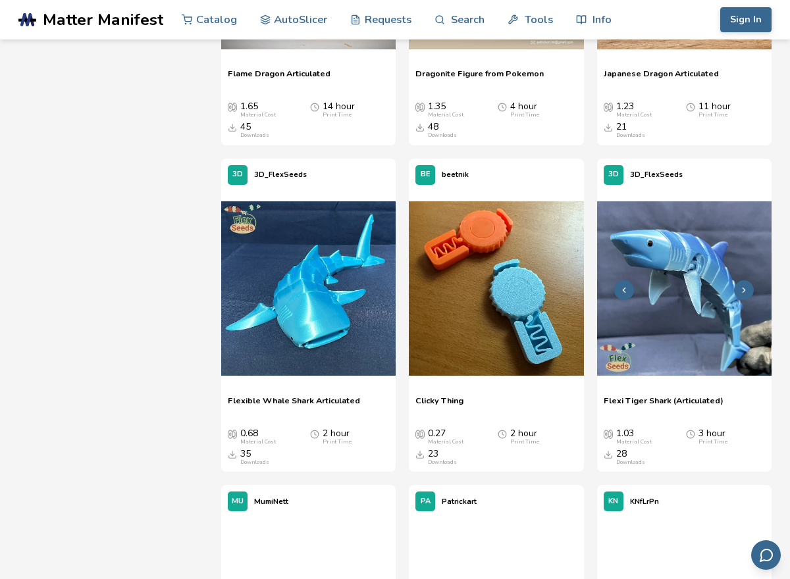
click at [732, 244] on img at bounding box center [684, 288] width 174 height 174
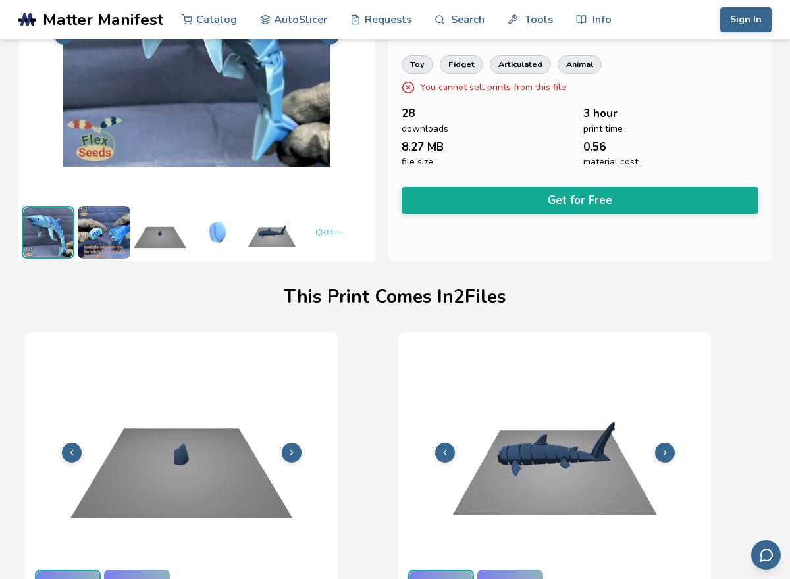
scroll to position [196, 0]
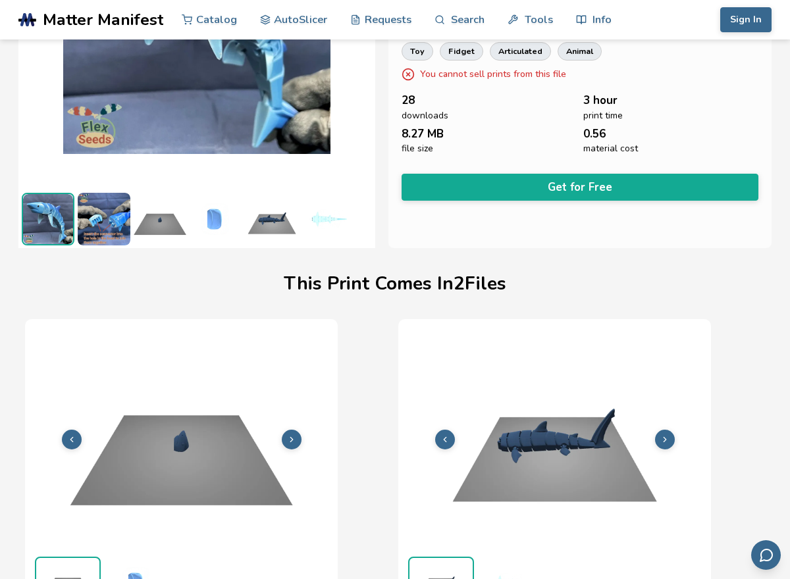
click at [572, 198] on div "**********" at bounding box center [579, 50] width 383 height 395
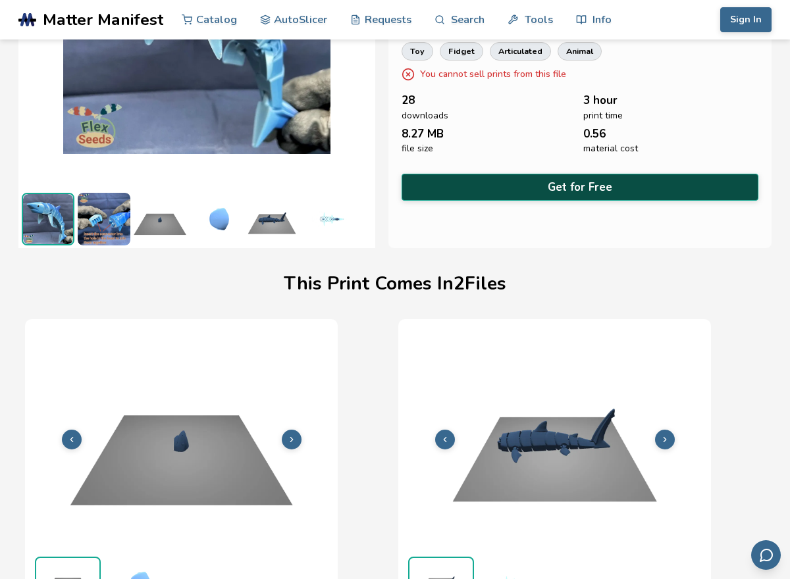
click at [581, 190] on button "Get for Free" at bounding box center [579, 187] width 357 height 27
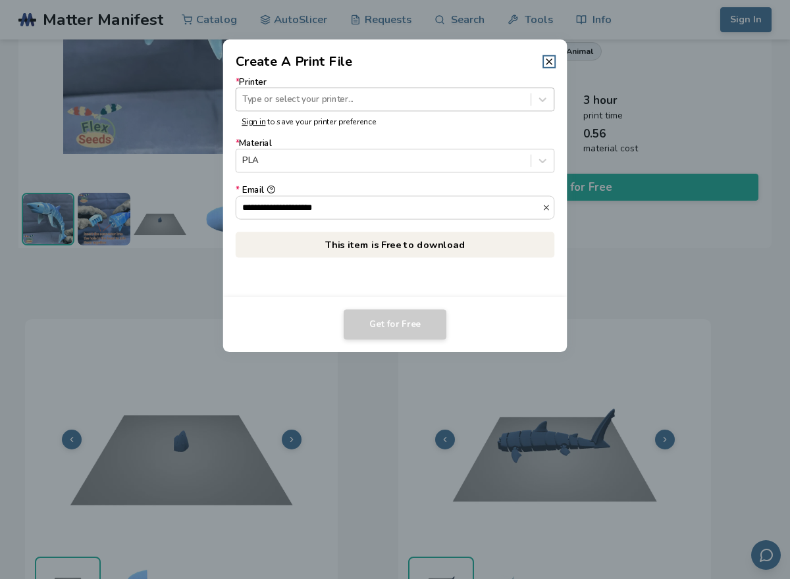
click at [406, 99] on div at bounding box center [383, 99] width 282 height 13
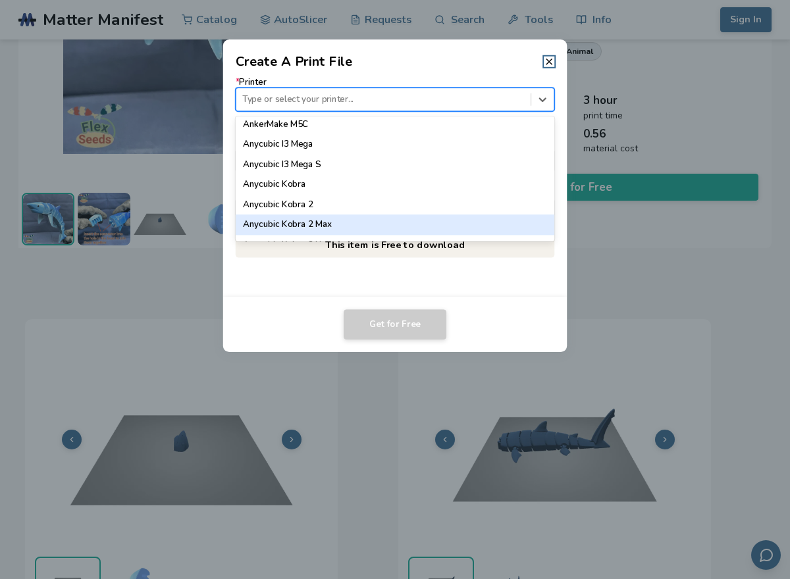
scroll to position [47, 0]
click at [352, 229] on div "Anycubic Kobra 2 Neo" at bounding box center [395, 225] width 319 height 20
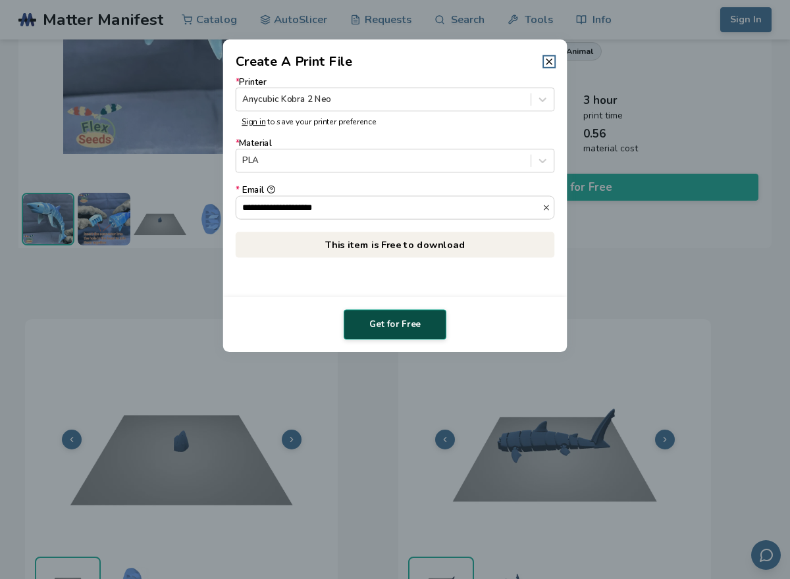
click at [367, 318] on button "Get for Free" at bounding box center [394, 324] width 103 height 30
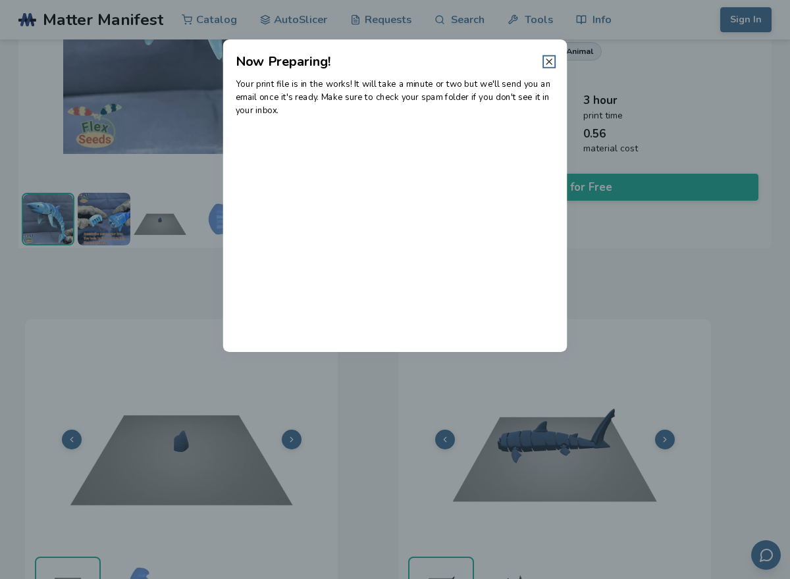
click at [549, 61] on icon at bounding box center [548, 62] width 11 height 11
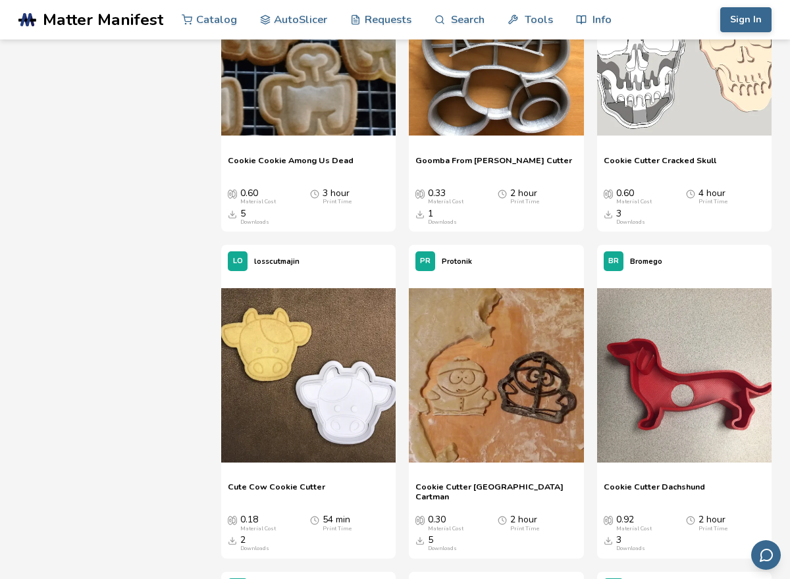
scroll to position [11764, 0]
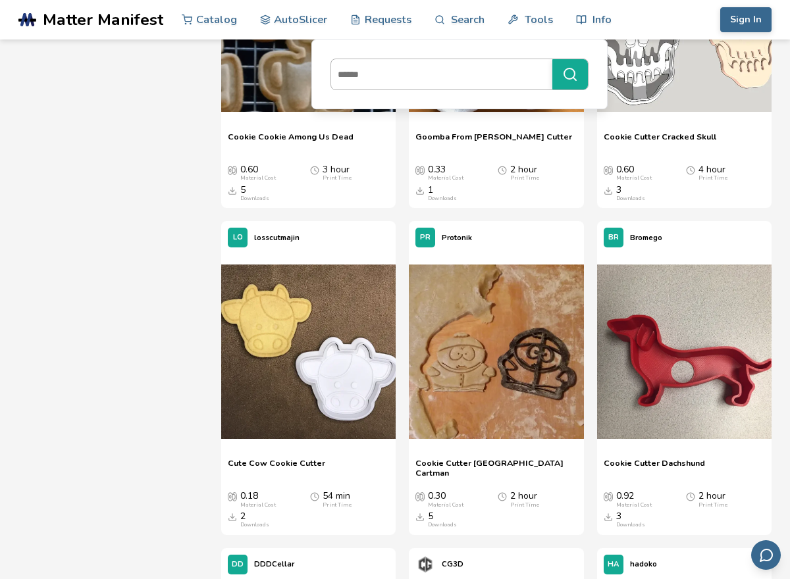
click at [426, 75] on input at bounding box center [438, 75] width 214 height 24
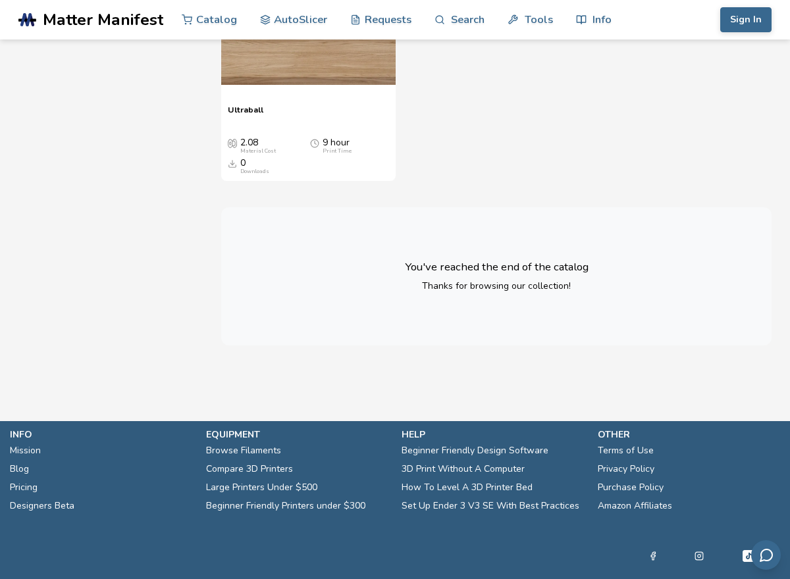
scroll to position [17696, 0]
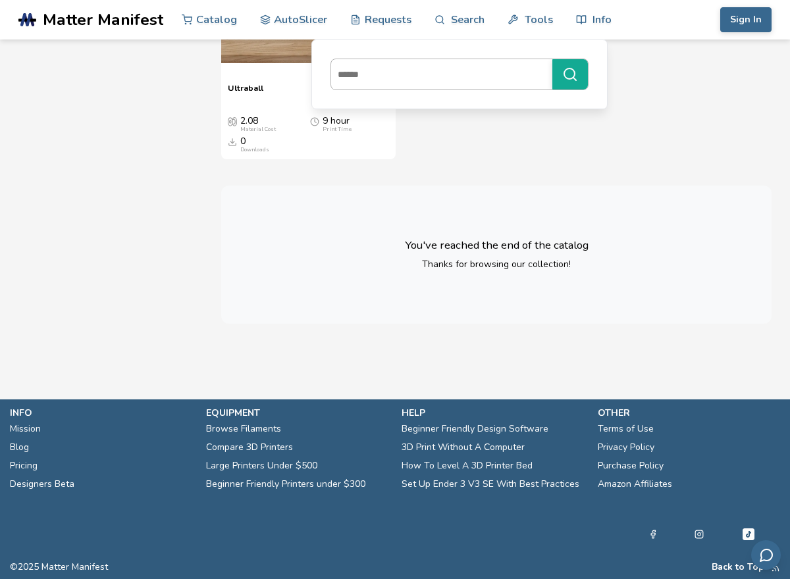
click at [441, 87] on div at bounding box center [459, 75] width 258 height 32
click at [441, 86] on input at bounding box center [438, 75] width 214 height 24
click at [449, 76] on input at bounding box center [438, 75] width 214 height 24
type input "****"
click at [552, 59] on button "****" at bounding box center [570, 74] width 36 height 30
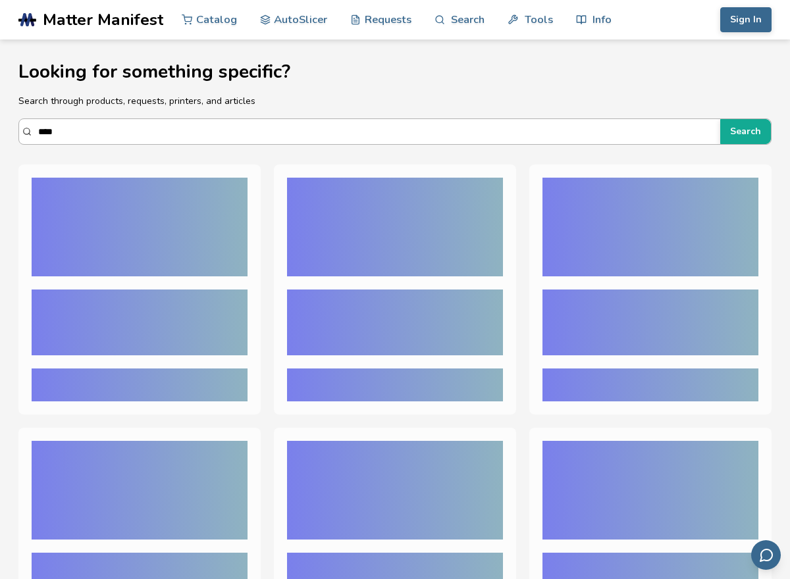
click at [267, 127] on input "****" at bounding box center [375, 132] width 675 height 24
type input "*"
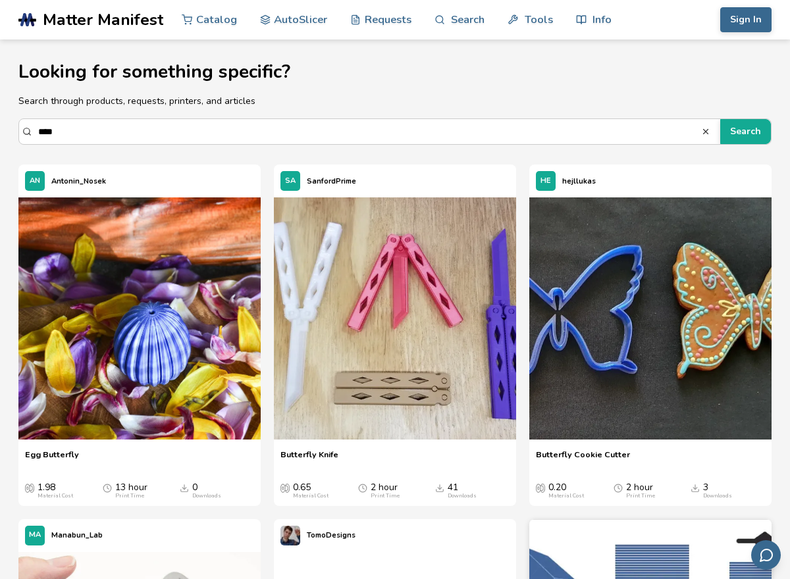
type input "****"
click at [210, 160] on section "Looking for something specific? Search through products, requests, printers, an…" at bounding box center [395, 568] width 790 height 1058
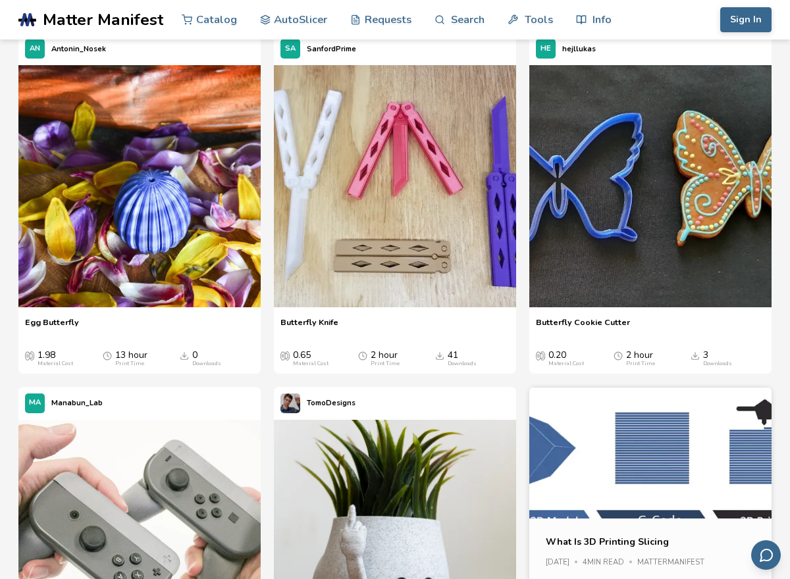
scroll to position [132, 0]
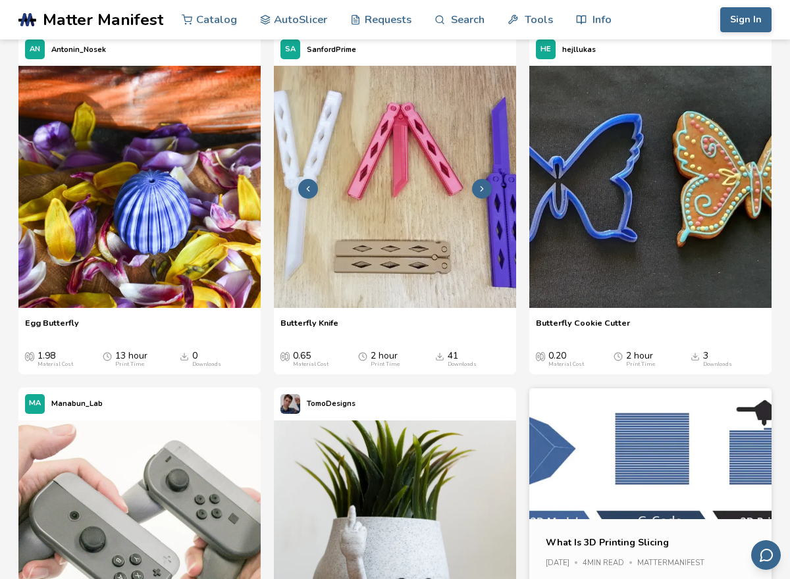
click at [297, 201] on img at bounding box center [395, 187] width 242 height 242
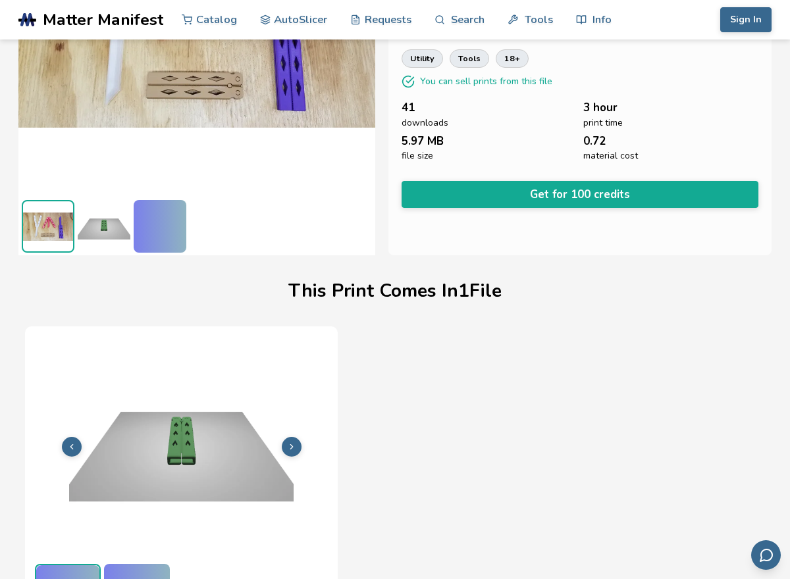
scroll to position [196, 0]
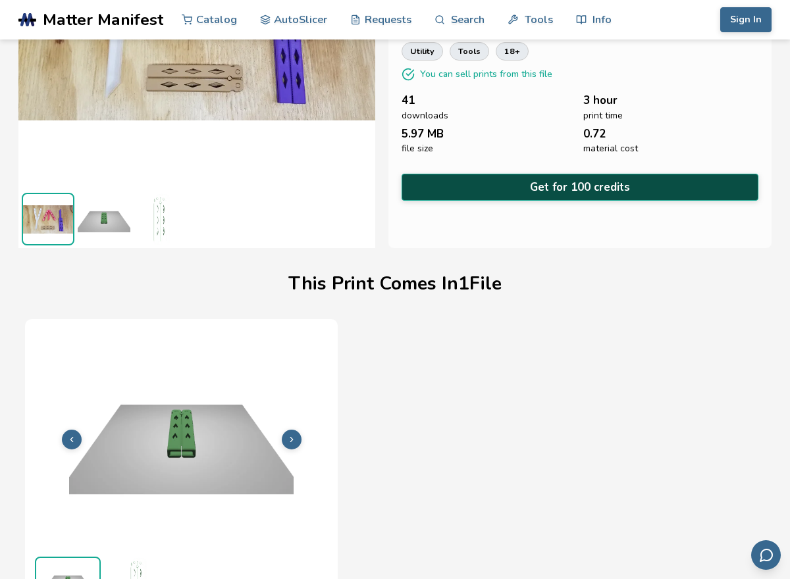
click at [546, 188] on button "Get for 100 credits" at bounding box center [579, 187] width 357 height 27
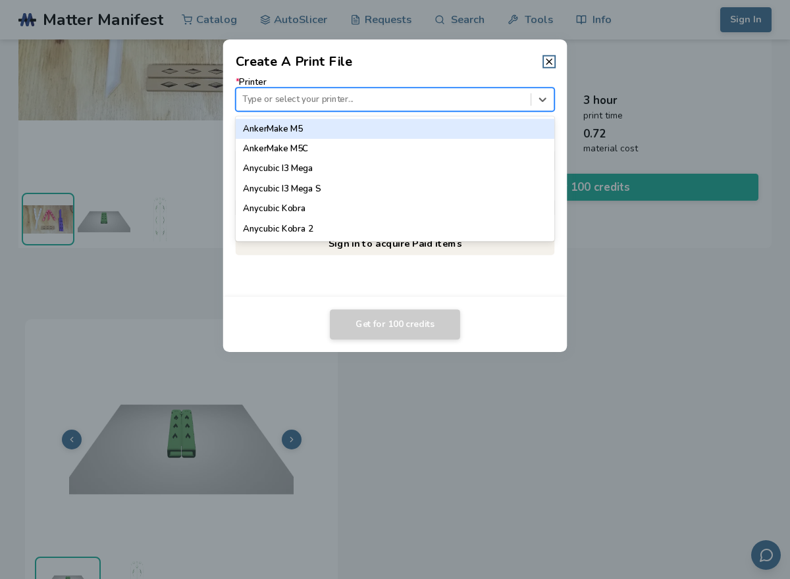
click at [399, 95] on div at bounding box center [383, 99] width 282 height 13
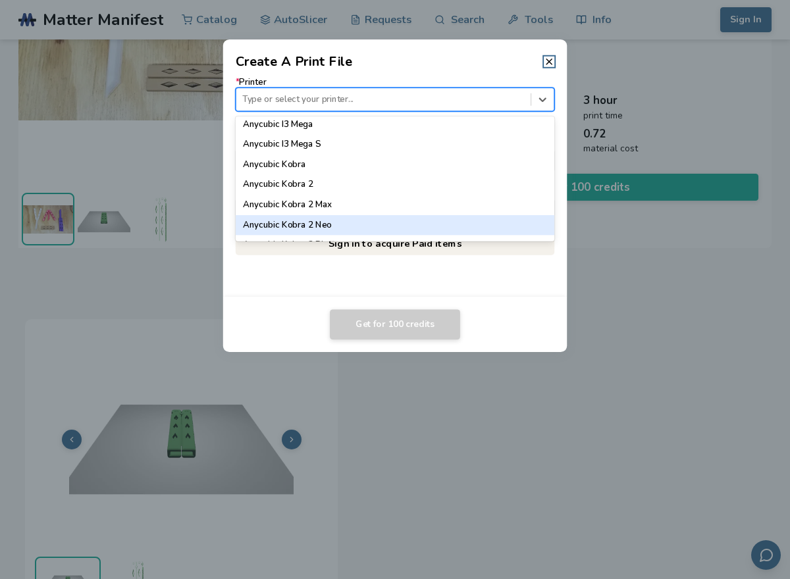
scroll to position [68, 0]
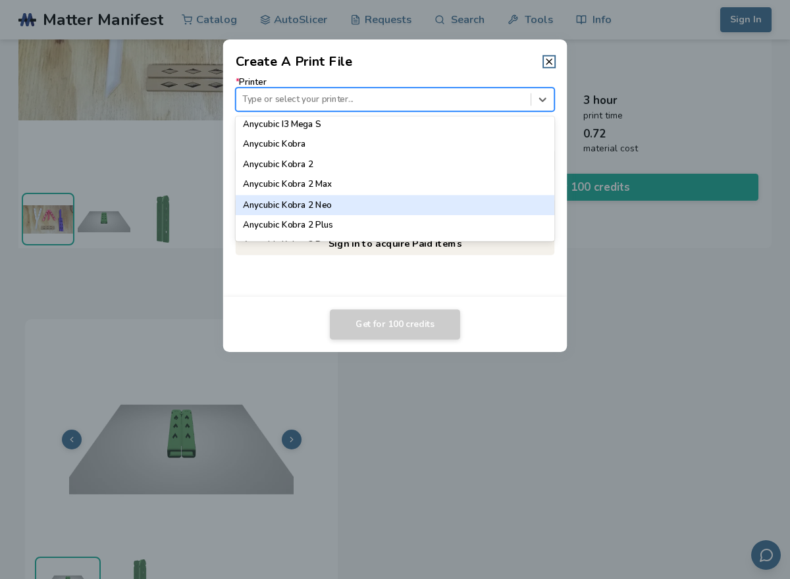
click at [353, 208] on div "Anycubic Kobra 2 Neo" at bounding box center [395, 205] width 319 height 20
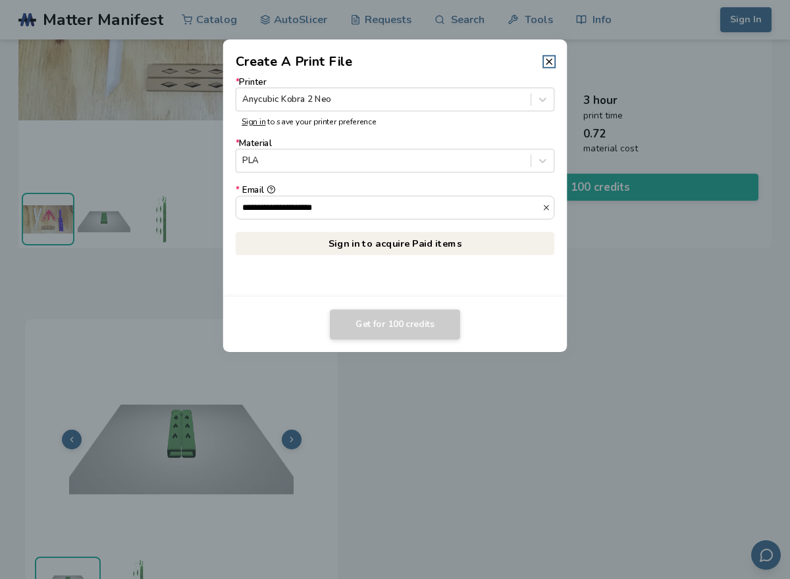
click at [555, 20] on dialog "**********" at bounding box center [395, 289] width 750 height 550
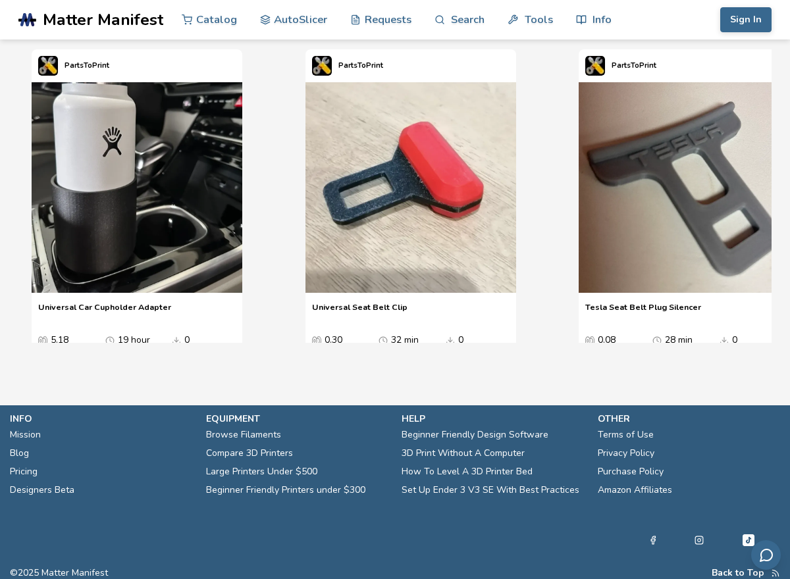
scroll to position [1599, 0]
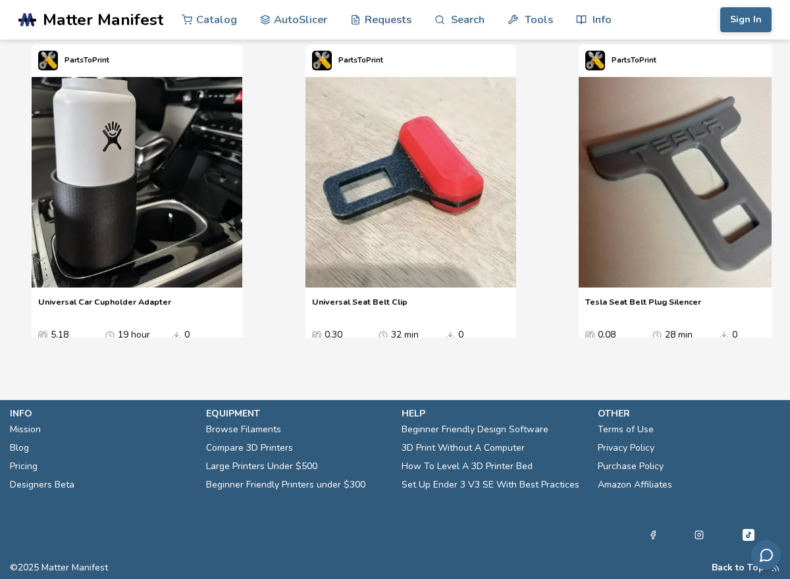
click at [151, 14] on span "Matter Manifest" at bounding box center [103, 20] width 120 height 18
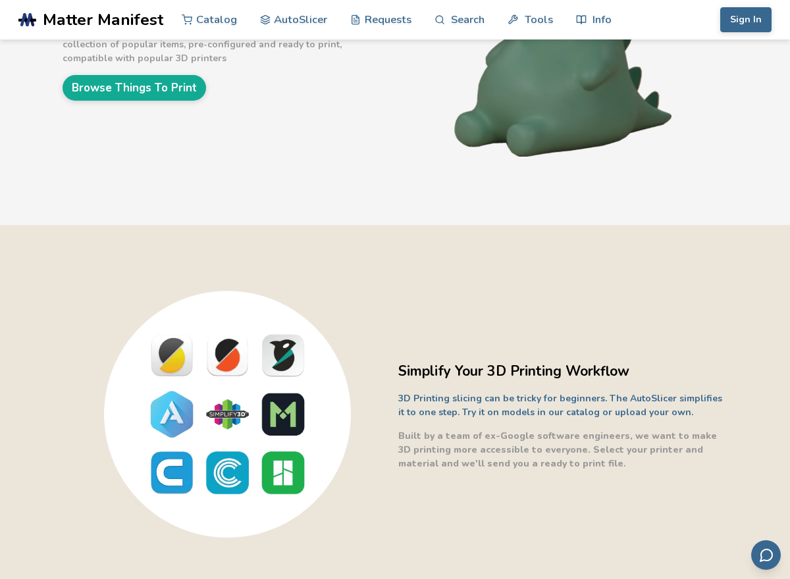
scroll to position [211, 0]
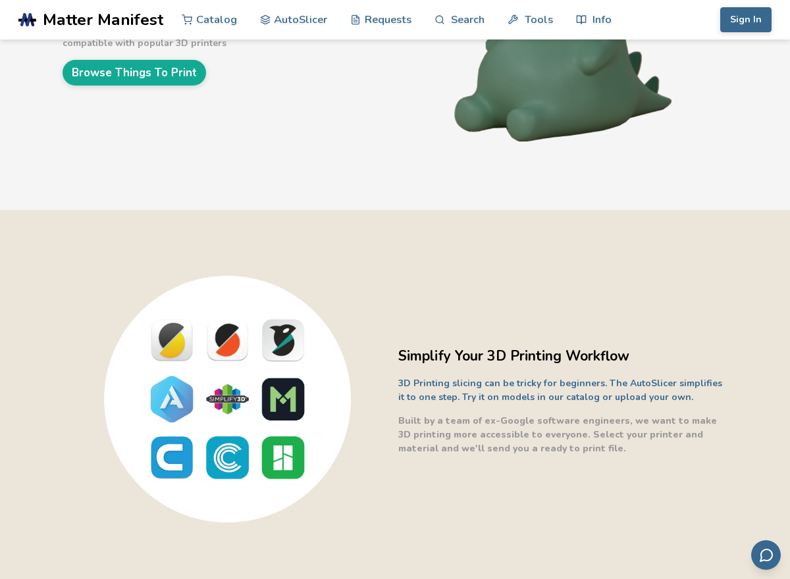
click at [192, 86] on div "Click, Download and Print! 3D Printing made simple - no extra software needed. …" at bounding box center [395, 19] width 790 height 381
click at [195, 76] on link "Browse Things To Print" at bounding box center [134, 73] width 143 height 26
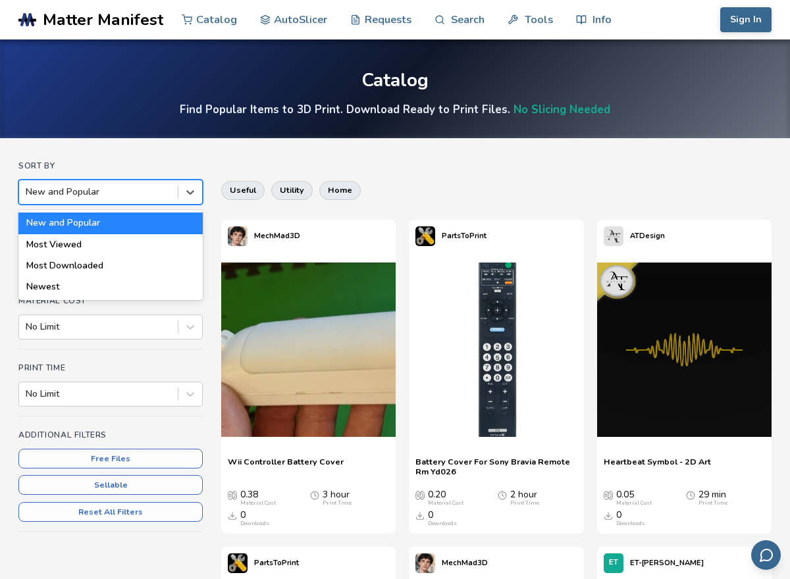
click at [84, 184] on div "New and Popular" at bounding box center [98, 192] width 159 height 18
click at [128, 268] on div "Most Downloaded" at bounding box center [110, 265] width 184 height 21
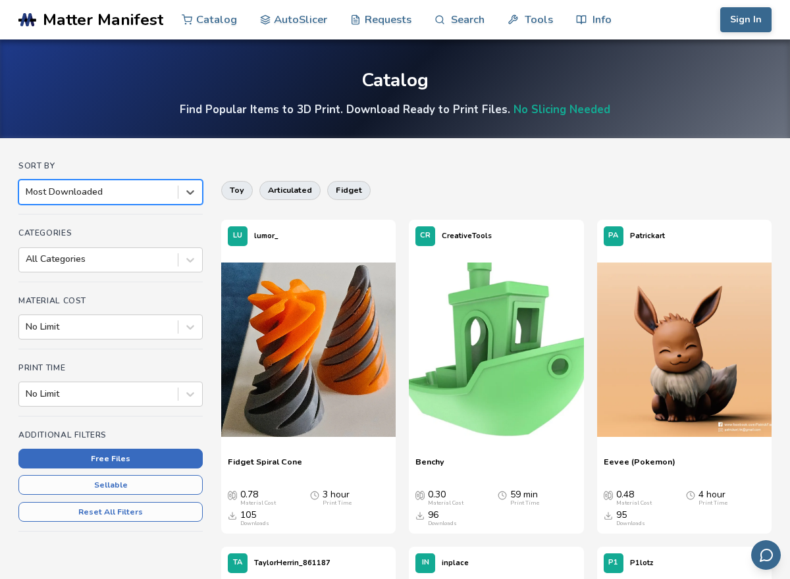
click at [155, 450] on button "Free Files" at bounding box center [110, 459] width 184 height 20
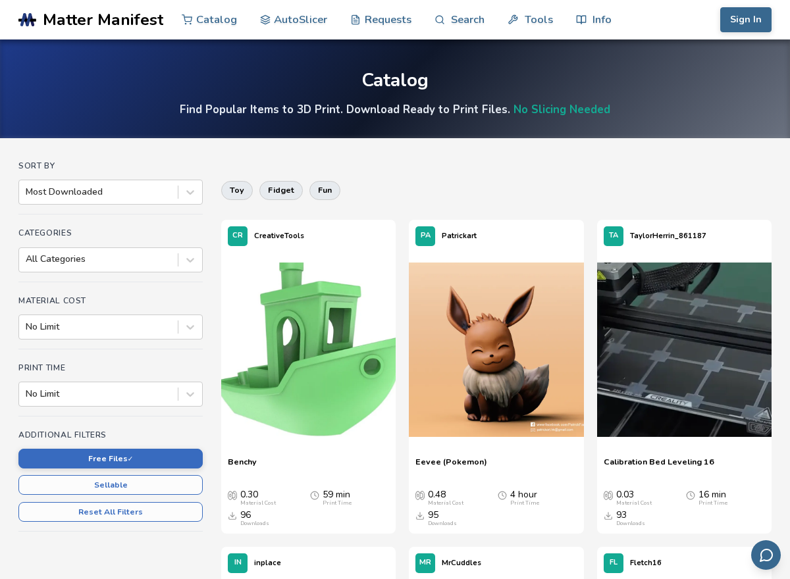
click at [141, 280] on div "Categories All Categories" at bounding box center [110, 254] width 184 height 53
click at [141, 263] on div at bounding box center [98, 259] width 145 height 13
drag, startPoint x: 141, startPoint y: 263, endPoint x: 141, endPoint y: 359, distance: 96.1
click at [141, 374] on div "Sort By Most Downloaded Categories All Categories Material Cost No Limit Print …" at bounding box center [110, 357] width 184 height 393
click at [142, 253] on div at bounding box center [98, 259] width 145 height 13
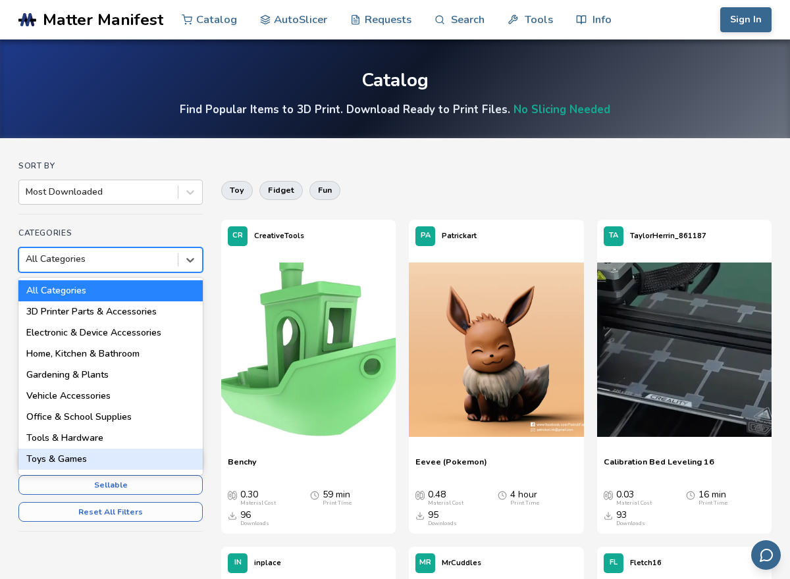
click at [126, 461] on div "Toys & Games" at bounding box center [110, 459] width 184 height 21
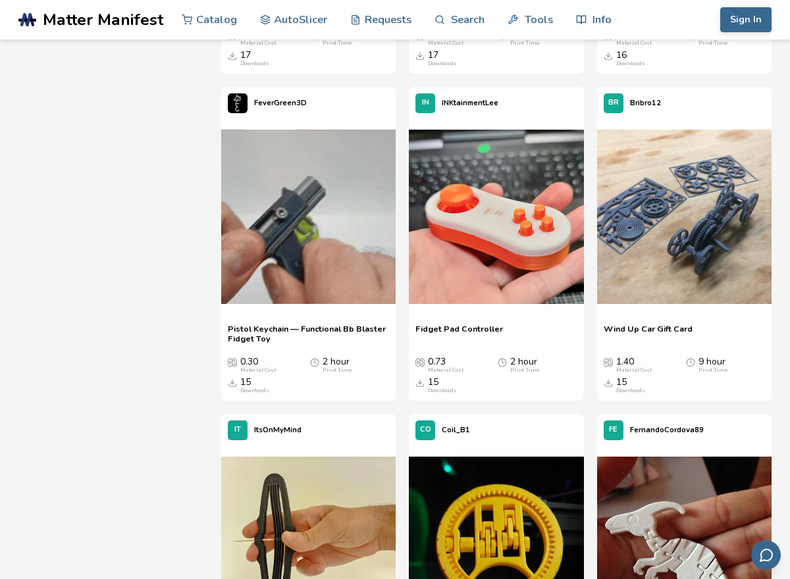
scroll to position [6369, 0]
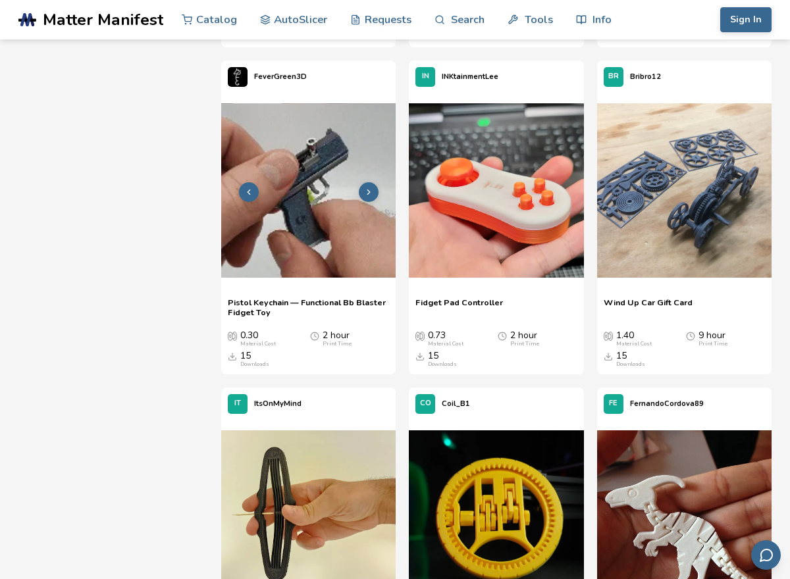
click at [359, 268] on img at bounding box center [308, 190] width 174 height 174
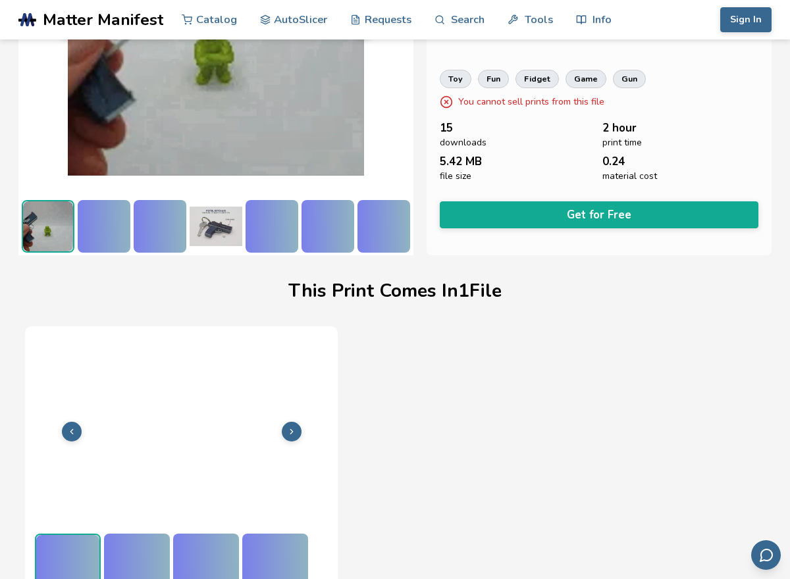
scroll to position [196, 0]
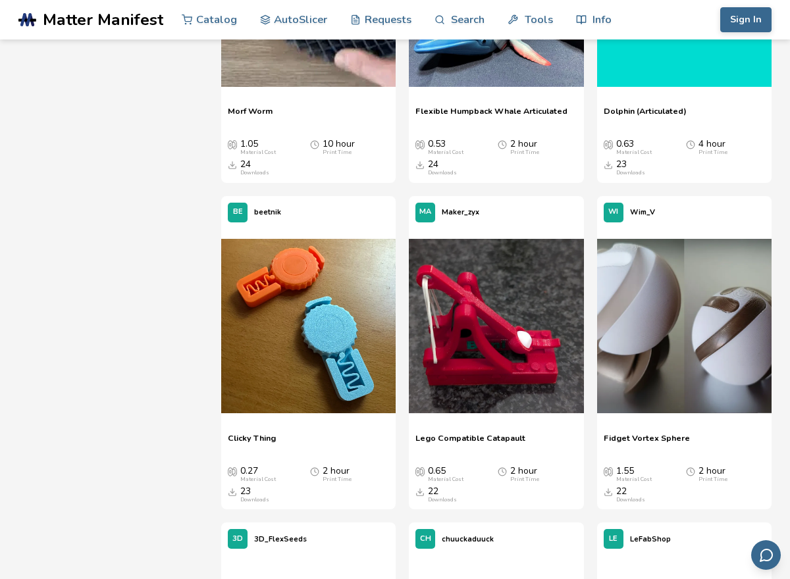
scroll to position [3948, 0]
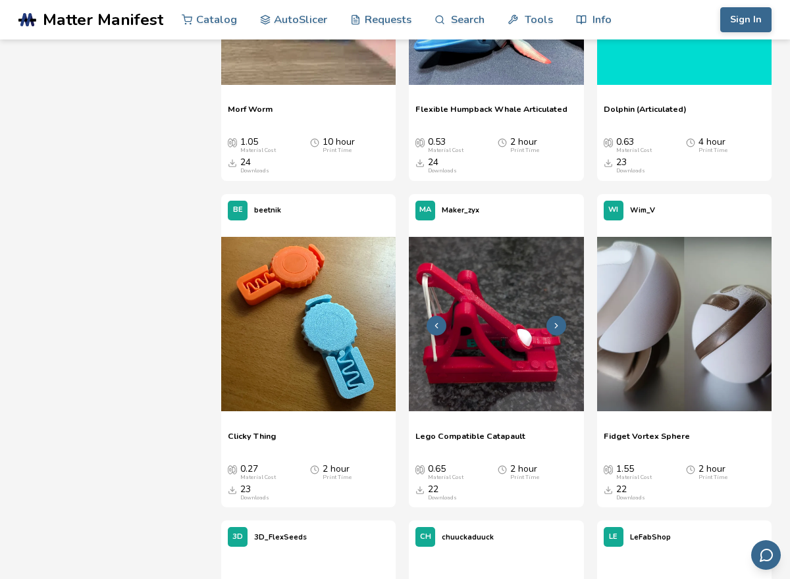
click at [481, 313] on img at bounding box center [496, 324] width 174 height 174
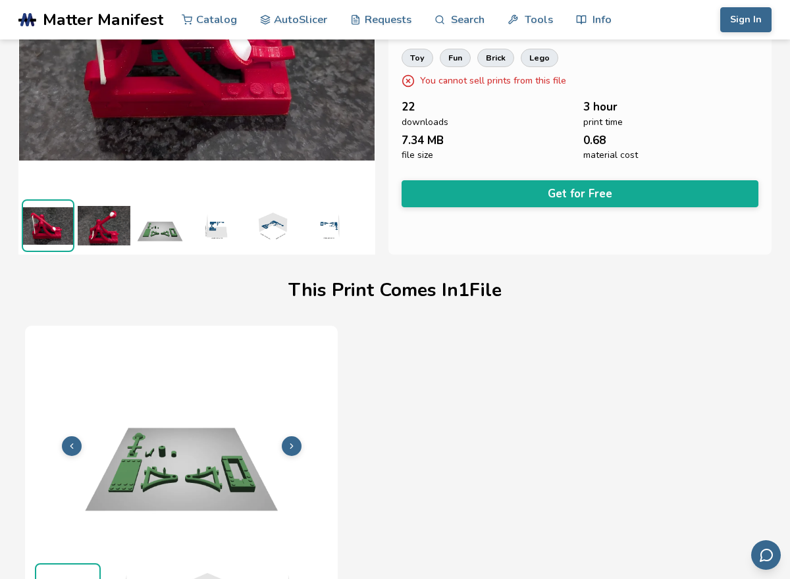
scroll to position [196, 0]
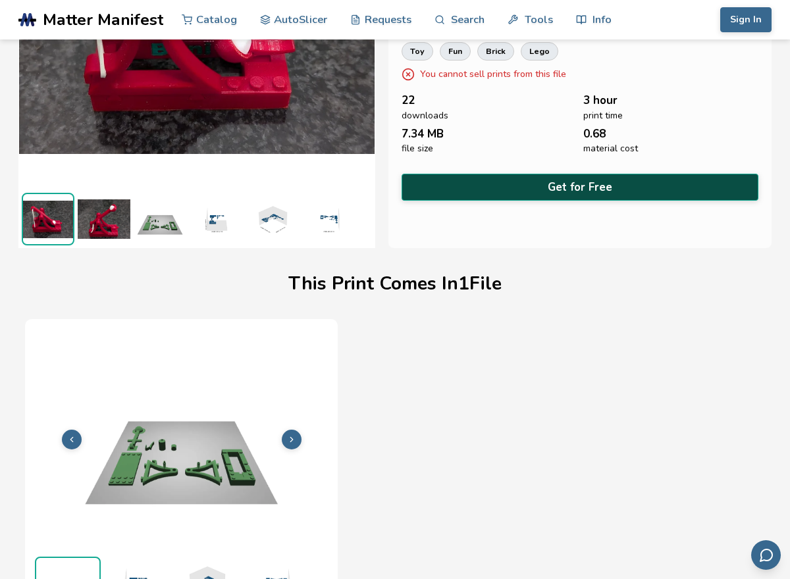
click at [601, 179] on button "Get for Free" at bounding box center [579, 187] width 357 height 27
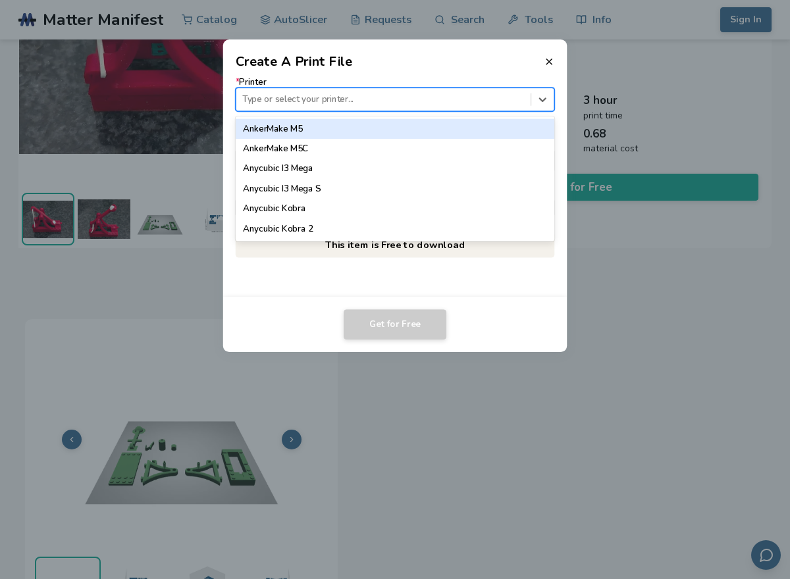
click at [475, 98] on div at bounding box center [383, 99] width 282 height 13
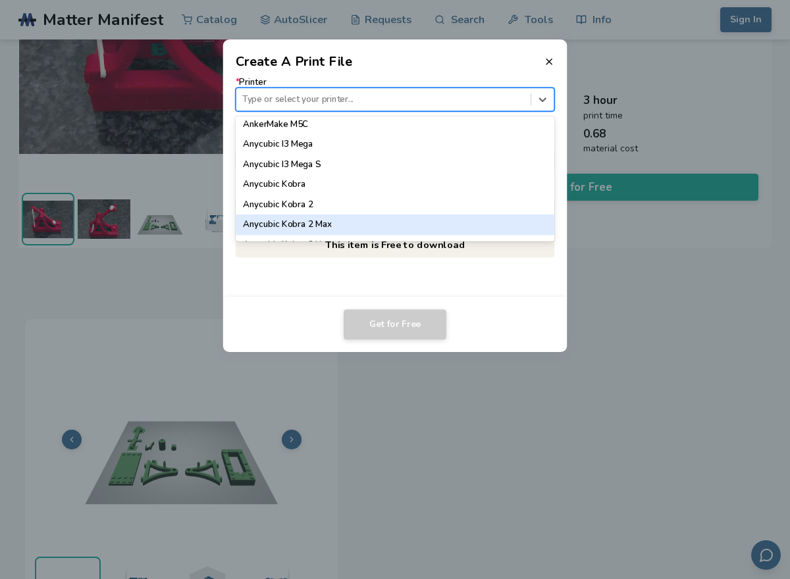
scroll to position [47, 0]
click at [401, 229] on div "Anycubic Kobra 2 Neo" at bounding box center [395, 225] width 319 height 20
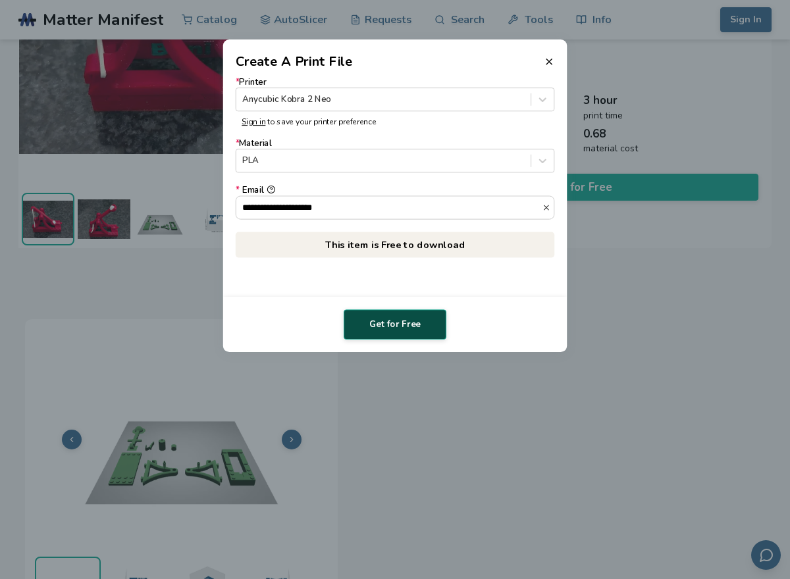
click at [413, 337] on button "Get for Free" at bounding box center [394, 324] width 103 height 30
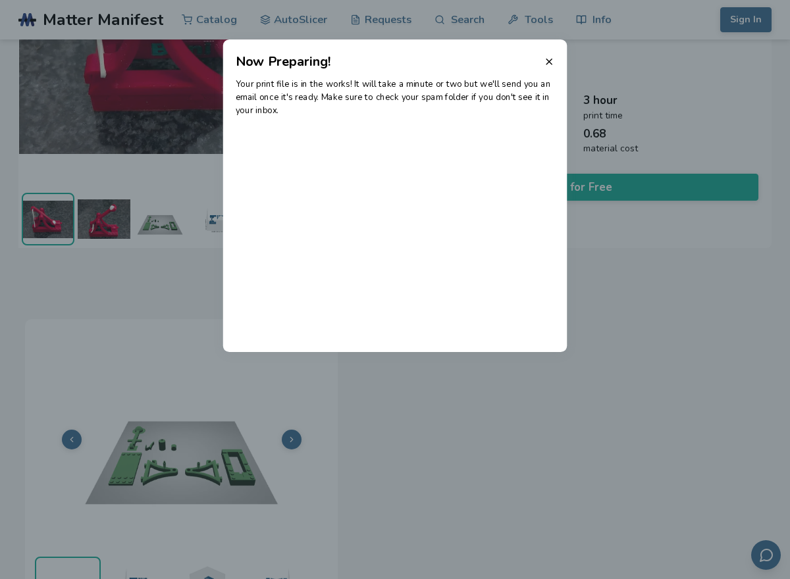
click at [556, 61] on header "Now Preparing!" at bounding box center [395, 55] width 344 height 32
click at [541, 61] on header "Now Preparing!" at bounding box center [395, 55] width 344 height 32
click at [551, 68] on header "Now Preparing!" at bounding box center [395, 55] width 344 height 32
click at [550, 63] on line at bounding box center [548, 61] width 5 height 5
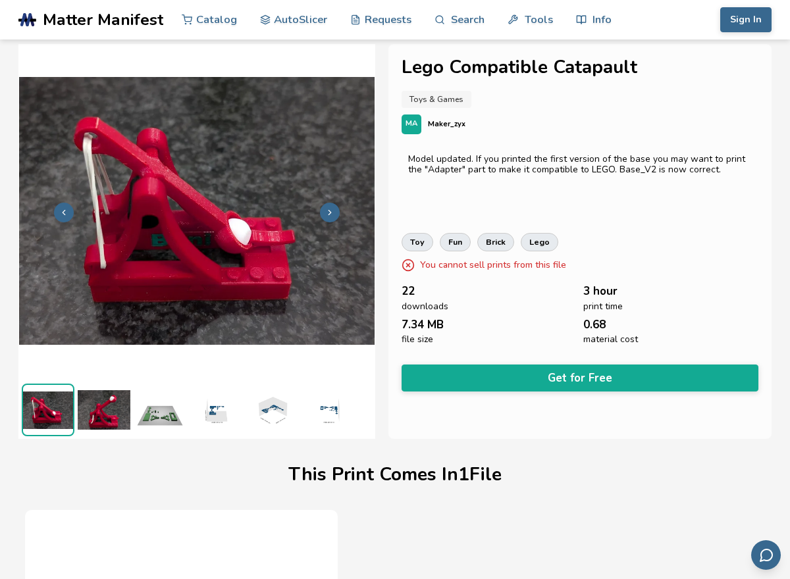
scroll to position [0, 0]
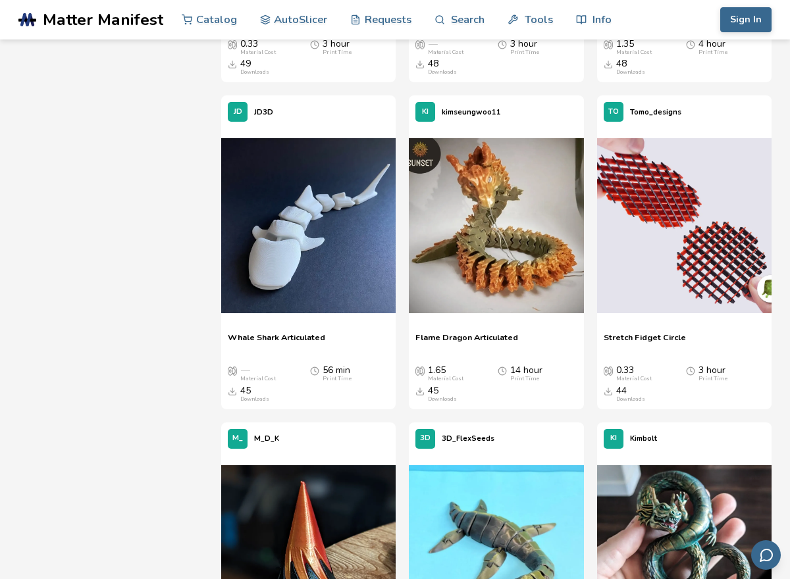
scroll to position [1105, 0]
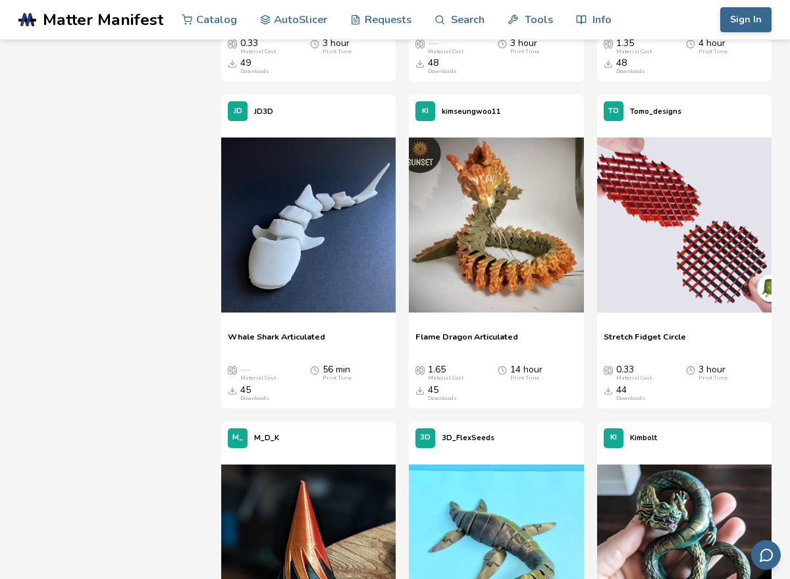
click at [763, 210] on img at bounding box center [684, 225] width 174 height 174
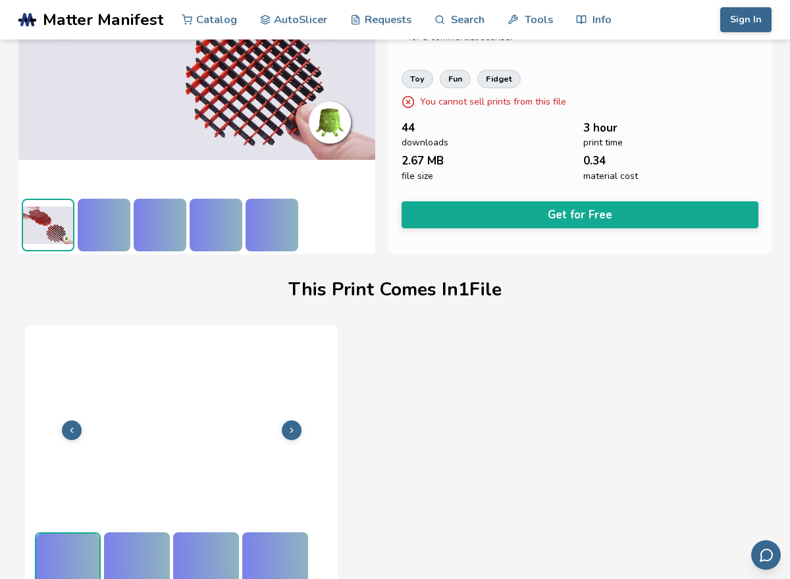
scroll to position [196, 0]
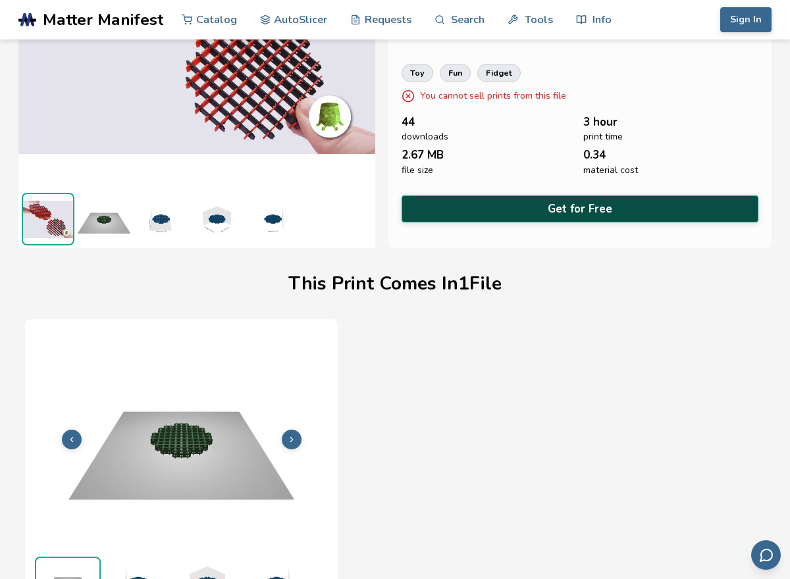
click at [718, 209] on button "Get for Free" at bounding box center [579, 208] width 357 height 27
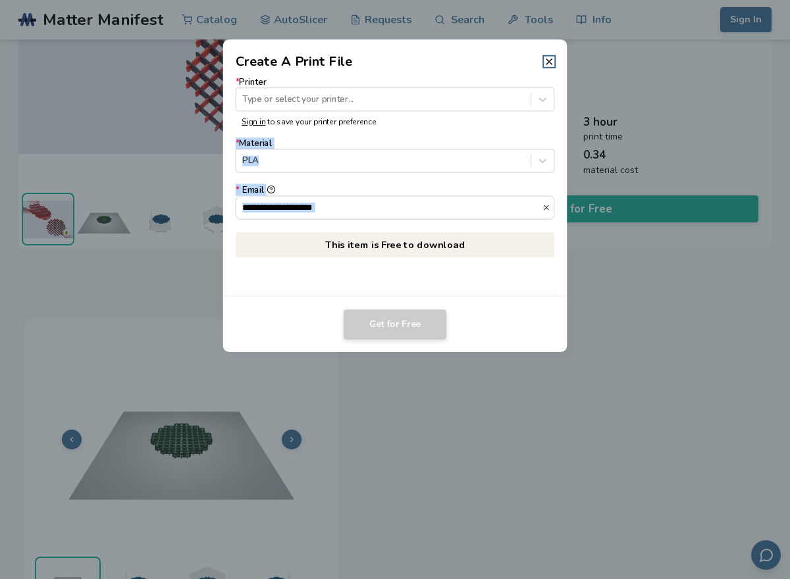
drag, startPoint x: 718, startPoint y: 209, endPoint x: 418, endPoint y: 124, distance: 311.8
click at [418, 124] on dialog "**********" at bounding box center [395, 289] width 750 height 550
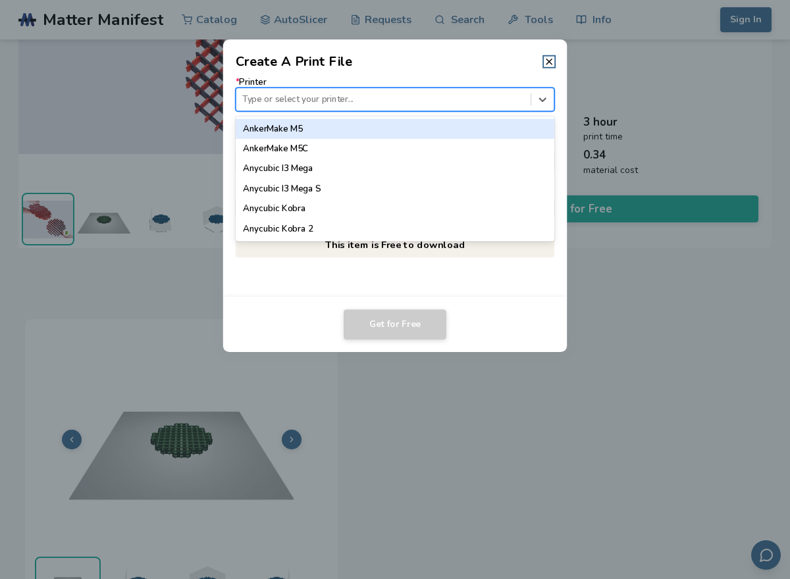
click at [418, 96] on div at bounding box center [383, 99] width 282 height 13
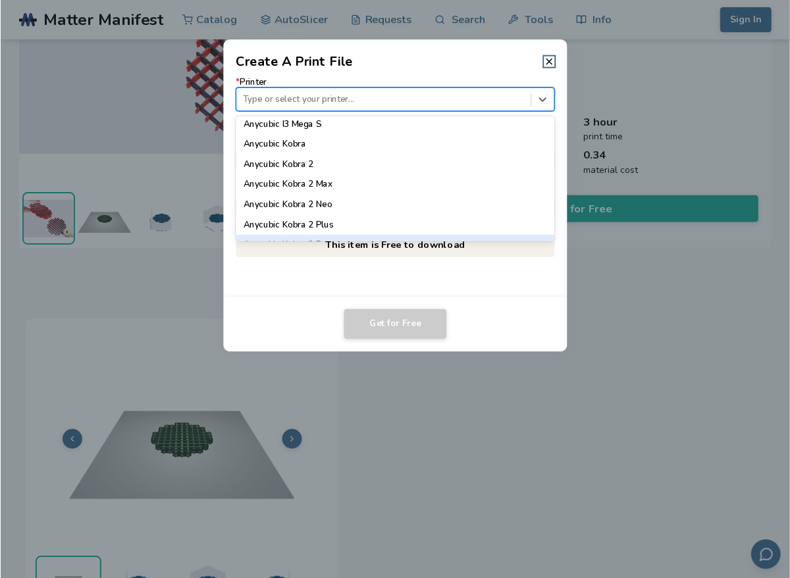
scroll to position [89, 0]
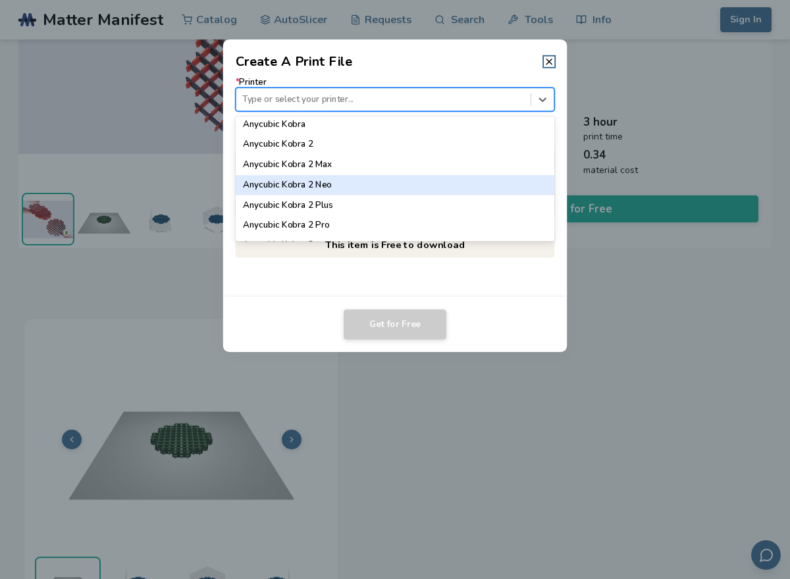
click at [411, 181] on div "Anycubic Kobra 2 Neo" at bounding box center [395, 185] width 319 height 20
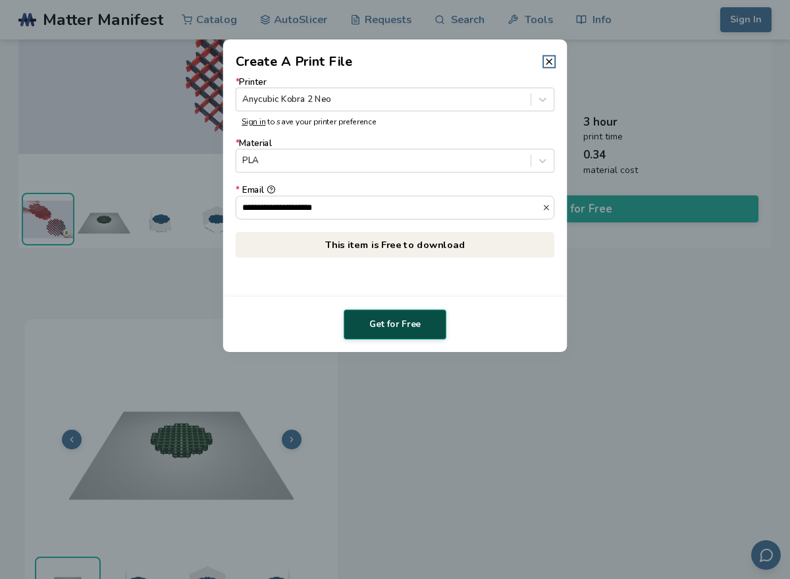
click at [415, 324] on button "Get for Free" at bounding box center [394, 324] width 103 height 30
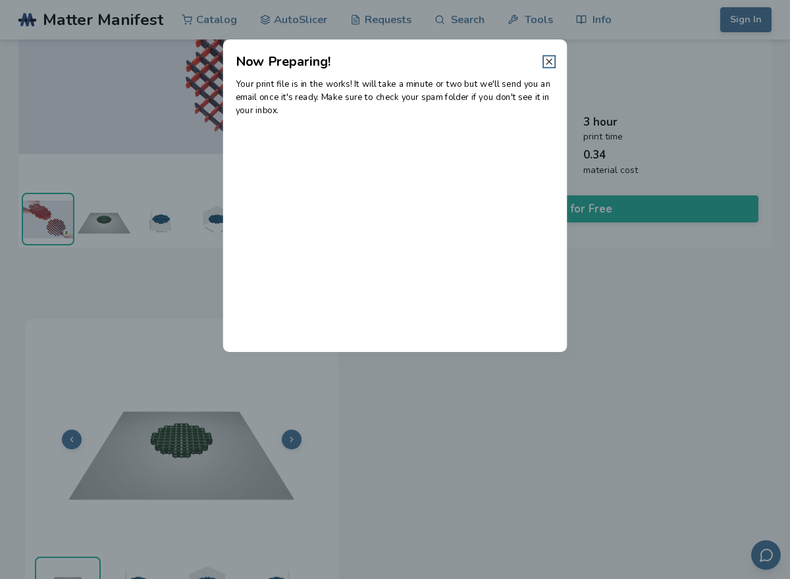
click at [549, 66] on icon at bounding box center [548, 62] width 11 height 11
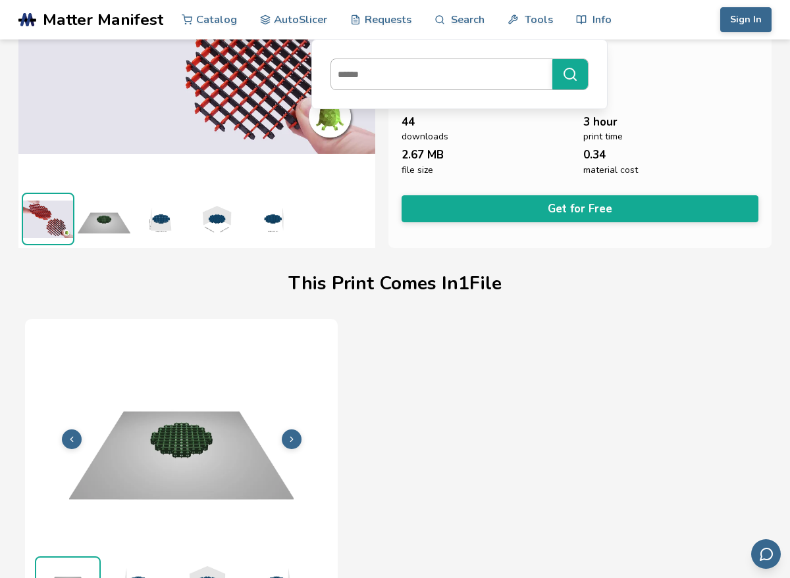
click at [458, 76] on input at bounding box center [438, 75] width 214 height 24
click at [476, 76] on input at bounding box center [438, 75] width 214 height 24
type input "****"
click at [552, 59] on button "****" at bounding box center [570, 74] width 36 height 30
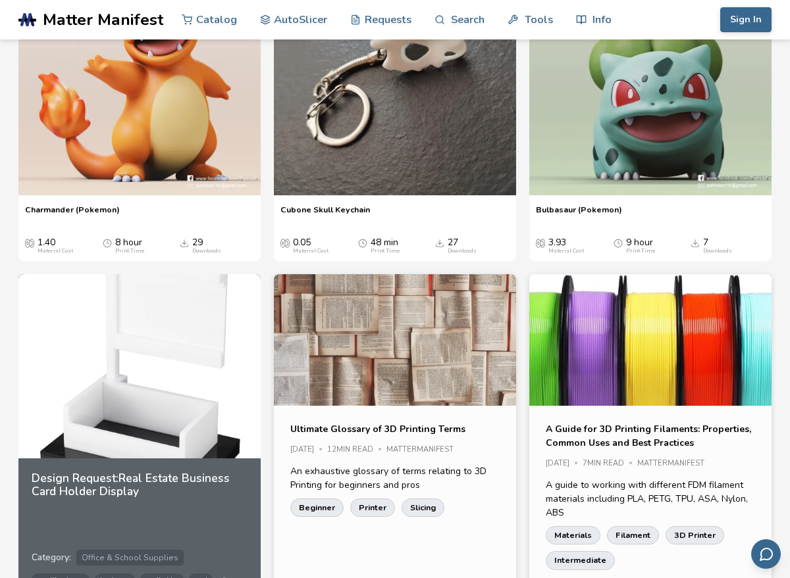
scroll to position [3290, 0]
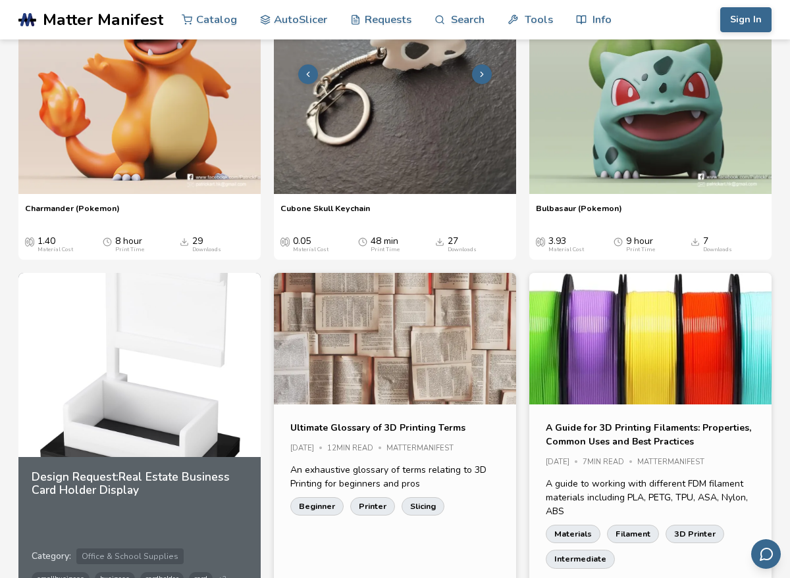
click at [405, 194] on img at bounding box center [395, 73] width 242 height 242
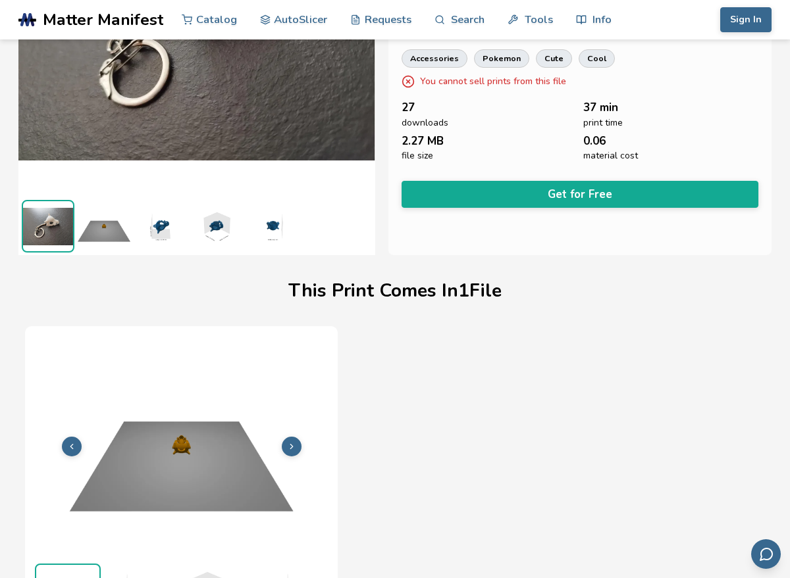
scroll to position [197, 0]
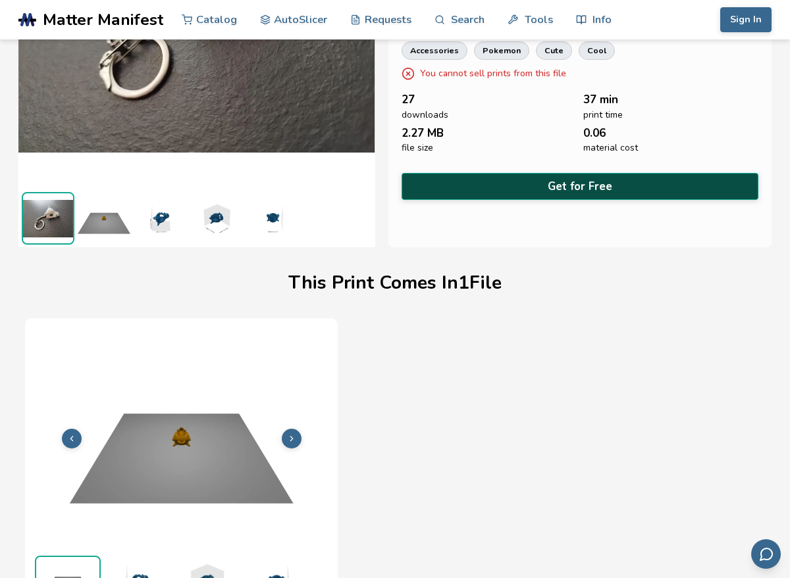
click at [578, 181] on button "Get for Free" at bounding box center [579, 186] width 357 height 27
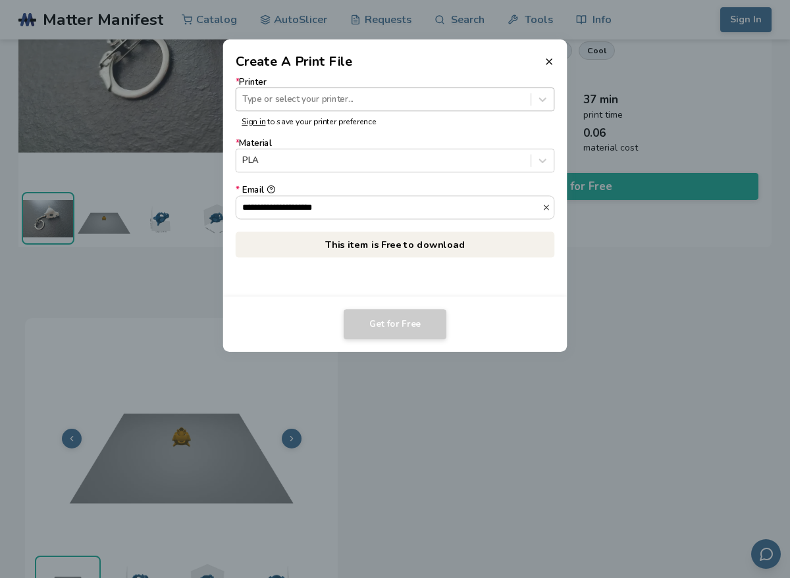
click at [422, 108] on div "Type or select your printer..." at bounding box center [395, 100] width 319 height 24
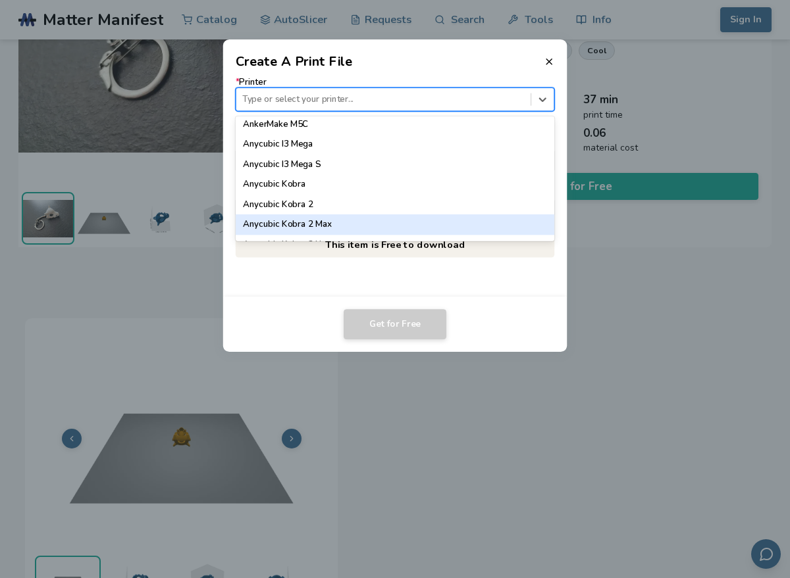
scroll to position [47, 0]
click at [393, 229] on div "Anycubic Kobra 2 Neo" at bounding box center [395, 224] width 319 height 20
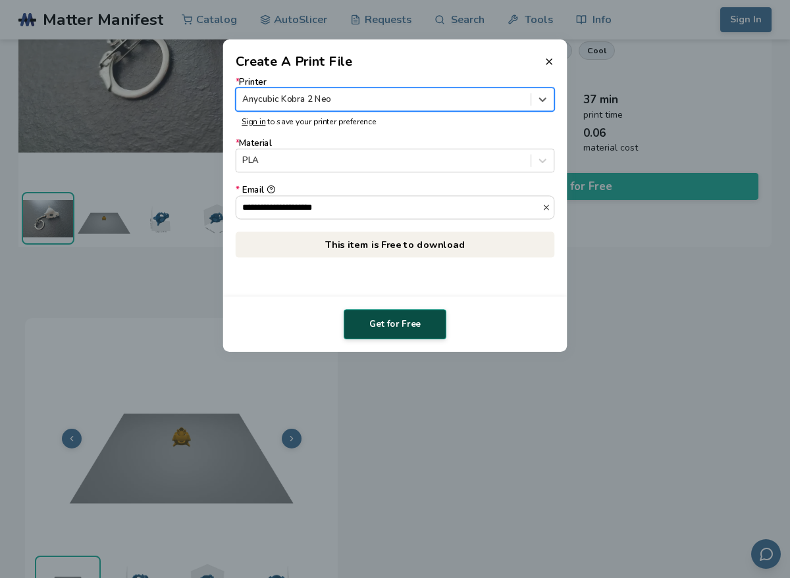
click at [399, 326] on button "Get for Free" at bounding box center [394, 324] width 103 height 30
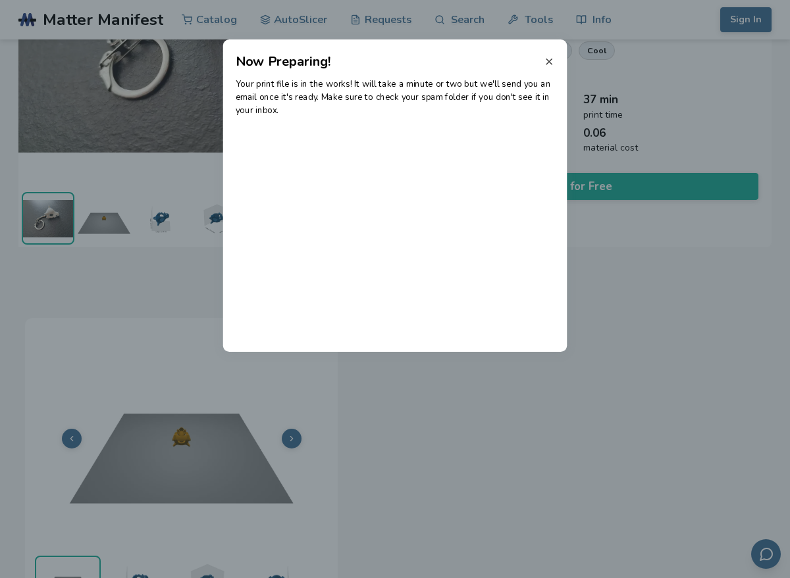
click at [551, 57] on icon at bounding box center [548, 62] width 11 height 11
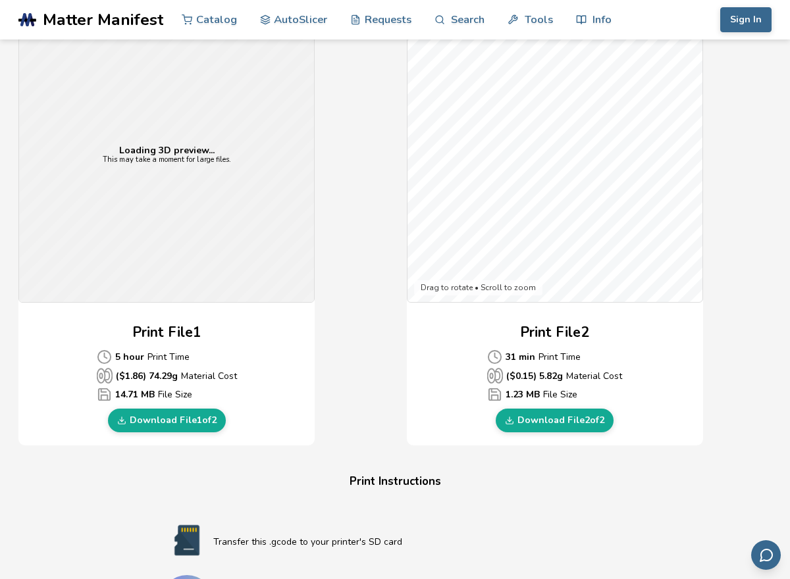
scroll to position [368, 0]
click at [574, 424] on link "Download File 2 of 2" at bounding box center [554, 420] width 118 height 24
click at [574, 420] on link "Download File 2 of 2" at bounding box center [554, 420] width 118 height 24
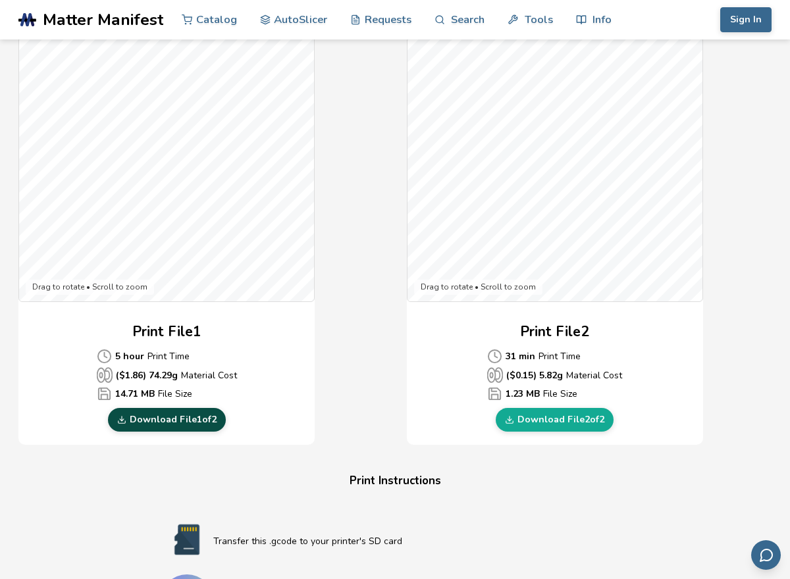
click at [186, 430] on link "Download File 1 of 2" at bounding box center [167, 420] width 118 height 24
click at [194, 429] on link "Download File 1 of 2" at bounding box center [167, 420] width 118 height 24
click at [183, 427] on link "Download File 1 of 2" at bounding box center [167, 420] width 118 height 24
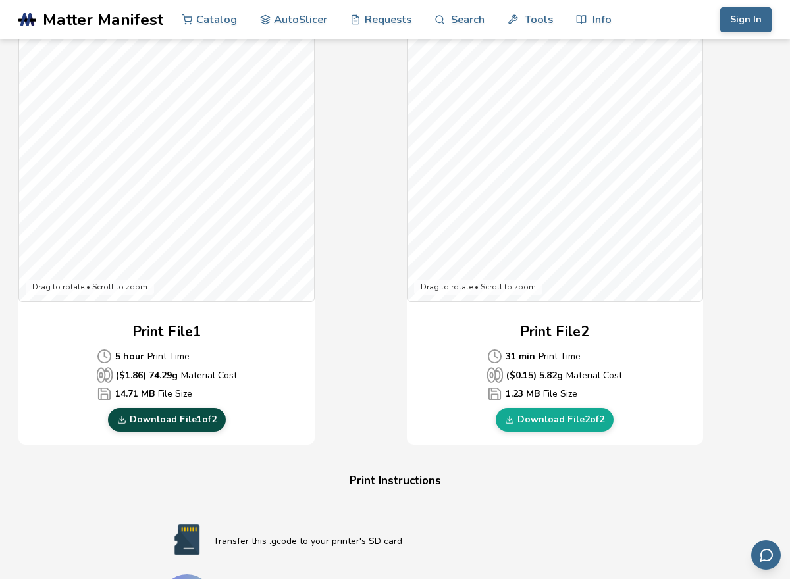
click at [183, 427] on link "Download File 1 of 2" at bounding box center [167, 420] width 118 height 24
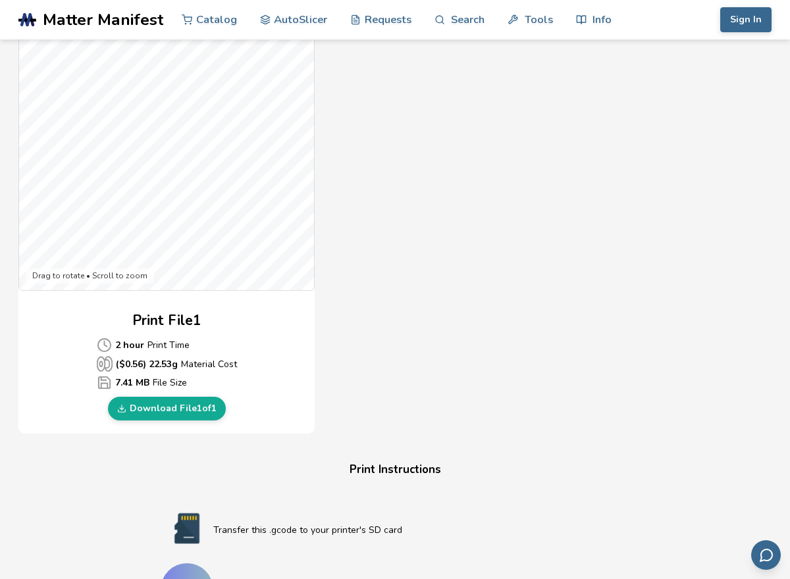
scroll to position [395, 0]
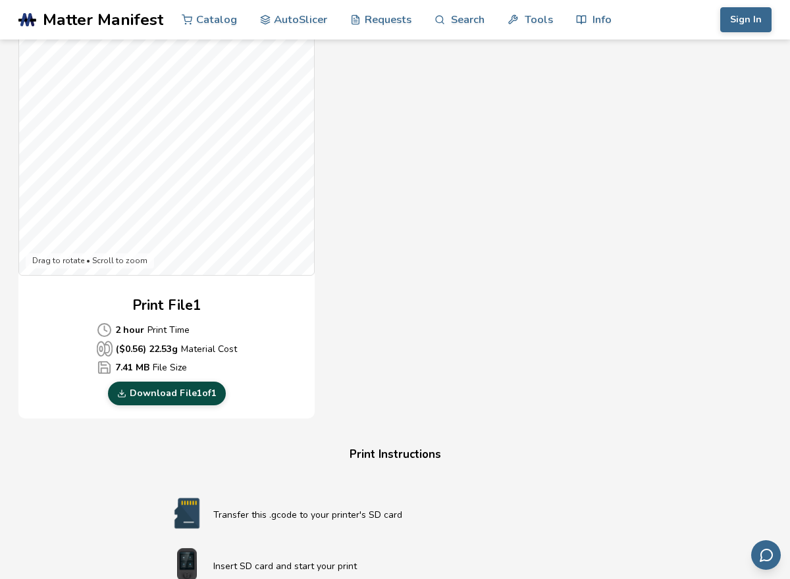
click at [175, 397] on link "Download File 1 of 1" at bounding box center [167, 394] width 118 height 24
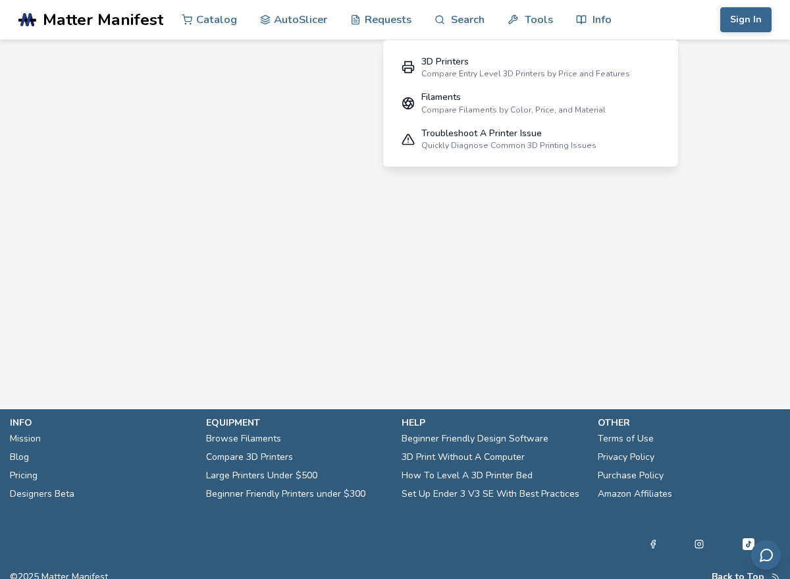
scroll to position [985, 0]
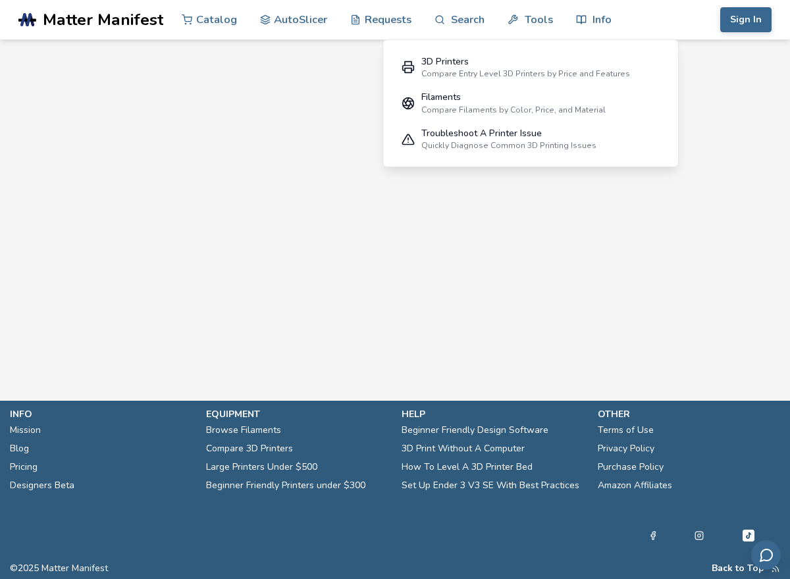
click at [49, 36] on link ".cls-1, .cls-2, .cls-3 { stroke-width: 0px; } .cls-2 { fill: #1d1e56; } .cls-3 …" at bounding box center [90, 19] width 145 height 39
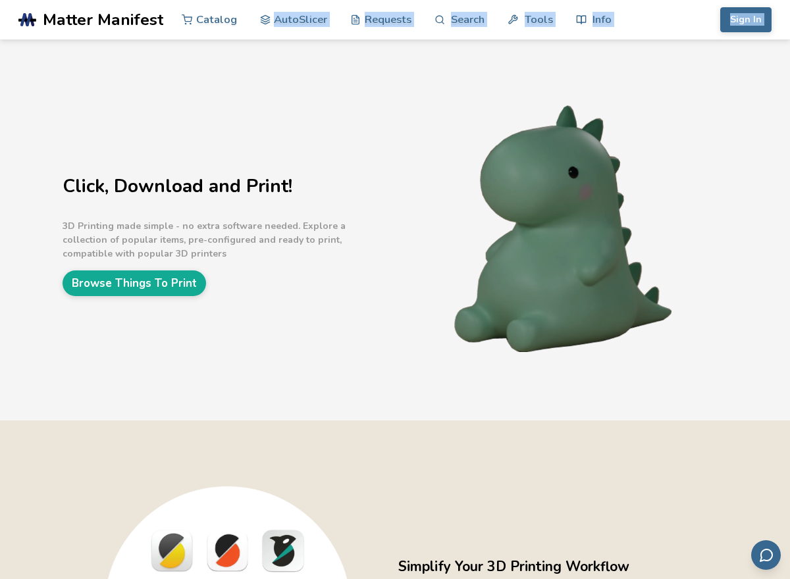
drag, startPoint x: 325, startPoint y: 22, endPoint x: 205, endPoint y: -59, distance: 145.1
click at [205, 0] on html ".cls-1, .cls-2, .cls-3 { stroke-width: 0px; } .cls-2 { fill: #1d1e56; } .cls-3 …" at bounding box center [395, 289] width 790 height 579
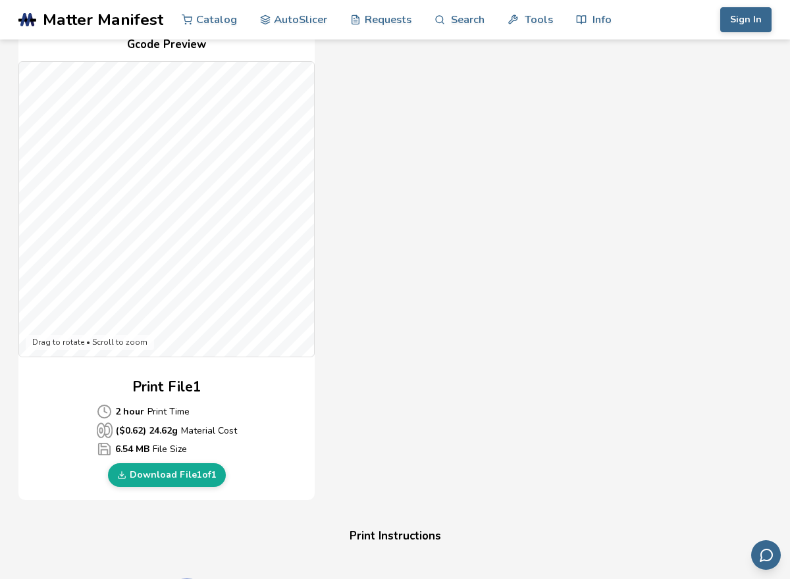
scroll to position [316, 0]
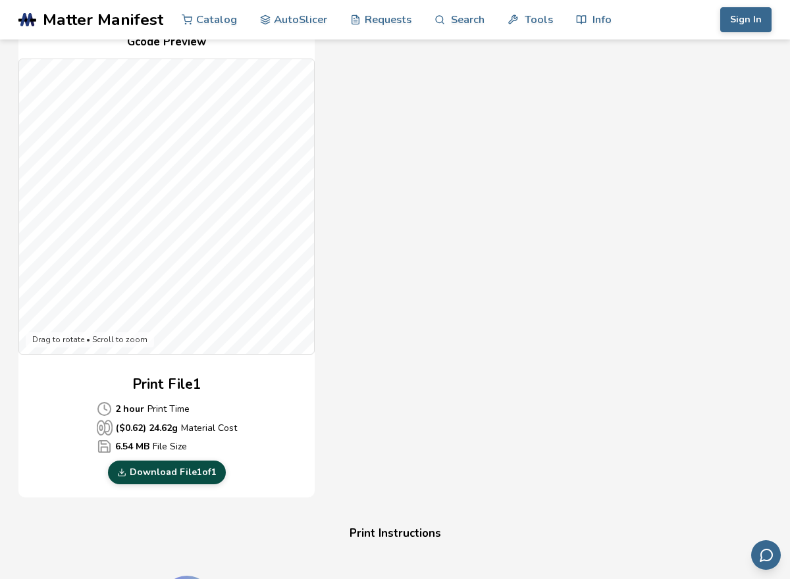
click at [178, 481] on link "Download File 1 of 1" at bounding box center [167, 473] width 118 height 24
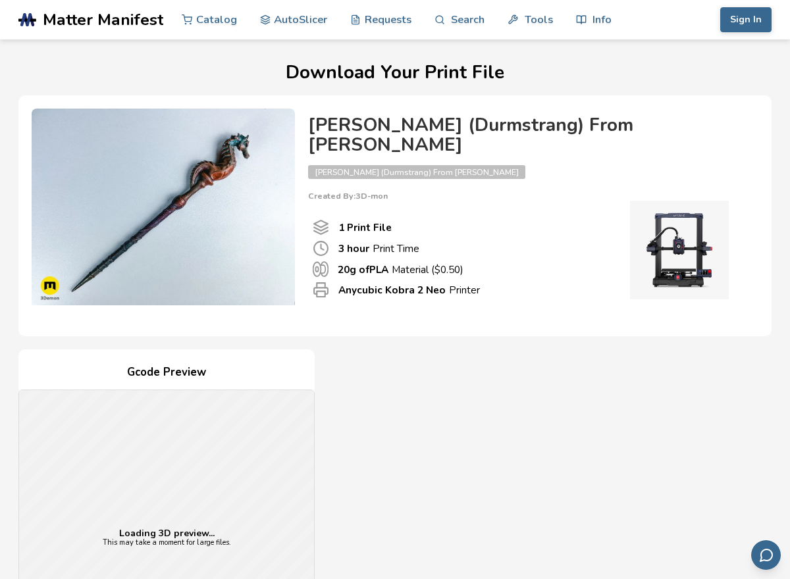
drag, startPoint x: 0, startPoint y: 0, endPoint x: 392, endPoint y: 403, distance: 562.5
click at [392, 403] on div "Gcode Preview Loading 3D preview... This may take a moment for large files. Pri…" at bounding box center [394, 588] width 753 height 479
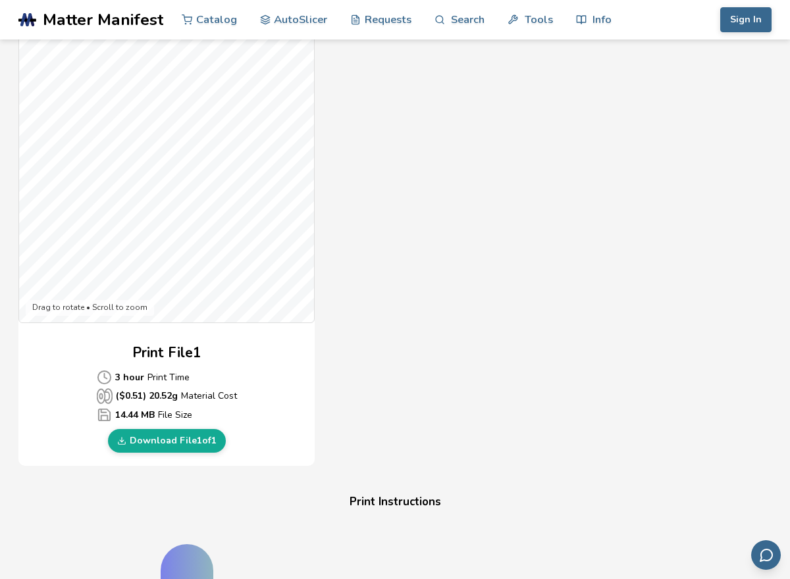
scroll to position [368, 0]
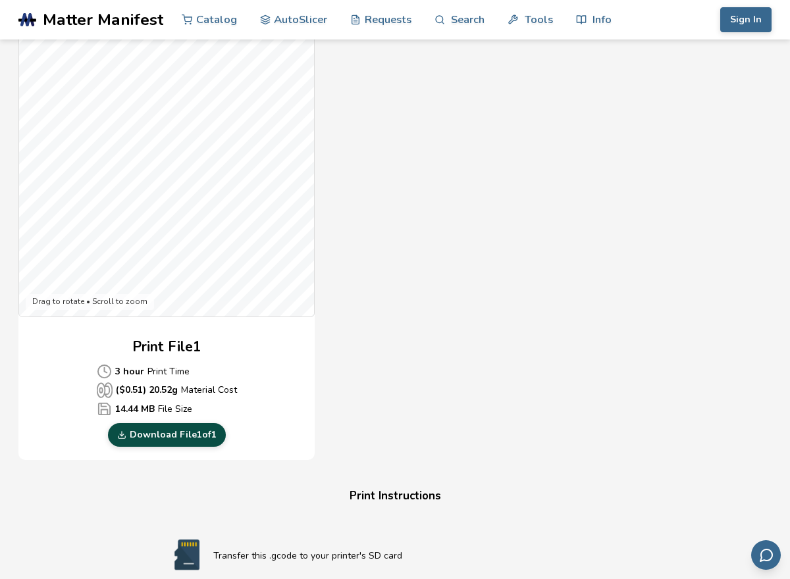
click at [183, 430] on link "Download File 1 of 1" at bounding box center [167, 435] width 118 height 24
click at [163, 442] on link "Download File 1 of 1" at bounding box center [167, 435] width 118 height 24
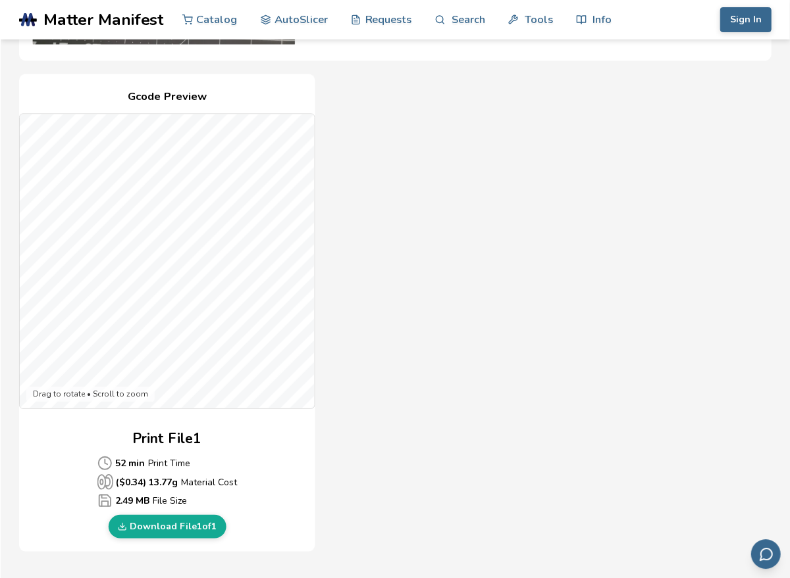
scroll to position [263, 0]
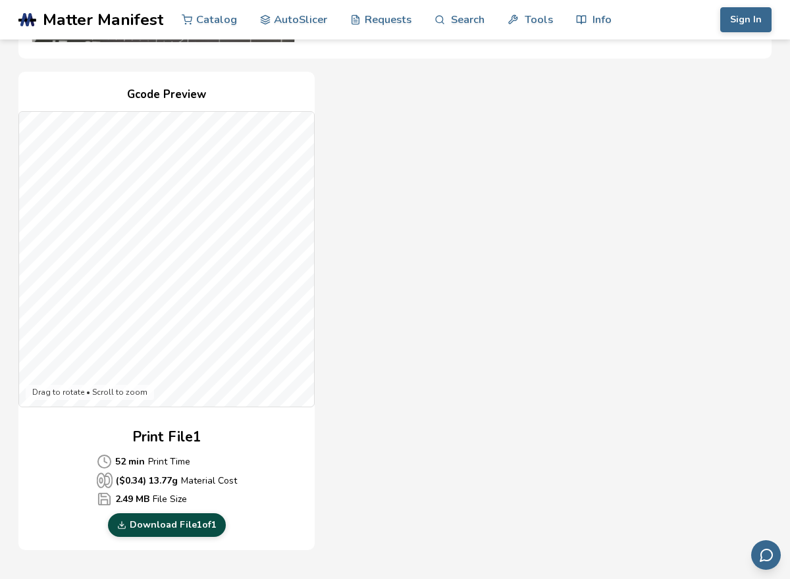
click at [196, 526] on link "Download File 1 of 1" at bounding box center [167, 525] width 118 height 24
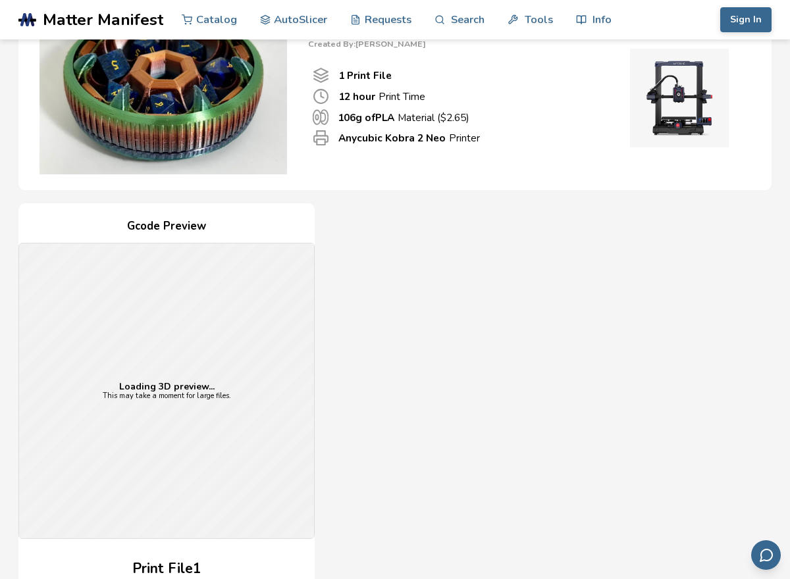
scroll to position [158, 0]
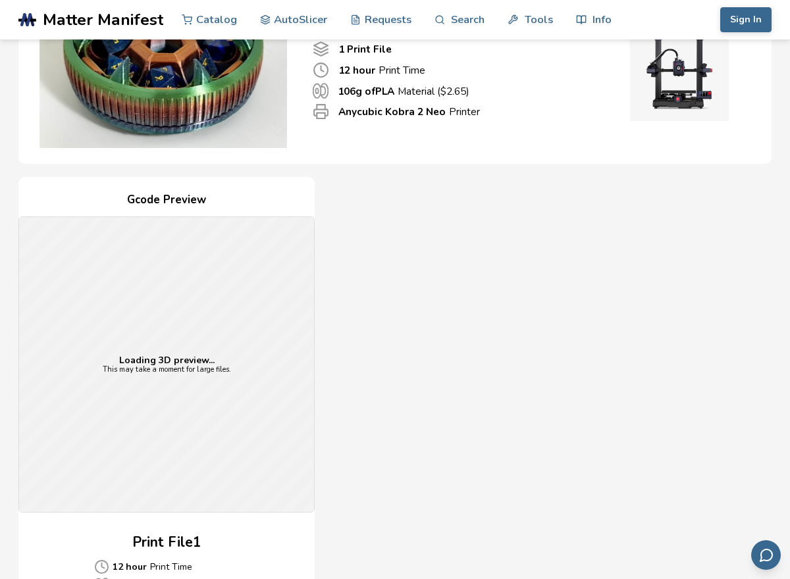
click at [206, 475] on div "Loading 3D preview... This may take a moment for large files." at bounding box center [166, 364] width 295 height 295
click at [209, 467] on div "Loading 3D preview... This may take a moment for large files." at bounding box center [166, 364] width 295 height 295
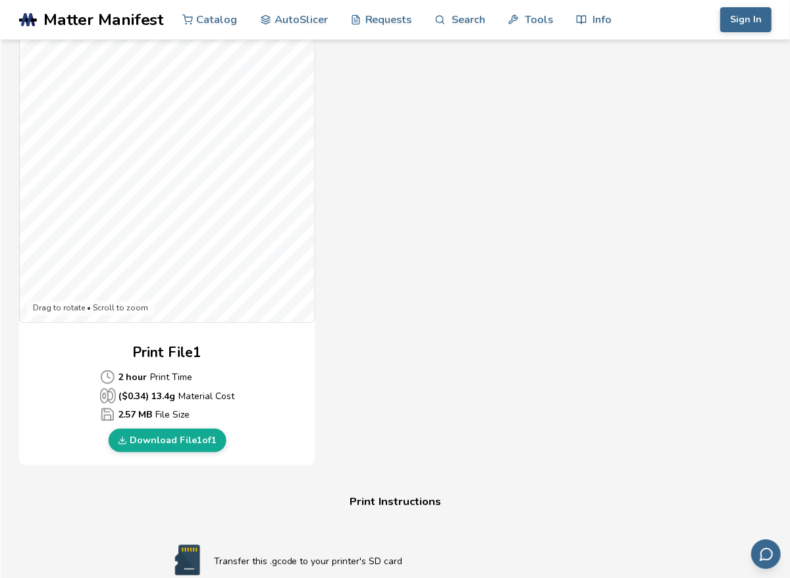
scroll to position [368, 0]
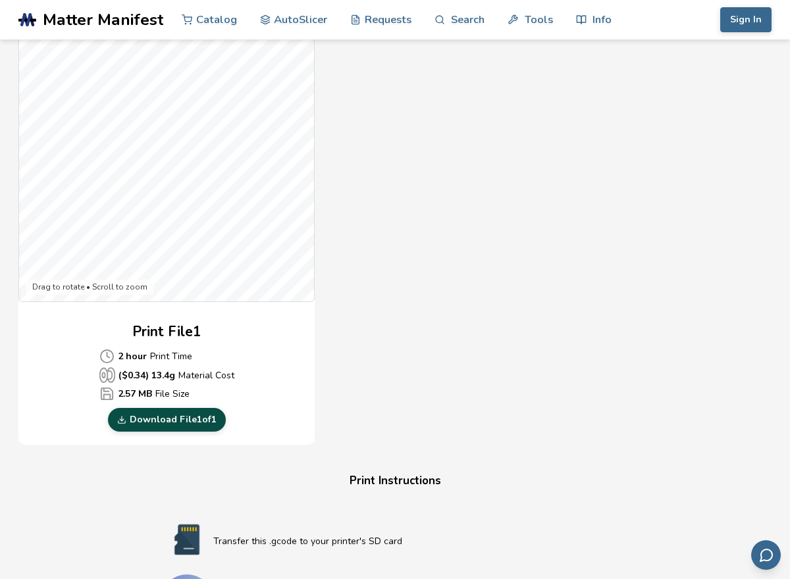
click at [169, 418] on link "Download File 1 of 1" at bounding box center [167, 420] width 118 height 24
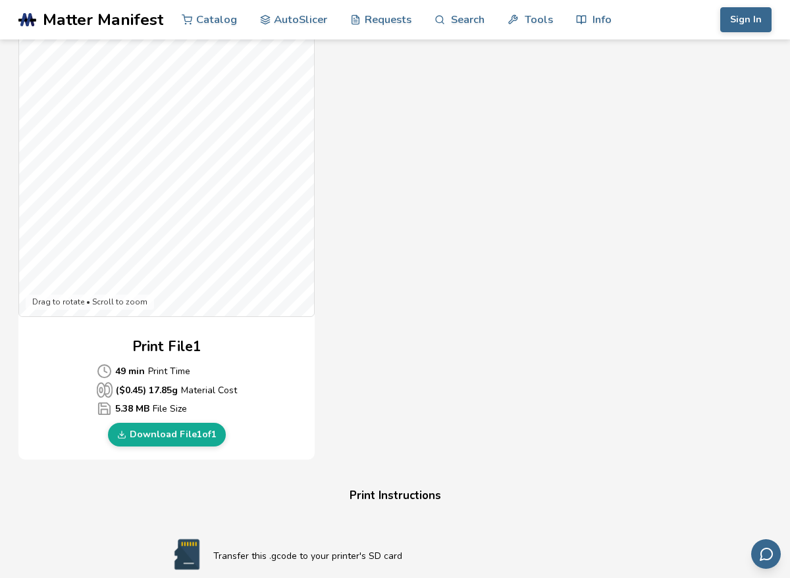
scroll to position [368, 0]
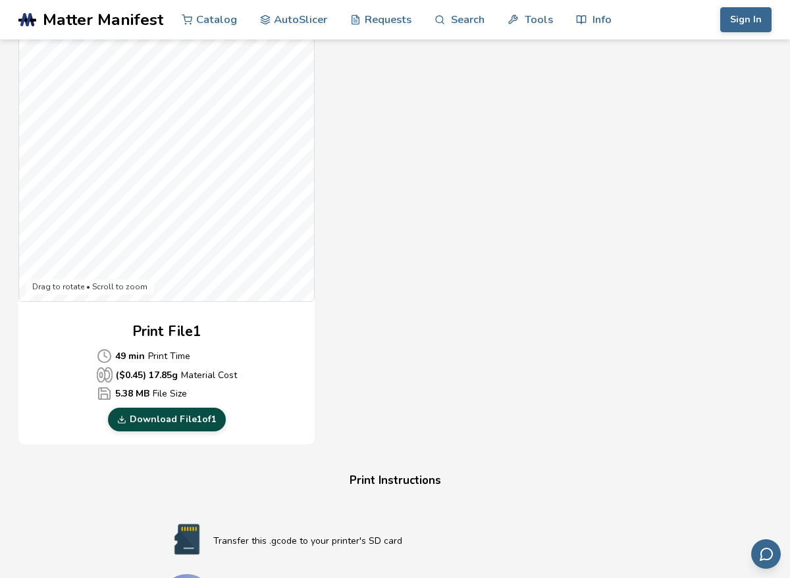
click at [154, 424] on link "Download File 1 of 1" at bounding box center [167, 420] width 118 height 24
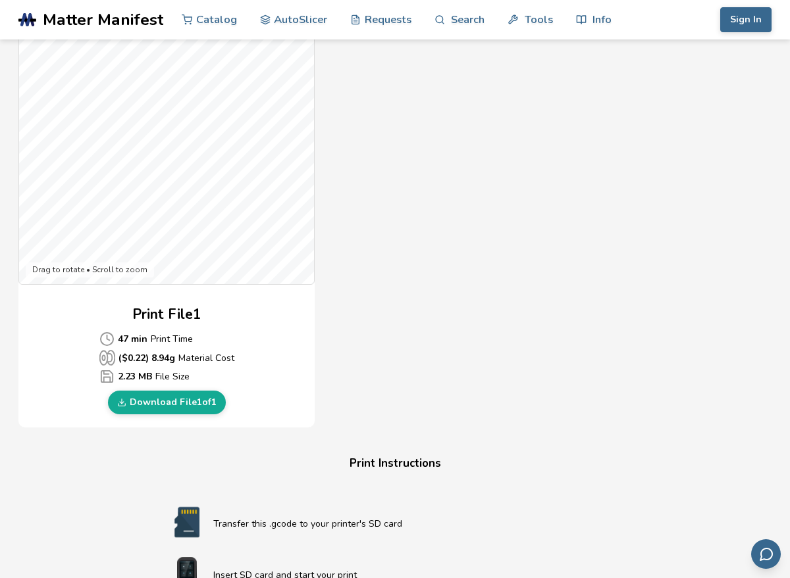
scroll to position [395, 0]
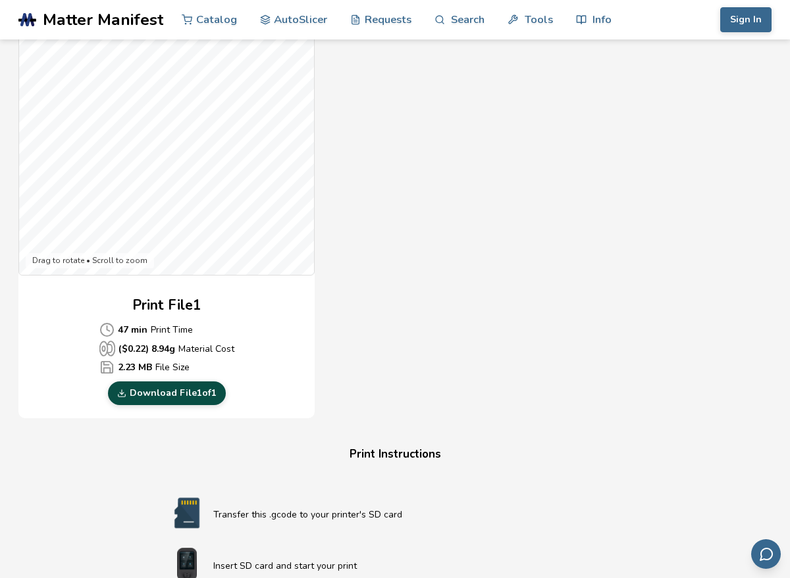
click at [162, 403] on link "Download File 1 of 1" at bounding box center [167, 394] width 118 height 24
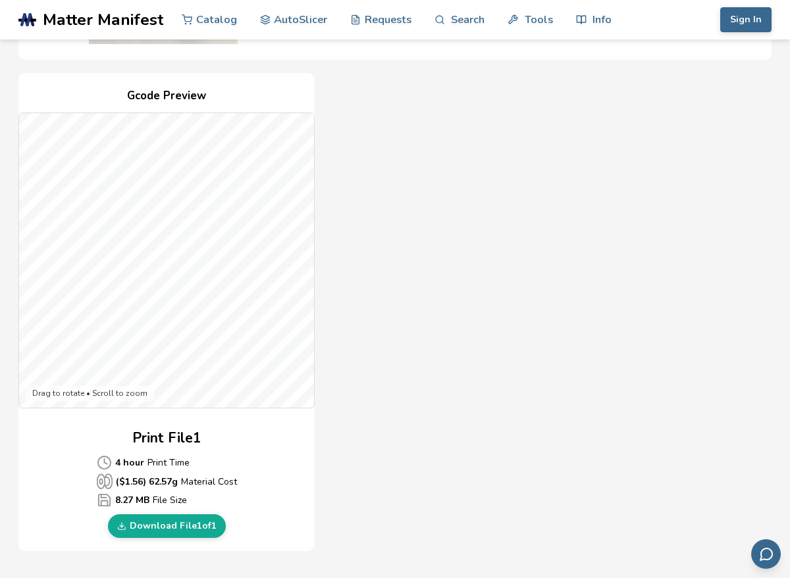
scroll to position [263, 0]
click at [199, 535] on link "Download File 1 of 1" at bounding box center [167, 525] width 118 height 24
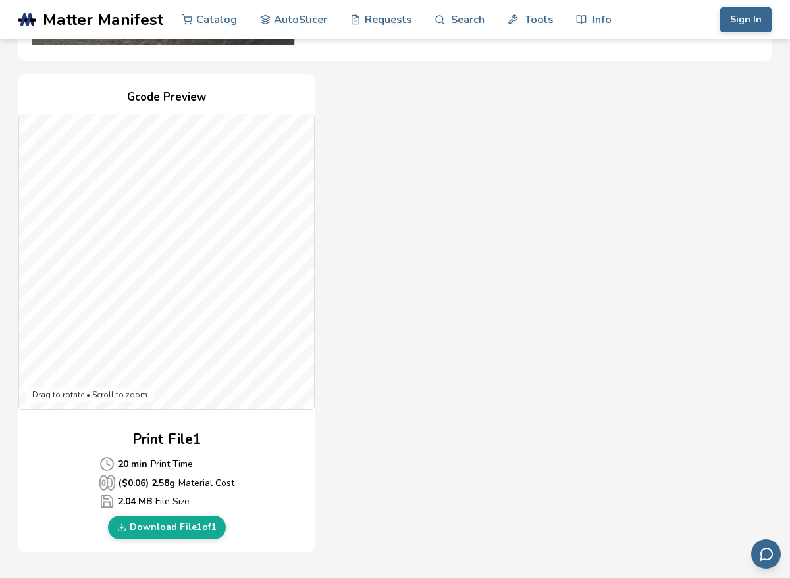
scroll to position [263, 0]
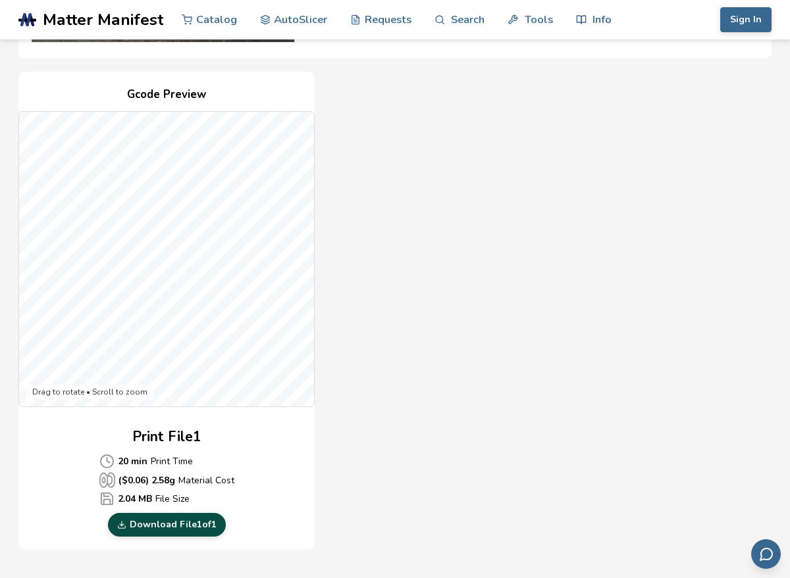
click at [211, 528] on link "Download File 1 of 1" at bounding box center [167, 525] width 118 height 24
